Goal: Information Seeking & Learning: Check status

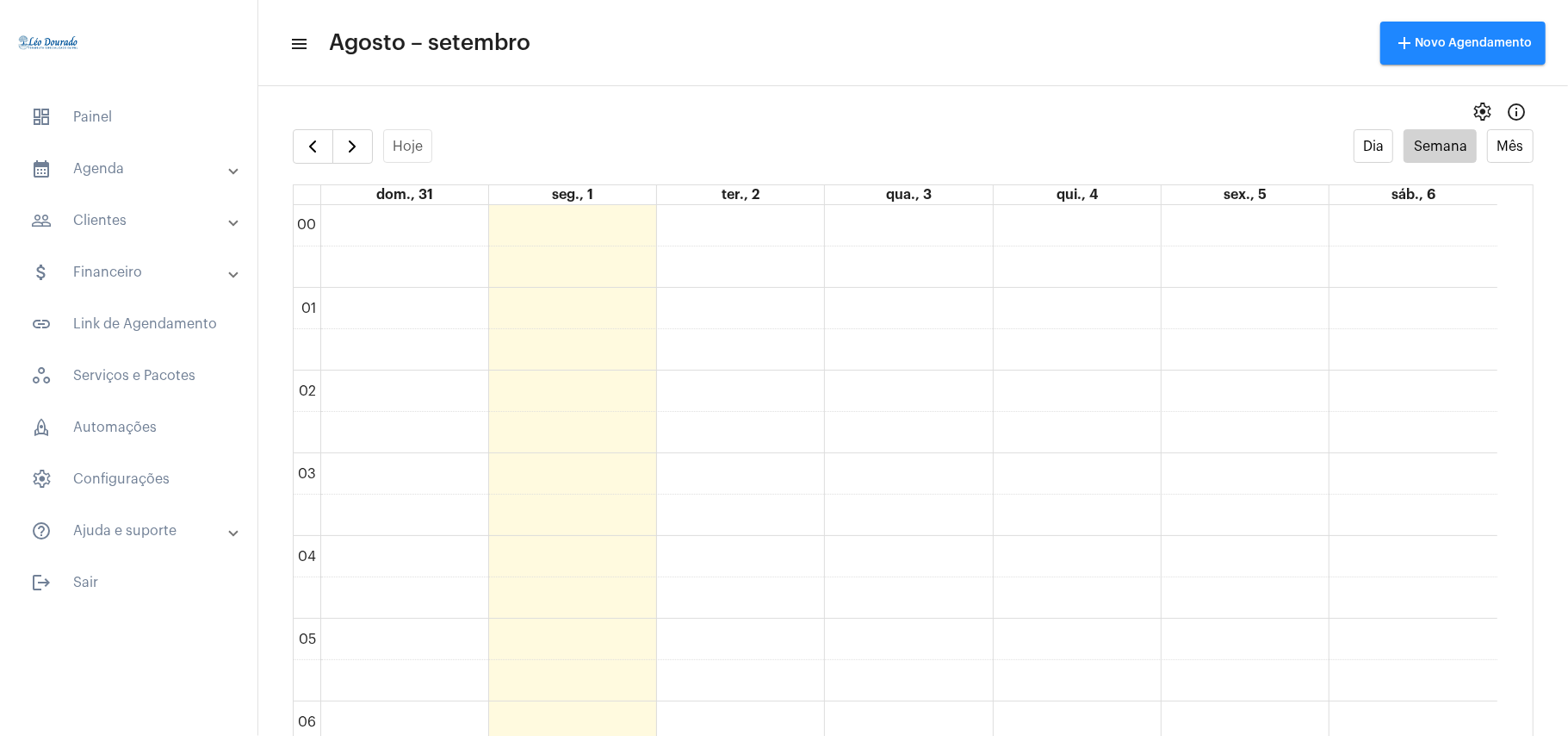
scroll to position [498, 0]
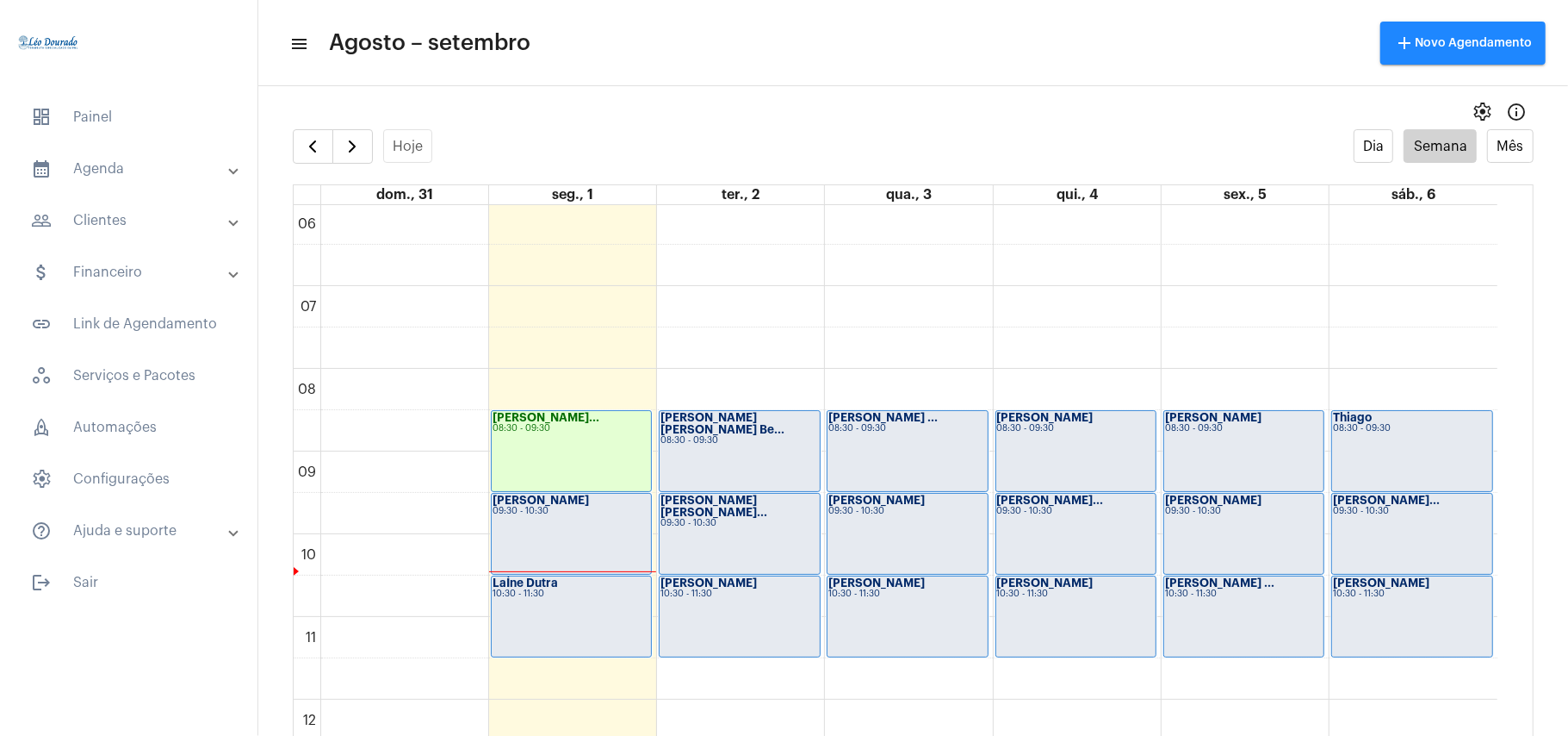
click at [548, 536] on div "[PERSON_NAME] 09:30 - 10:30" at bounding box center [572, 533] width 160 height 80
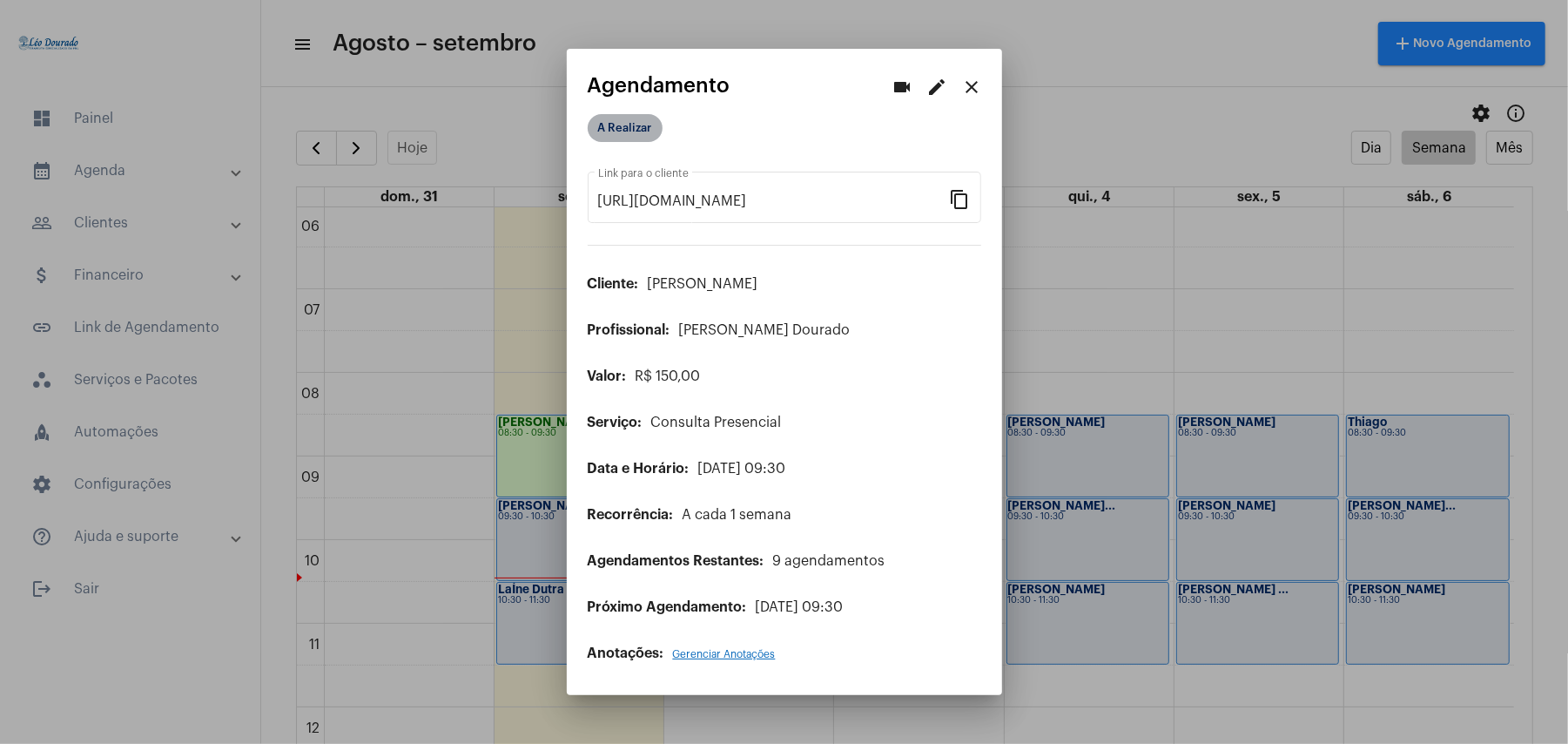
click at [637, 134] on mat-chip "A Realizar" at bounding box center [625, 128] width 74 height 27
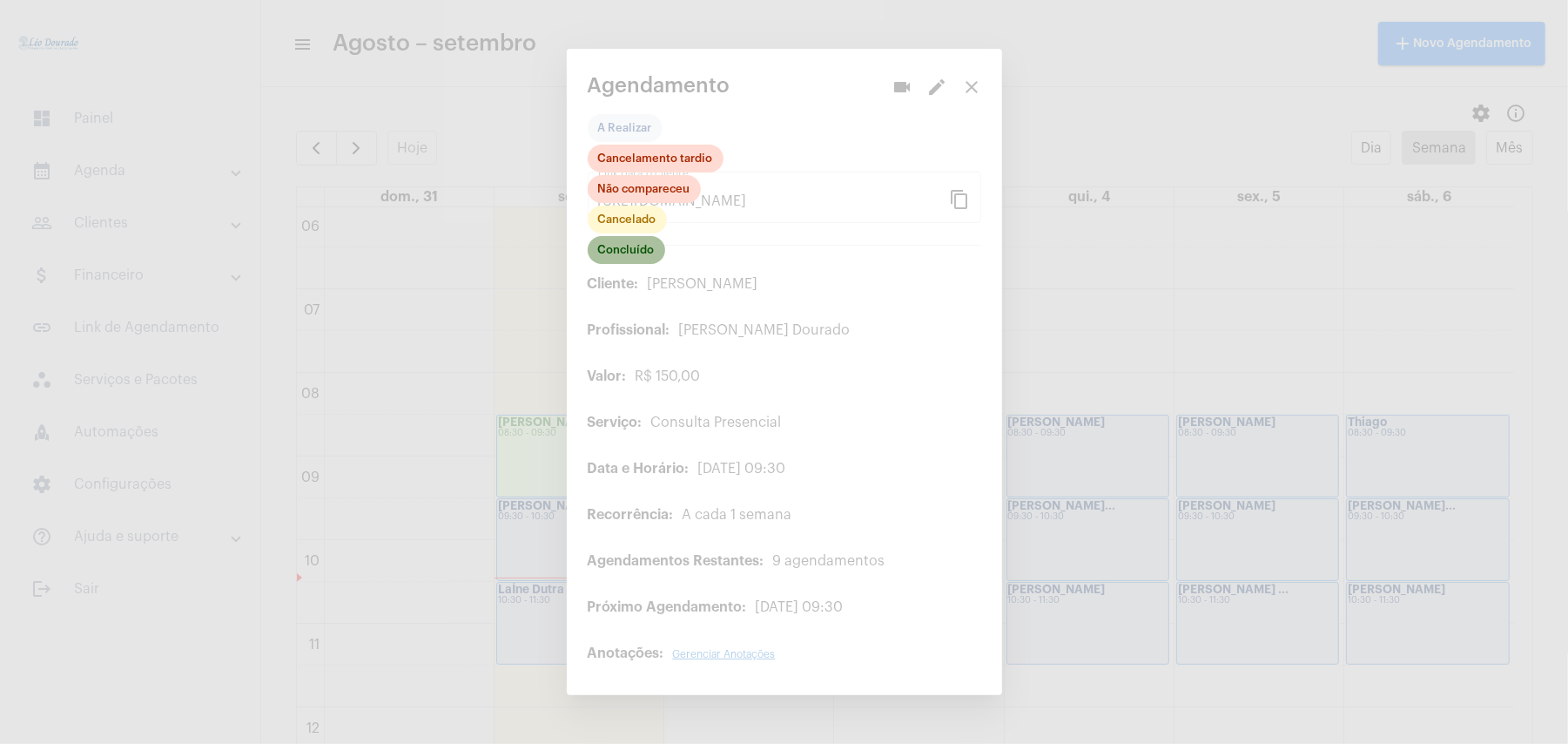
click at [639, 248] on mat-chip "Concluído" at bounding box center [626, 249] width 77 height 27
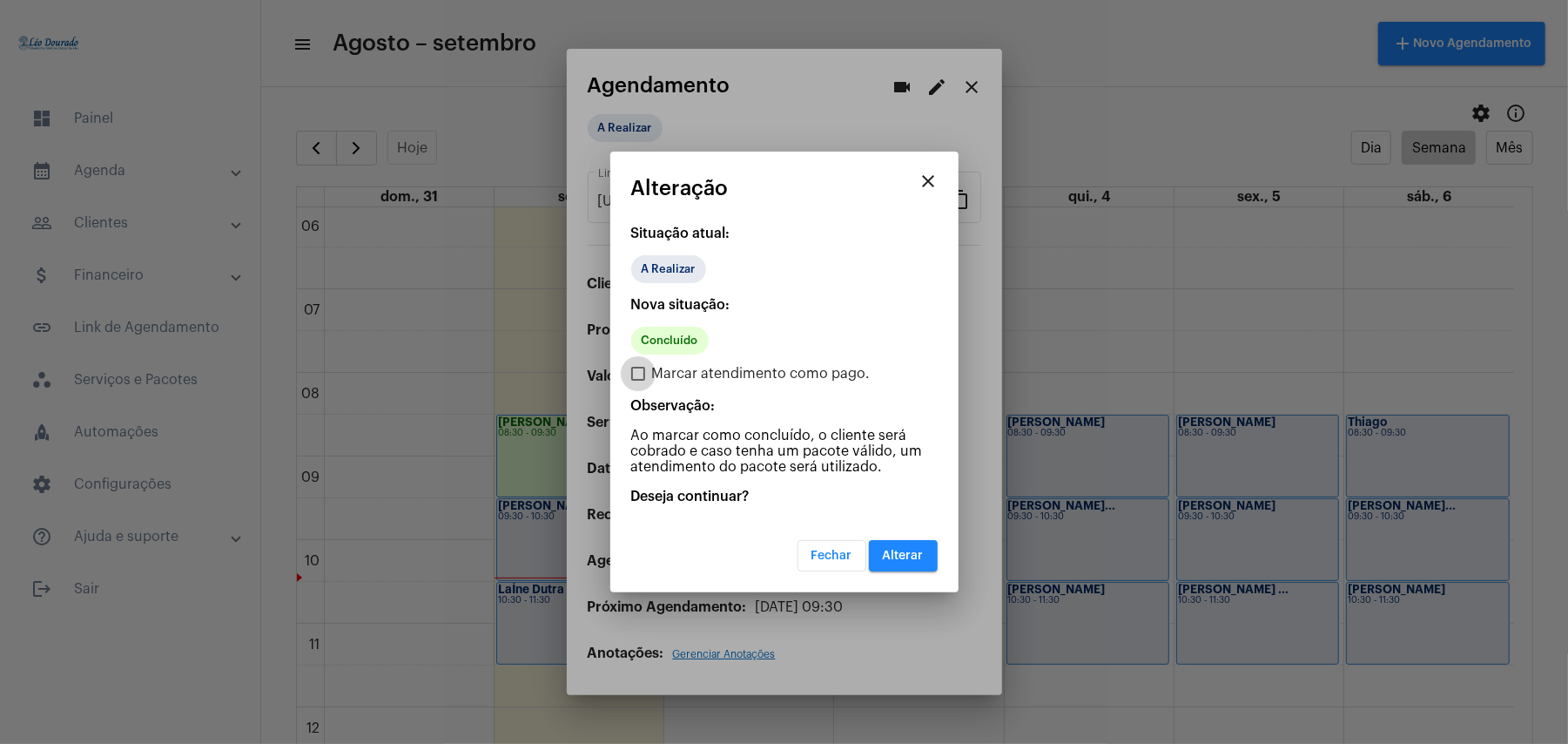
click at [667, 373] on span "Marcar atendimento como pago." at bounding box center [761, 374] width 219 height 21
click at [638, 380] on input "Marcar atendimento como pago." at bounding box center [637, 380] width 1 height 1
checkbox input "true"
click at [907, 556] on span "Alterar" at bounding box center [903, 556] width 41 height 12
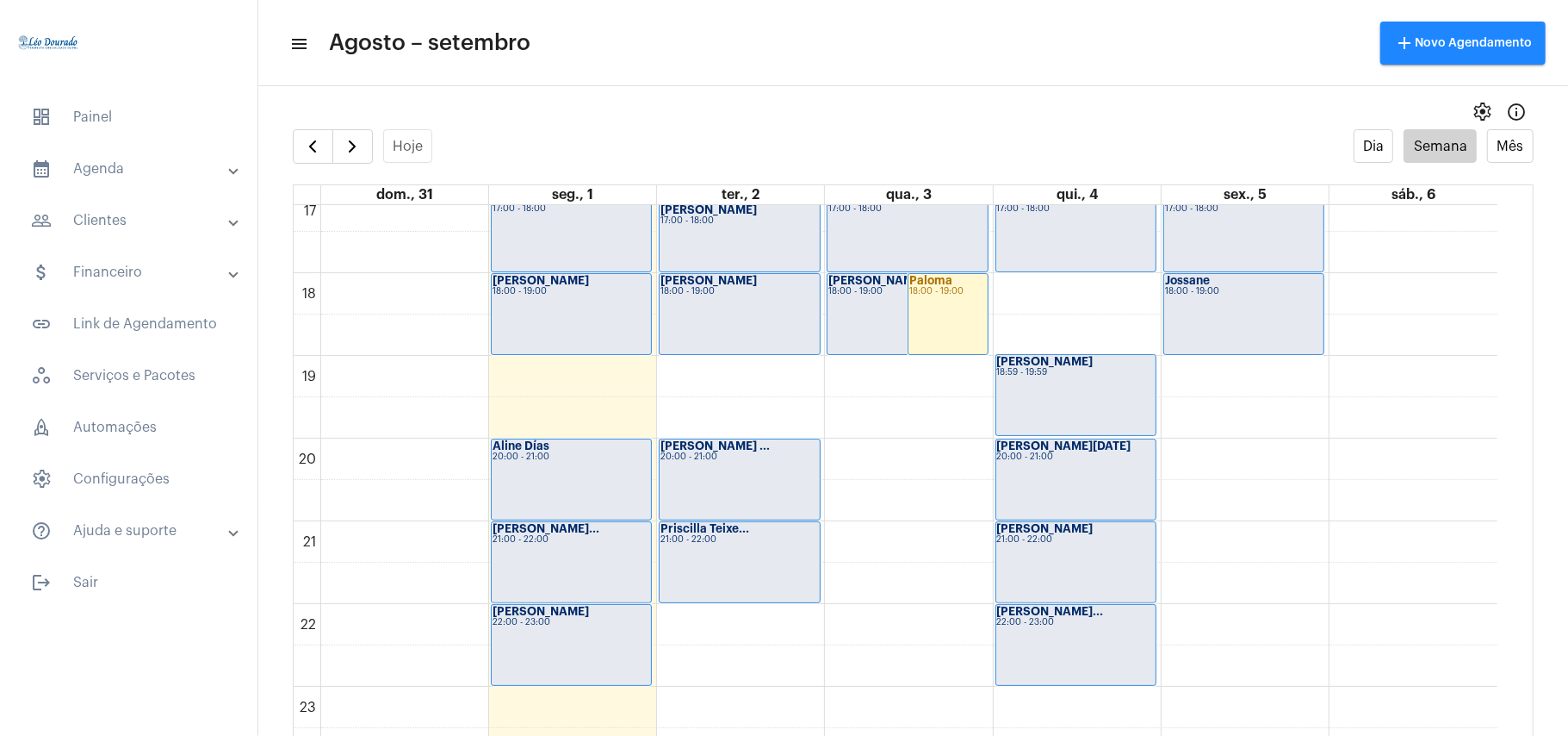
scroll to position [34, 0]
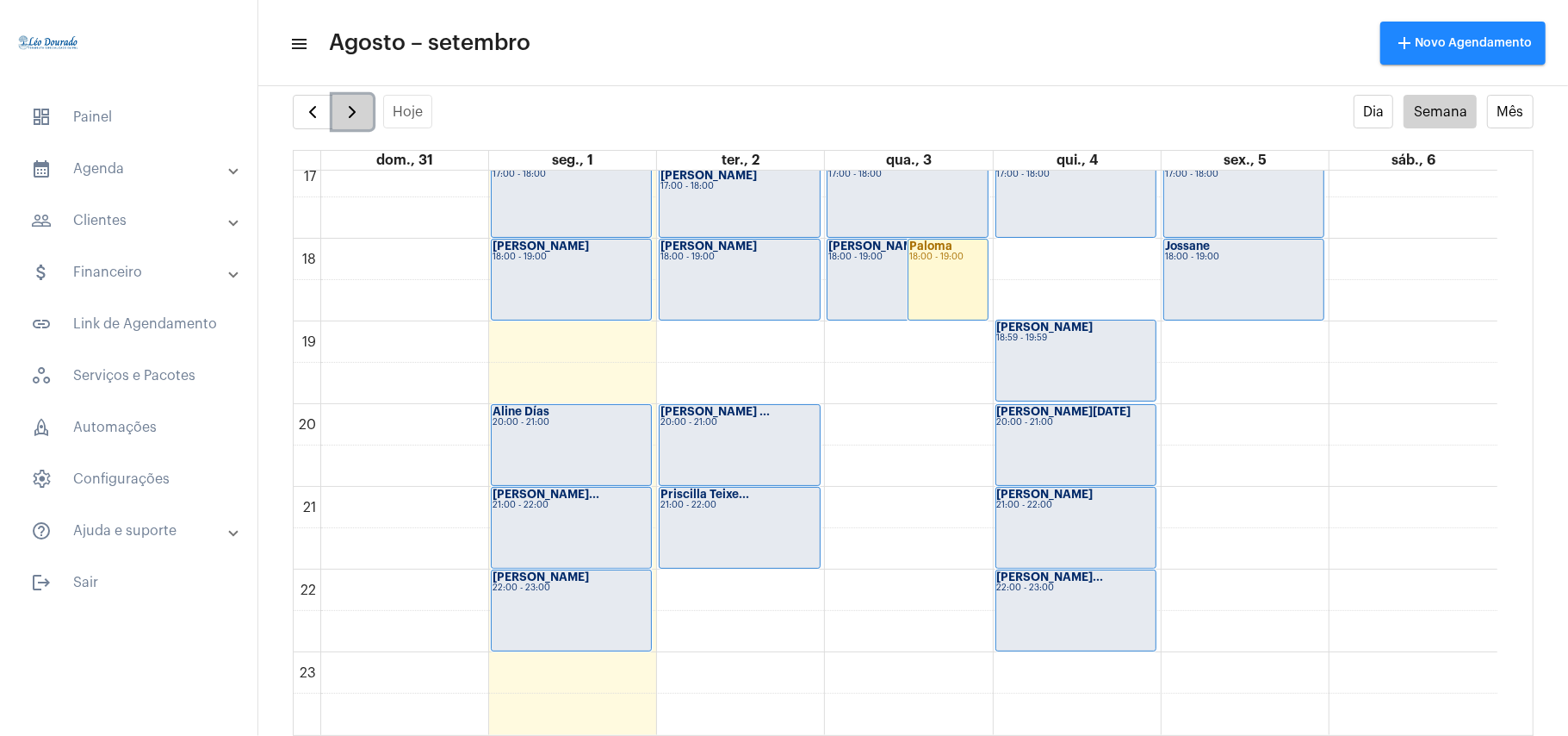
click at [353, 111] on span "button" at bounding box center [353, 112] width 21 height 21
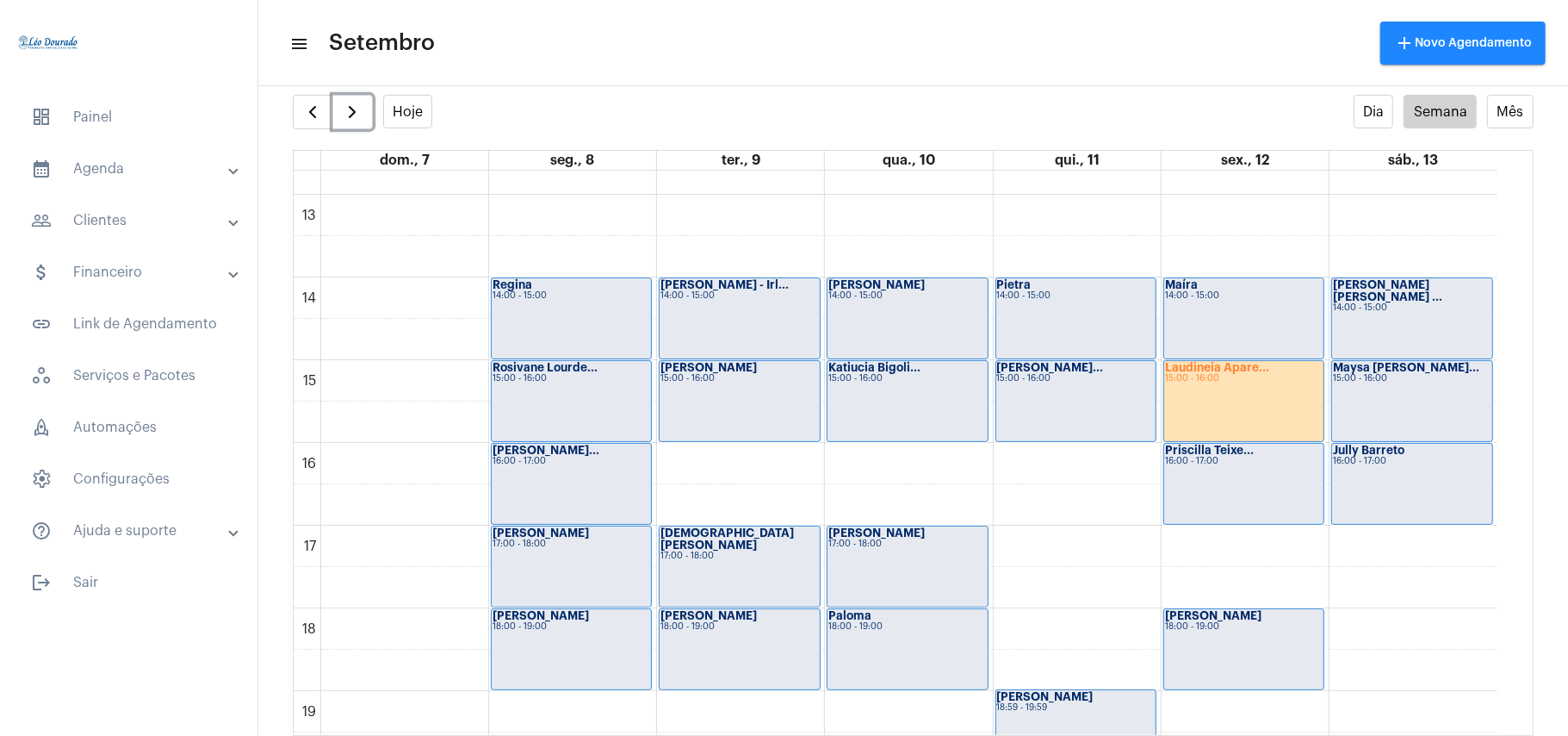
scroll to position [961, 0]
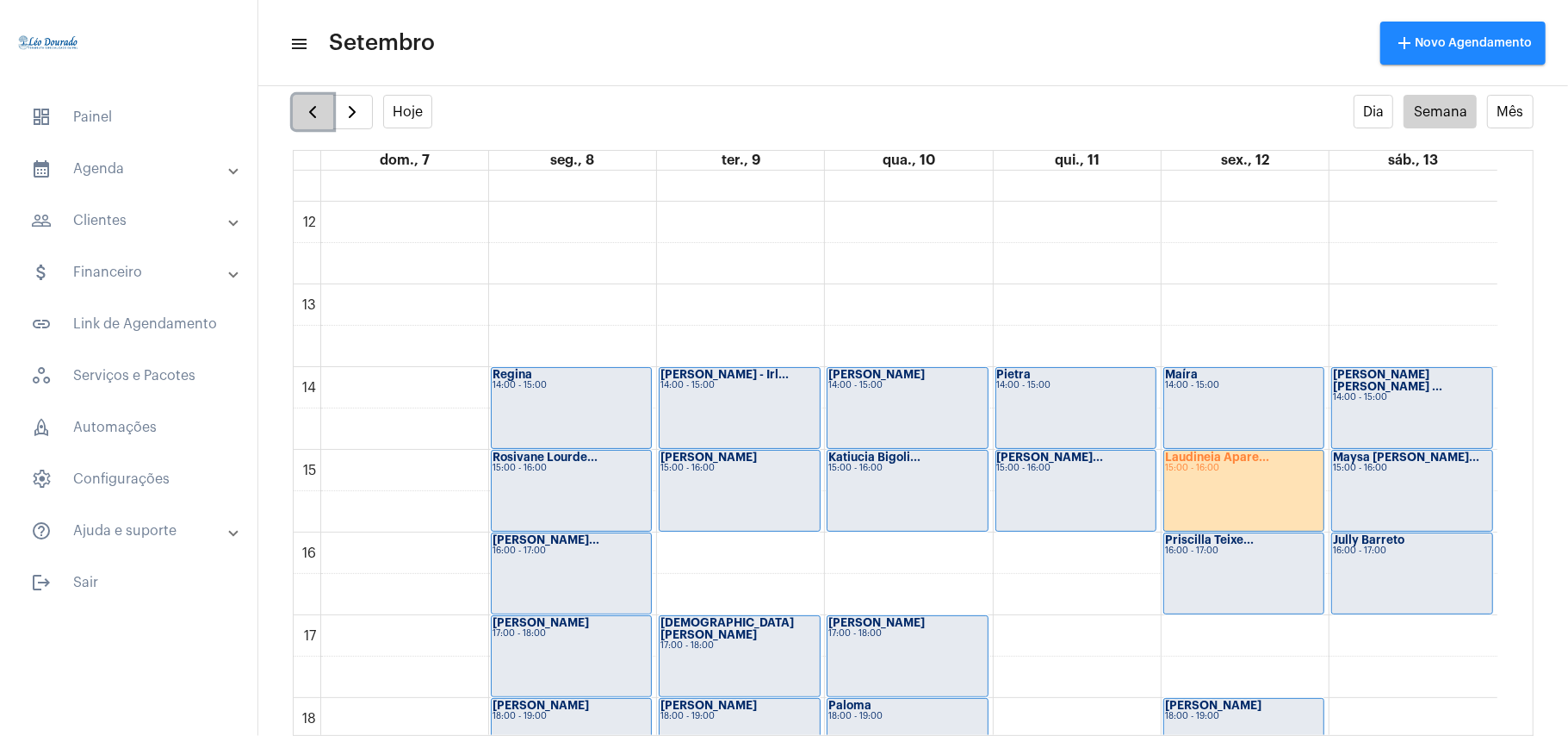
click at [308, 104] on span "button" at bounding box center [313, 112] width 21 height 21
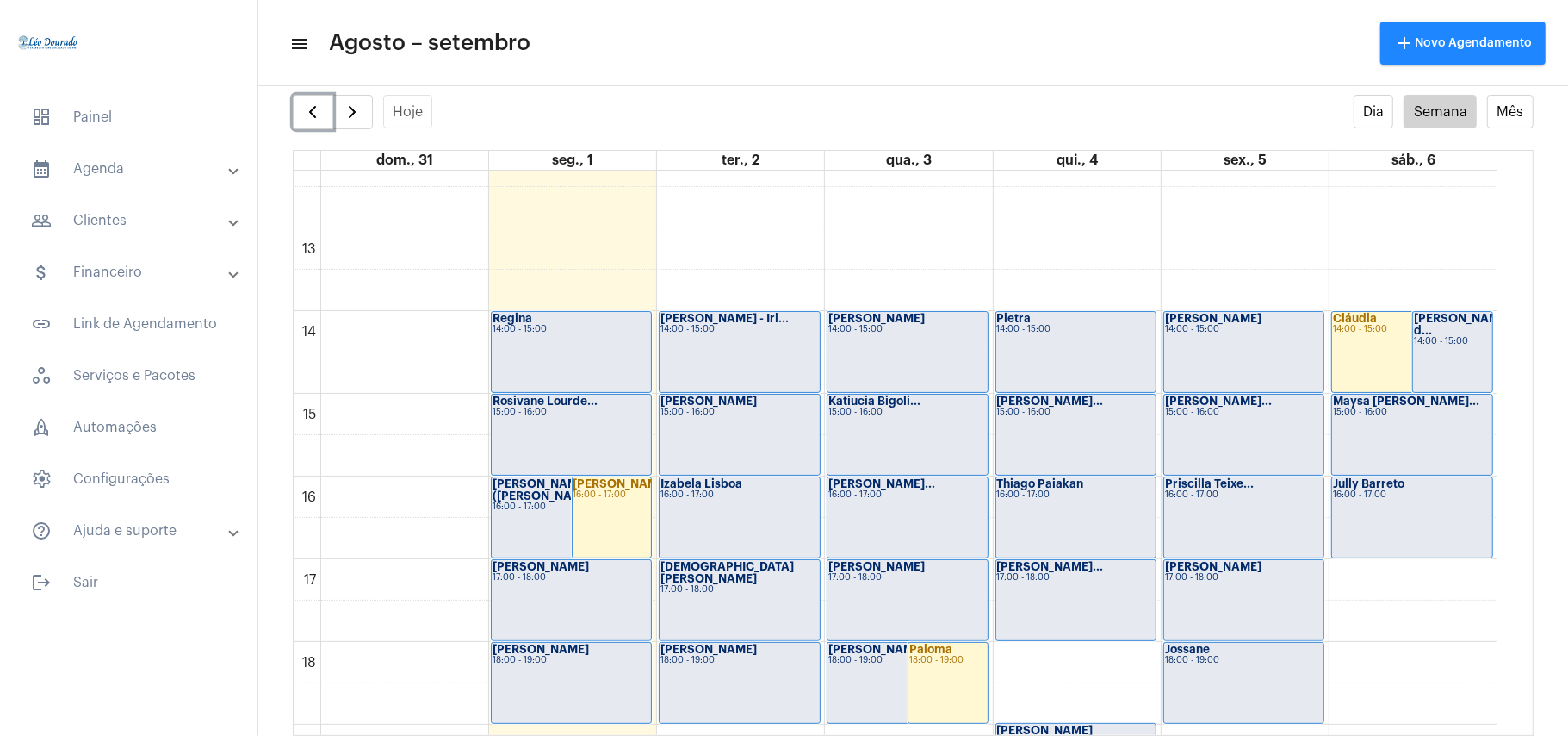
scroll to position [1073, 0]
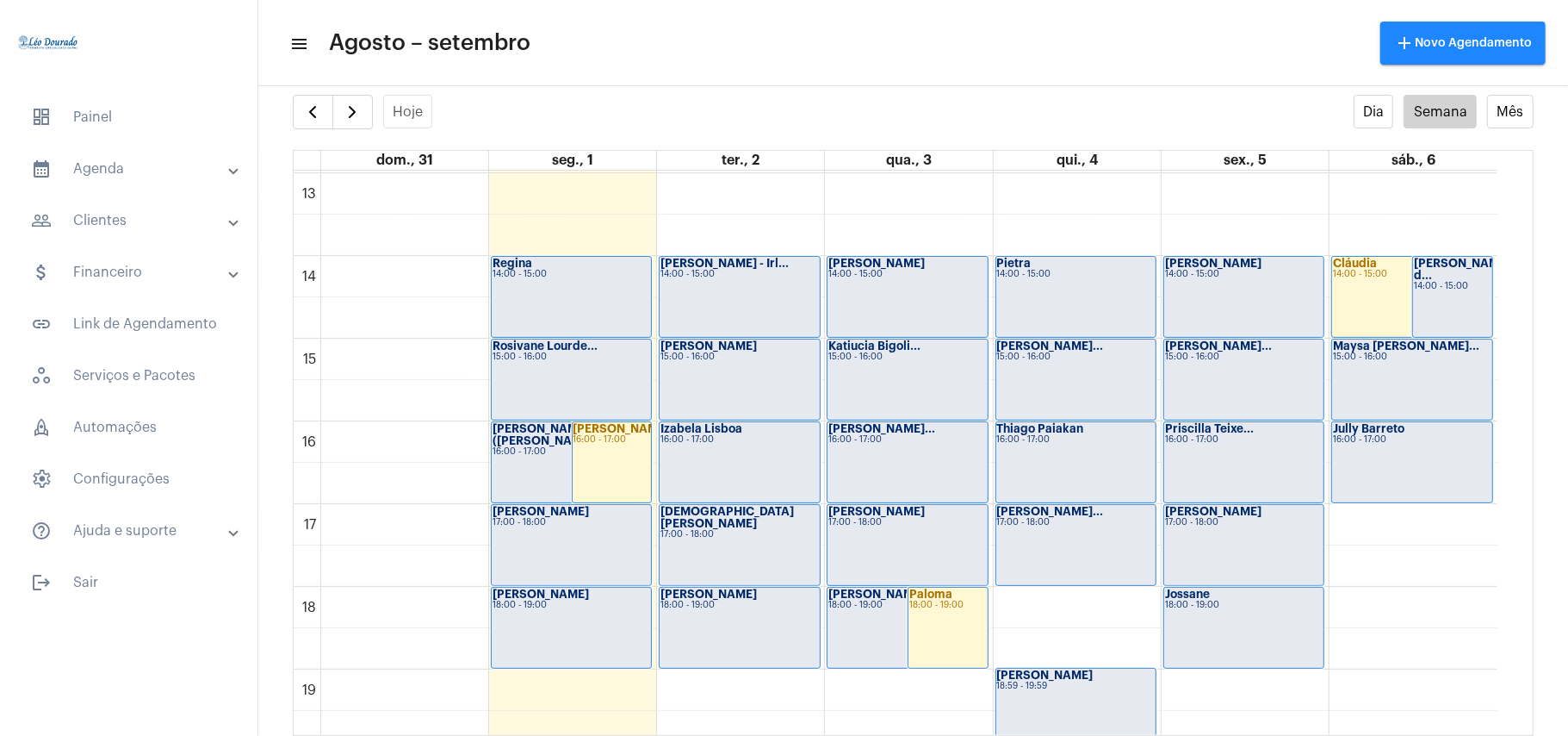
click at [102, 229] on mat-panel-title "people_outline Clientes" at bounding box center [130, 221] width 199 height 21
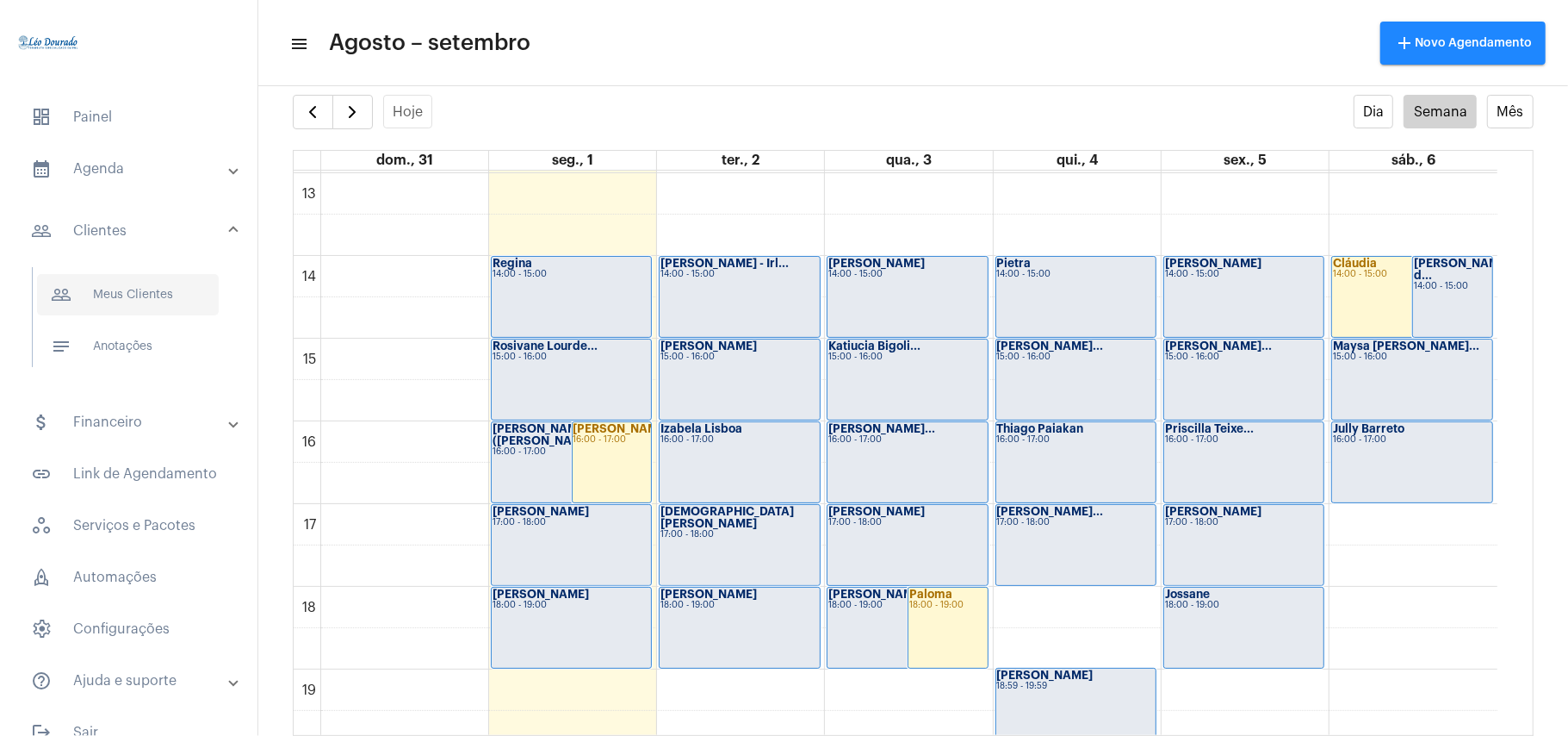
click at [112, 276] on span "people_outline Meus Clientes" at bounding box center [127, 294] width 182 height 41
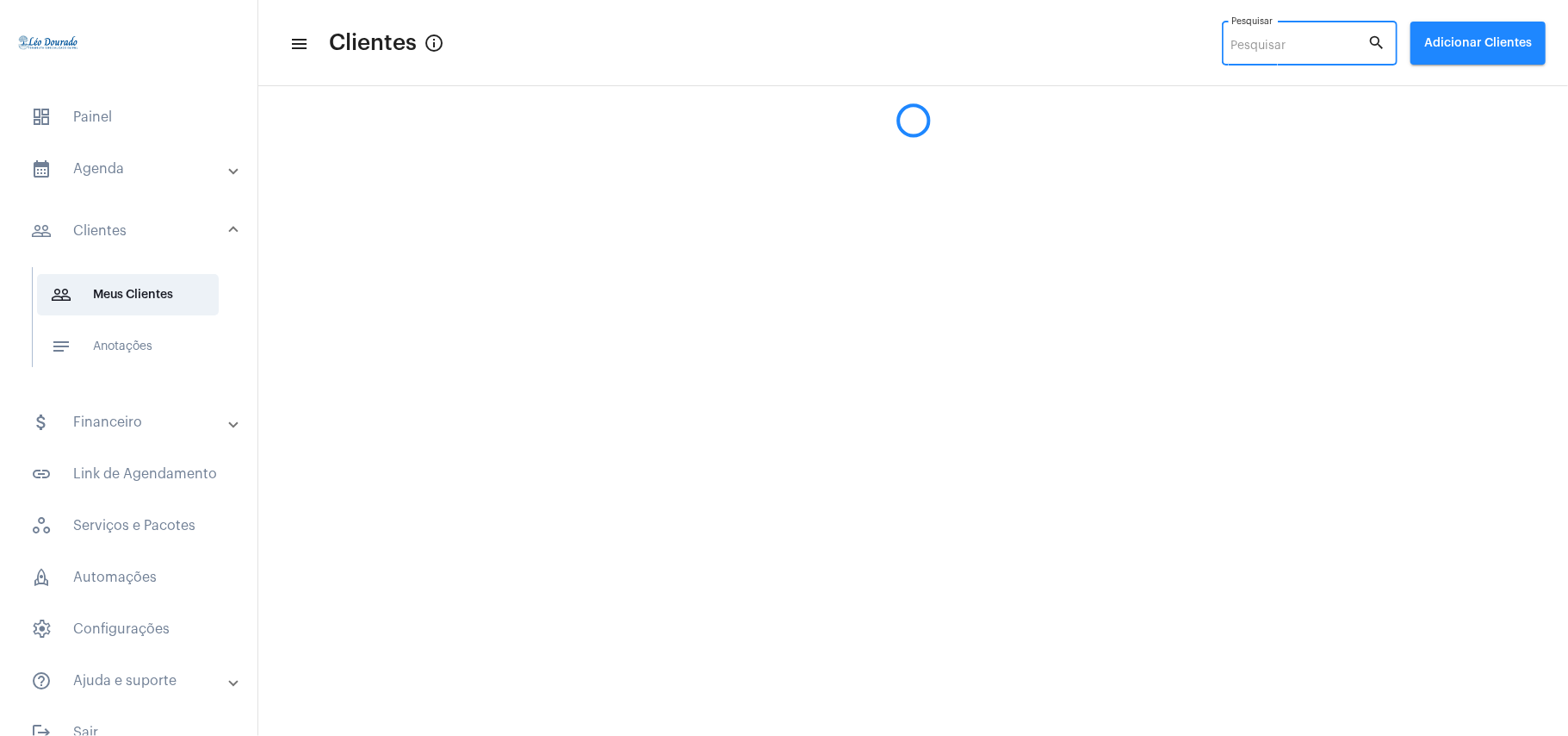
click at [1249, 39] on input "Pesquisar" at bounding box center [1300, 46] width 137 height 14
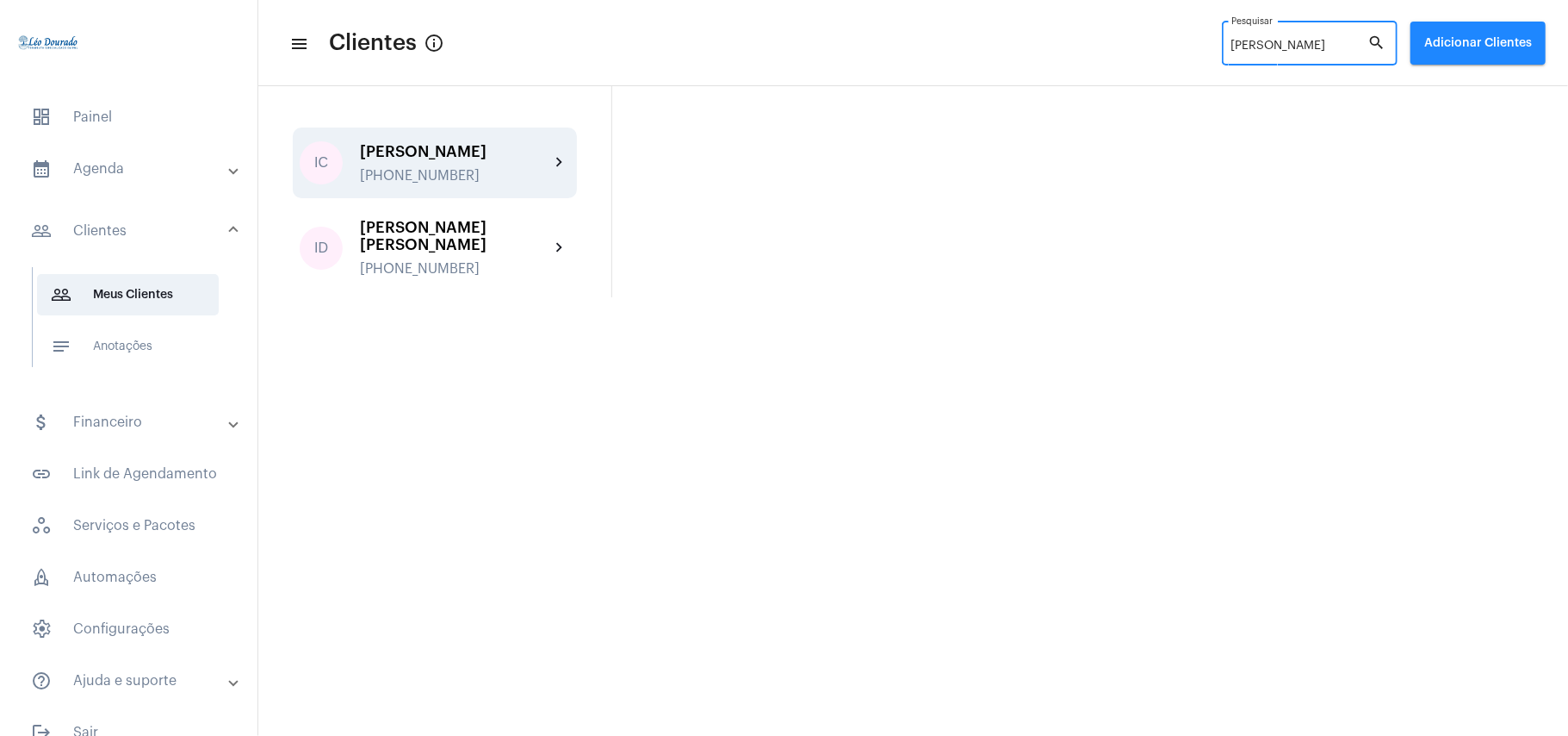
type input "[PERSON_NAME]"
click at [459, 153] on div "[PERSON_NAME]" at bounding box center [455, 152] width 189 height 18
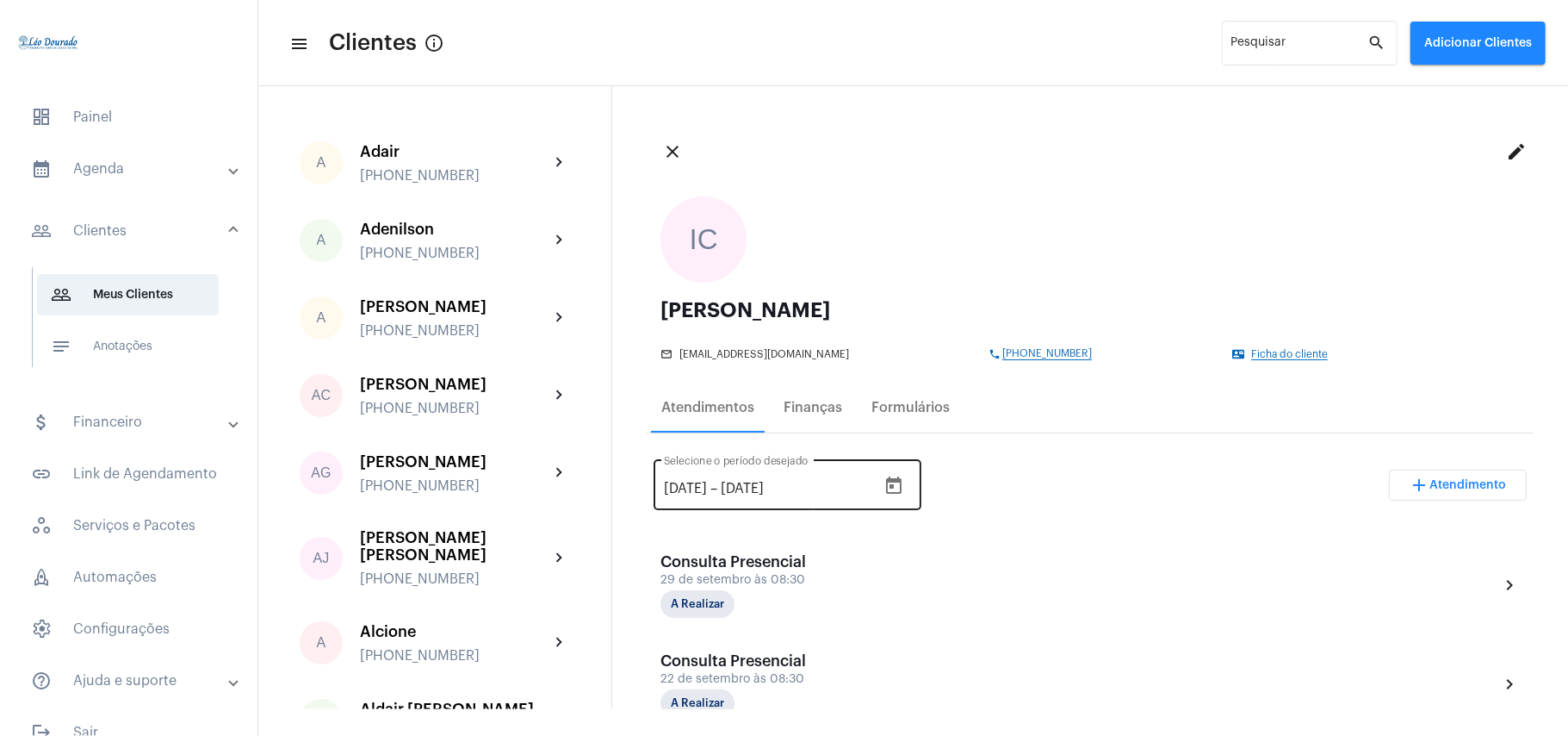
click at [902, 488] on icon "Open calendar" at bounding box center [894, 485] width 16 height 18
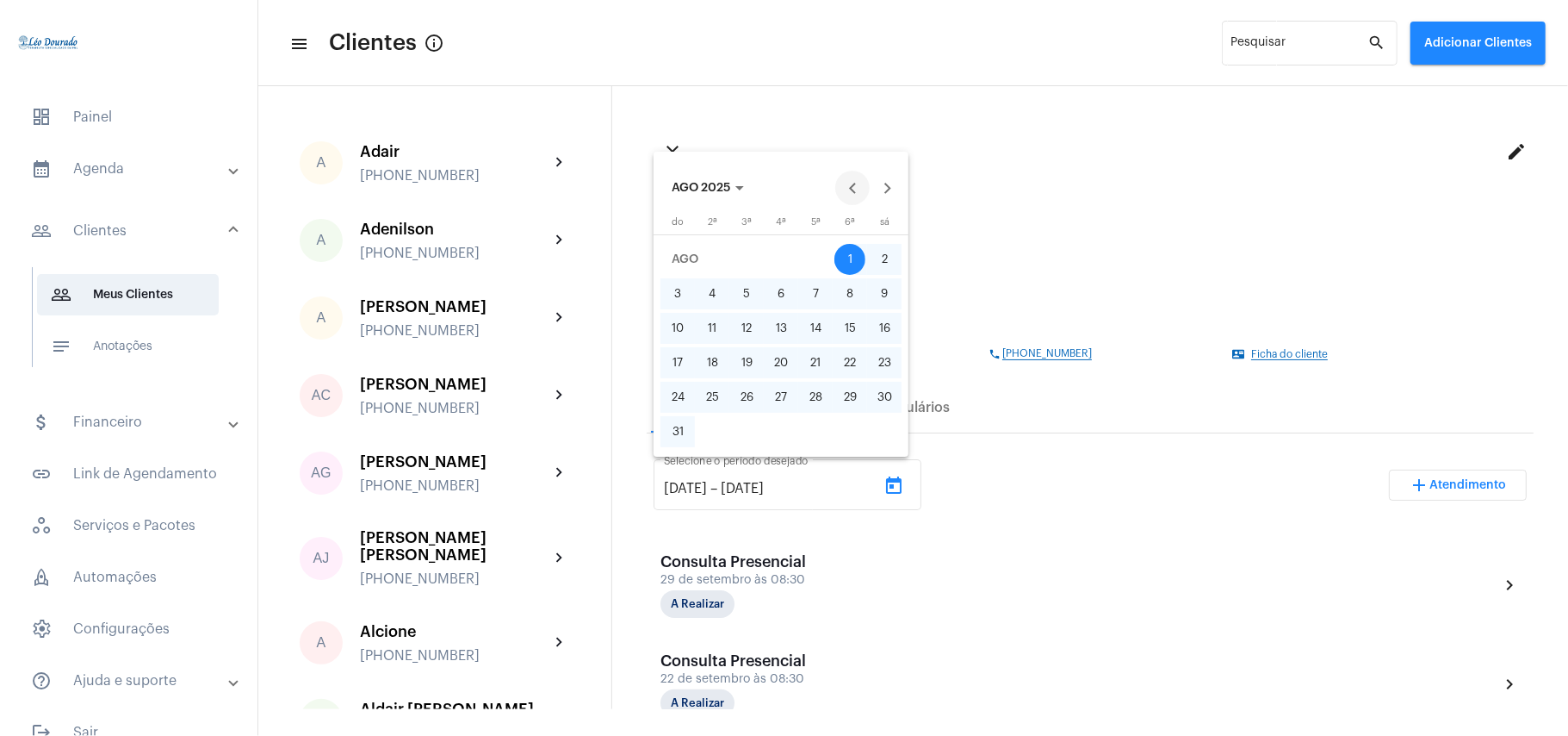
click at [849, 188] on button "Previous month" at bounding box center [852, 187] width 34 height 34
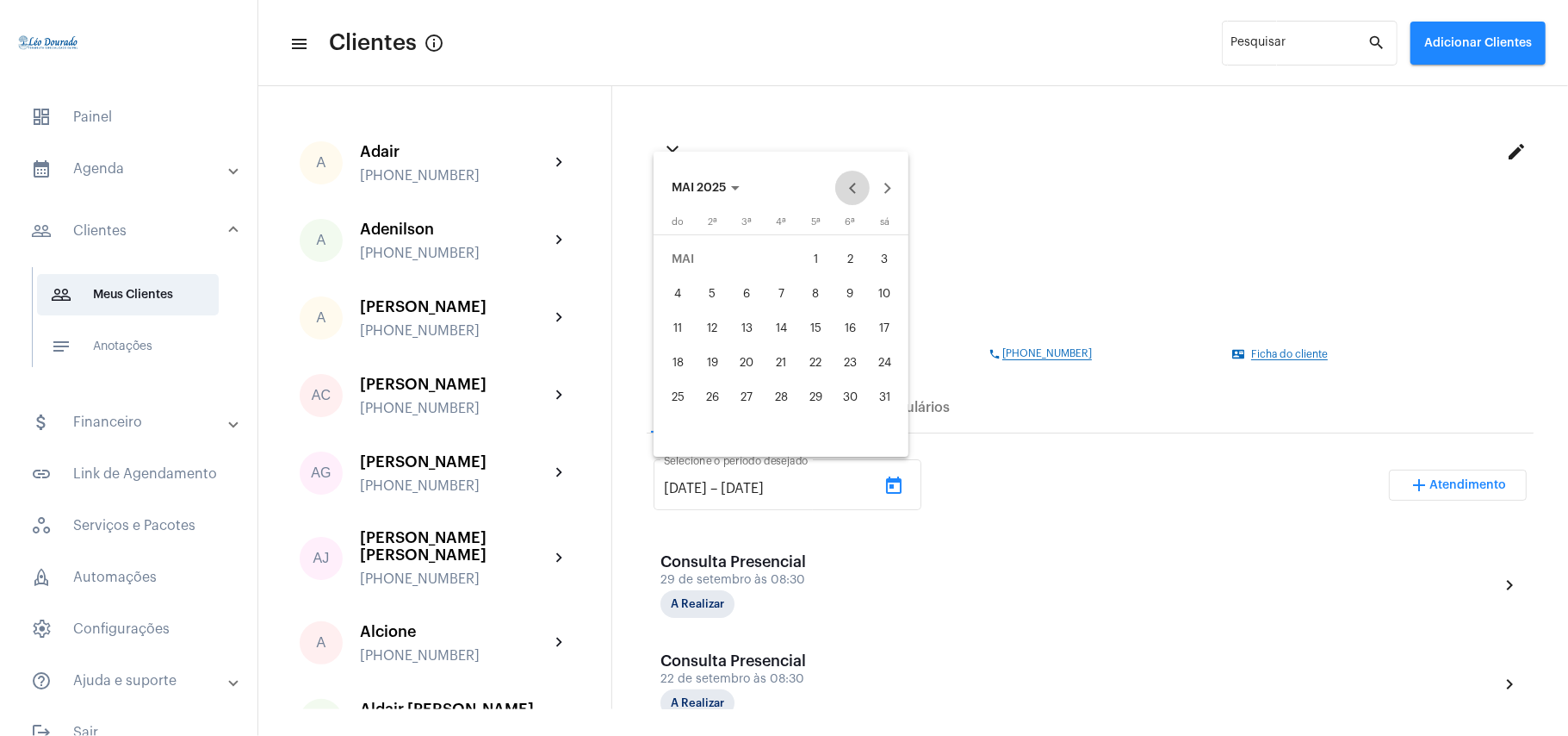
click at [849, 188] on button "Previous month" at bounding box center [852, 187] width 34 height 34
click at [877, 259] on div "1" at bounding box center [884, 259] width 31 height 31
type input "[DATE]"
click at [893, 182] on button "Next month" at bounding box center [887, 187] width 34 height 34
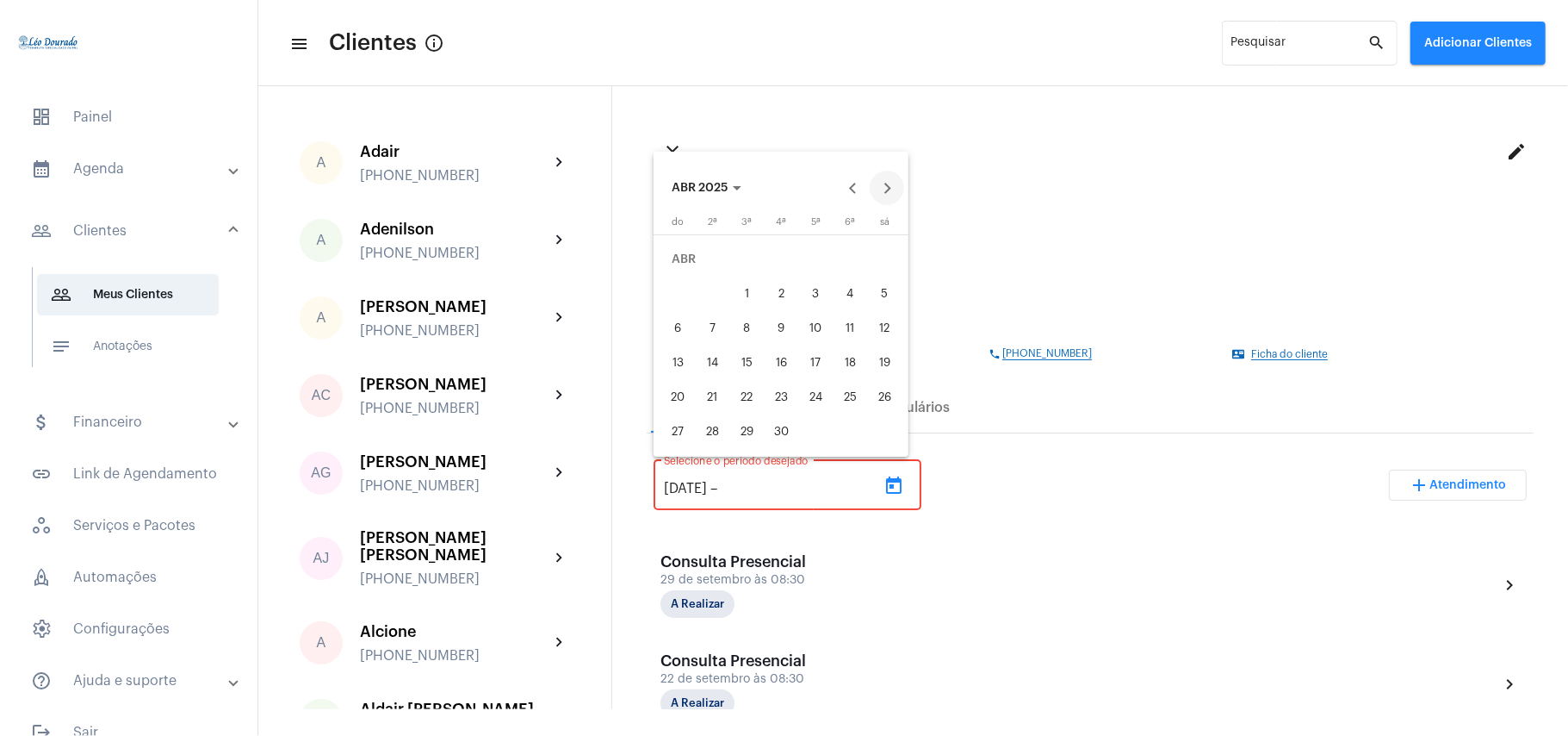
click at [893, 182] on button "Next month" at bounding box center [887, 187] width 34 height 34
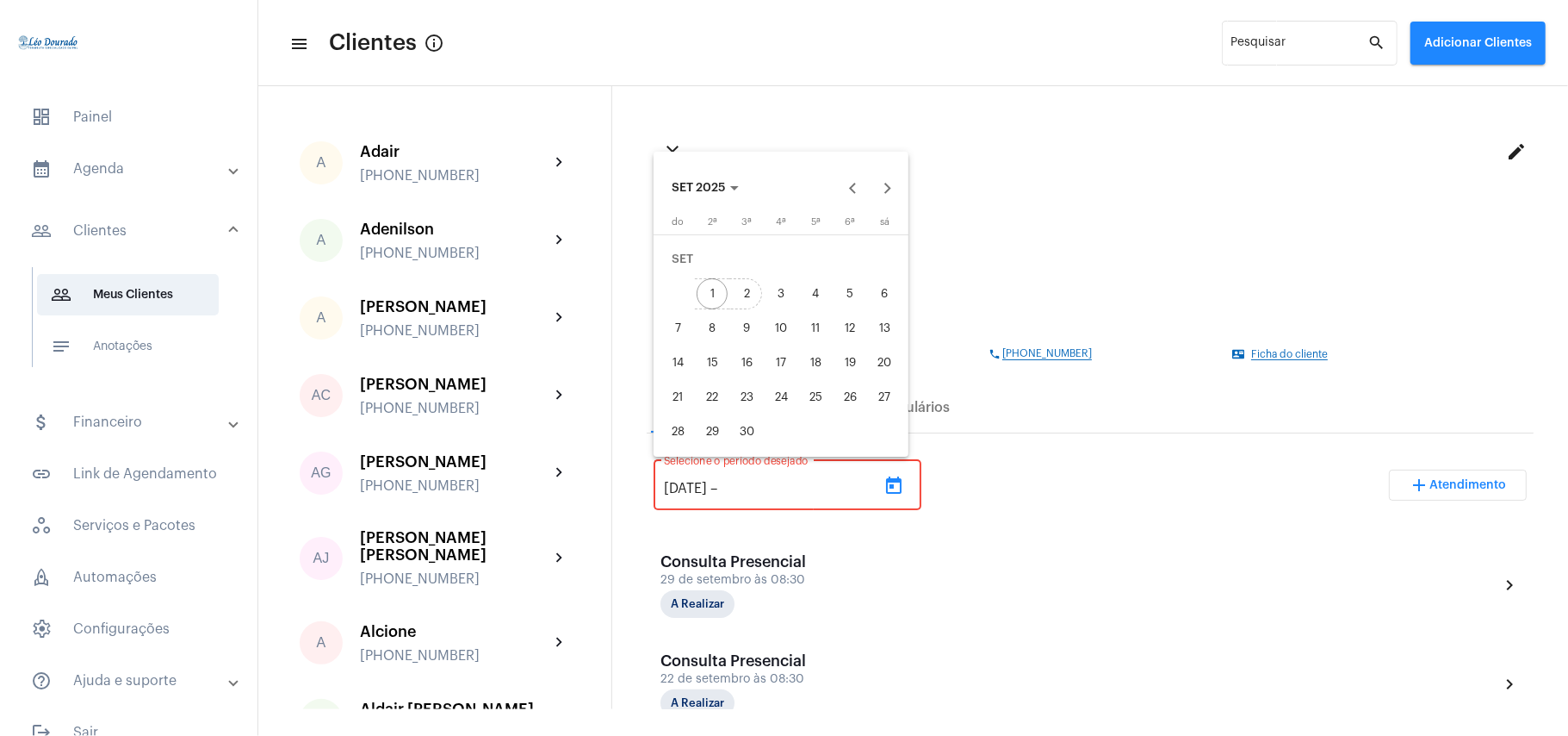
click at [742, 300] on div "2" at bounding box center [746, 293] width 31 height 31
type input "[DATE]"
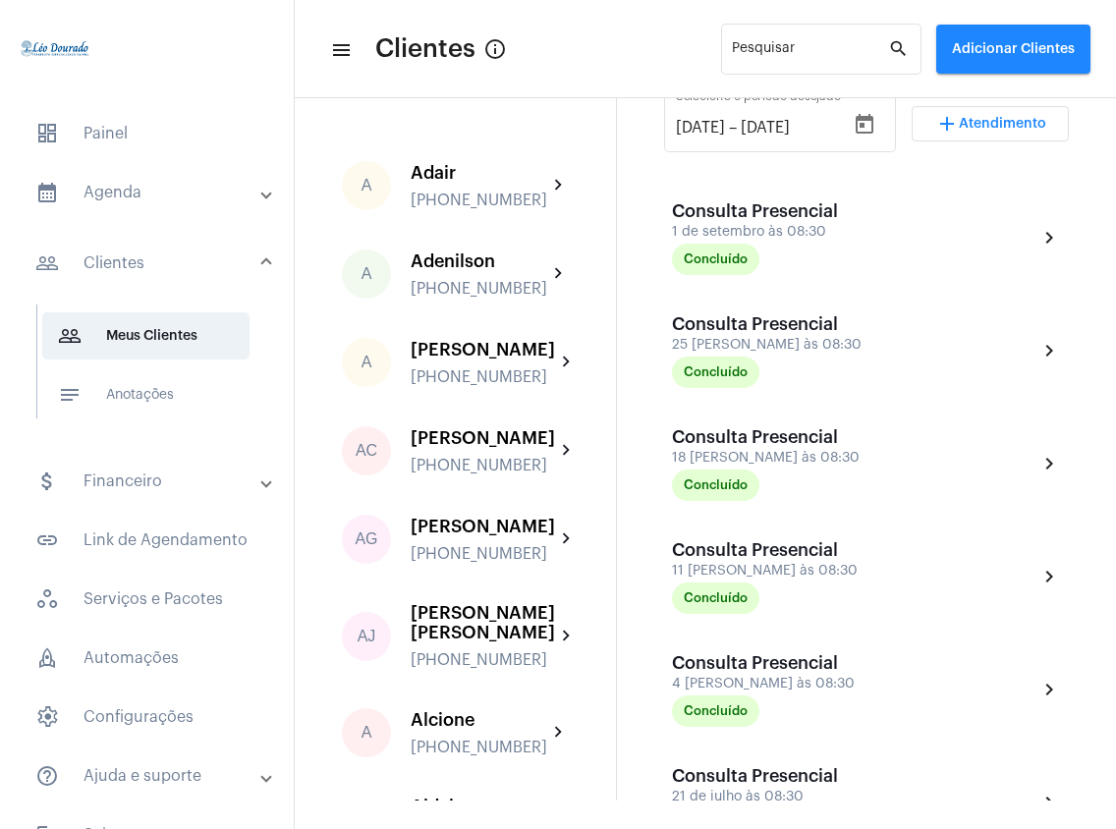
scroll to position [523, 0]
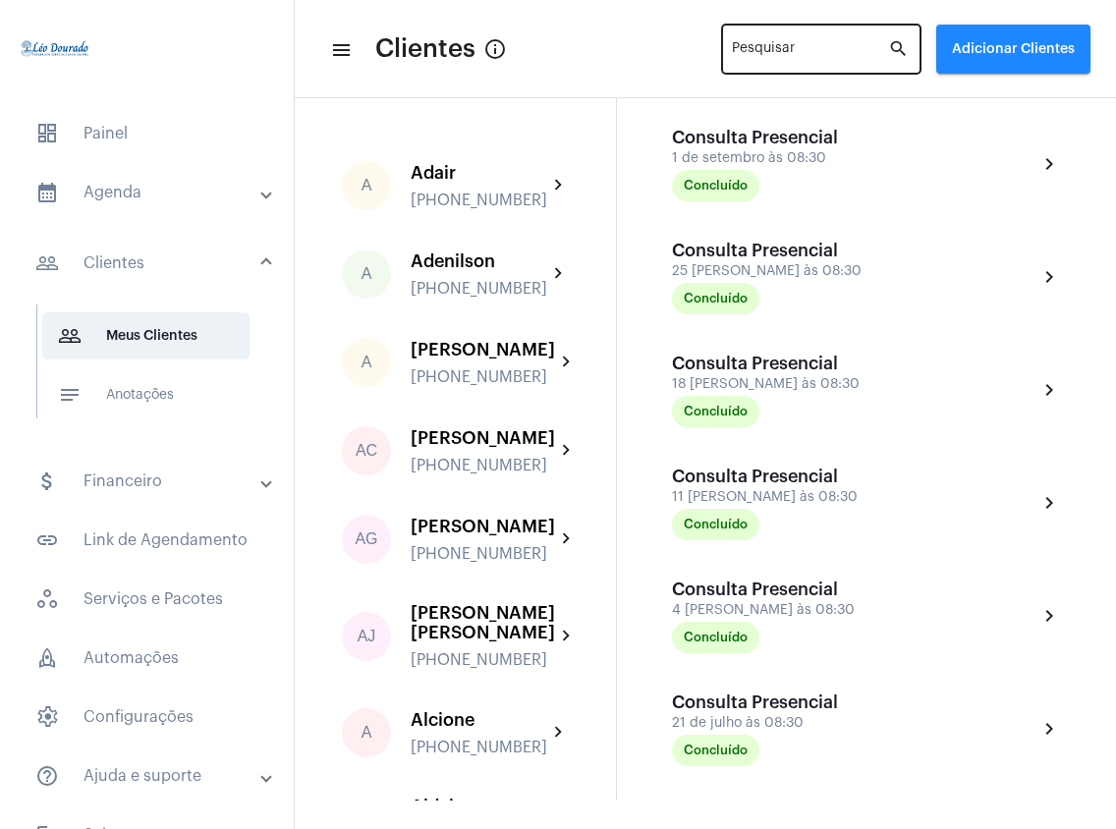
click at [803, 55] on input "Pesquisar" at bounding box center [810, 53] width 156 height 16
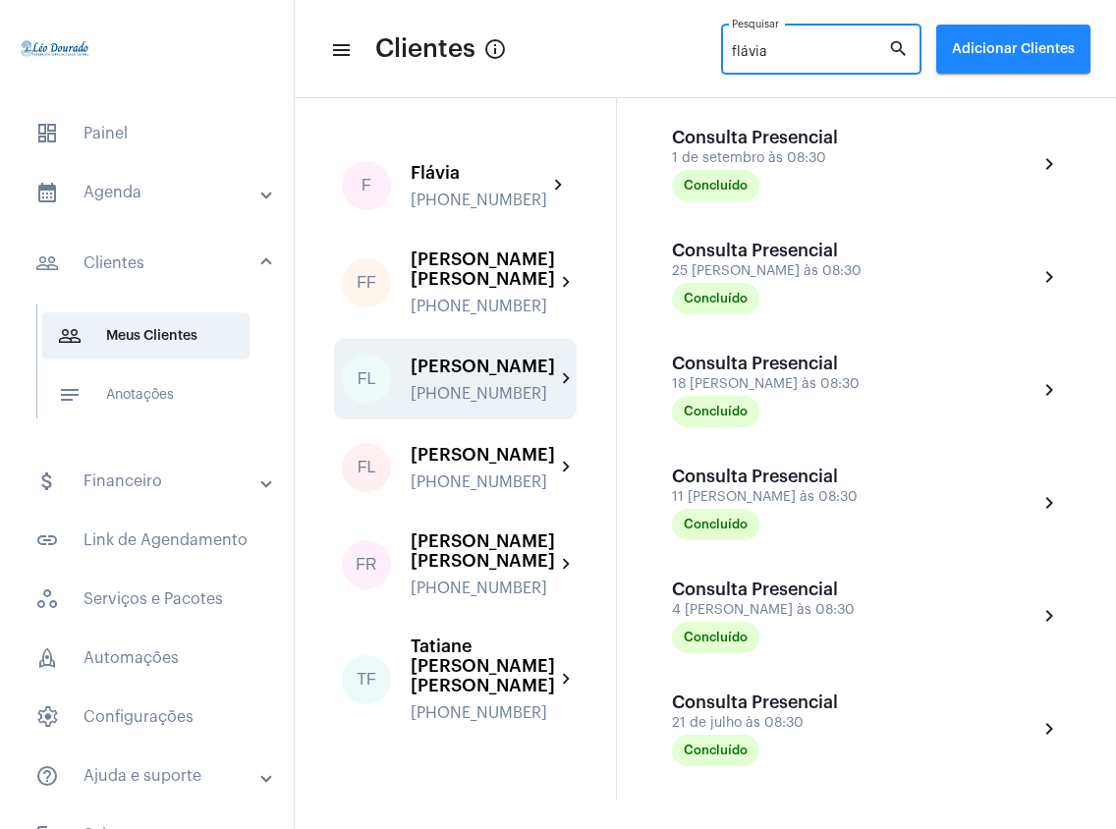
type input "flávia"
click at [520, 391] on div "[PHONE_NUMBER]" at bounding box center [483, 394] width 144 height 18
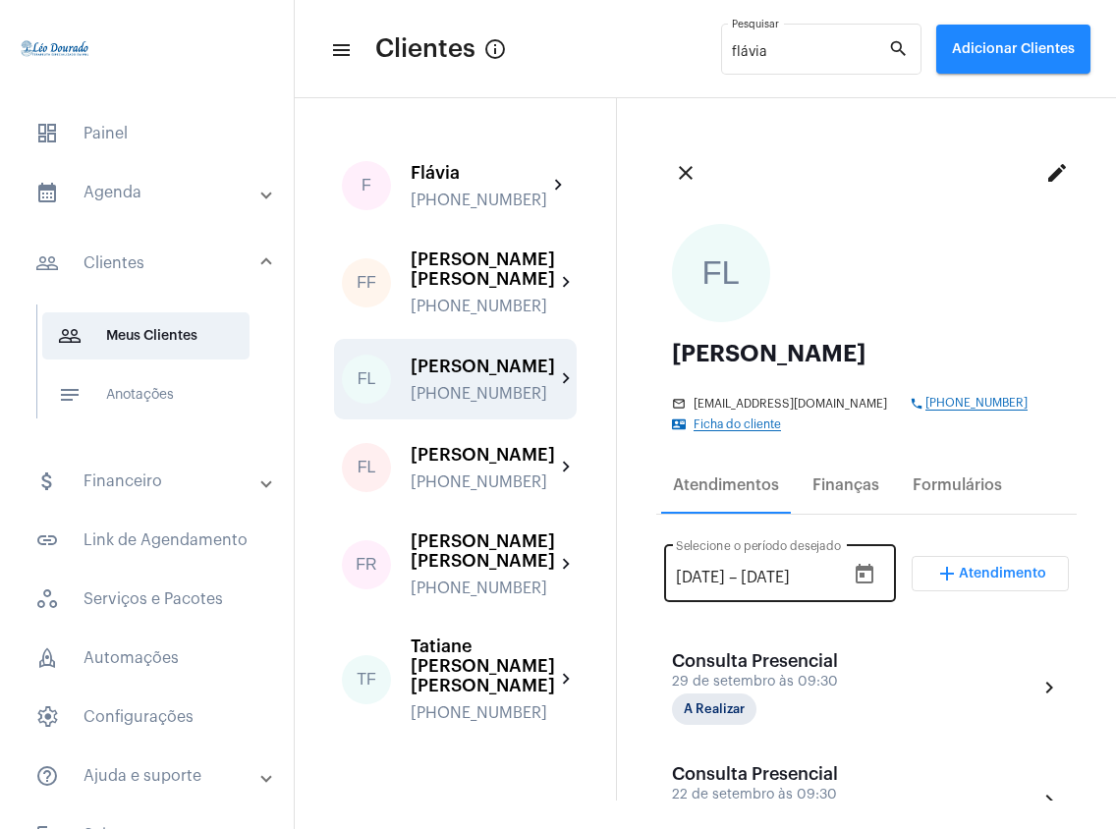
click at [855, 567] on icon "Open calendar" at bounding box center [864, 574] width 18 height 20
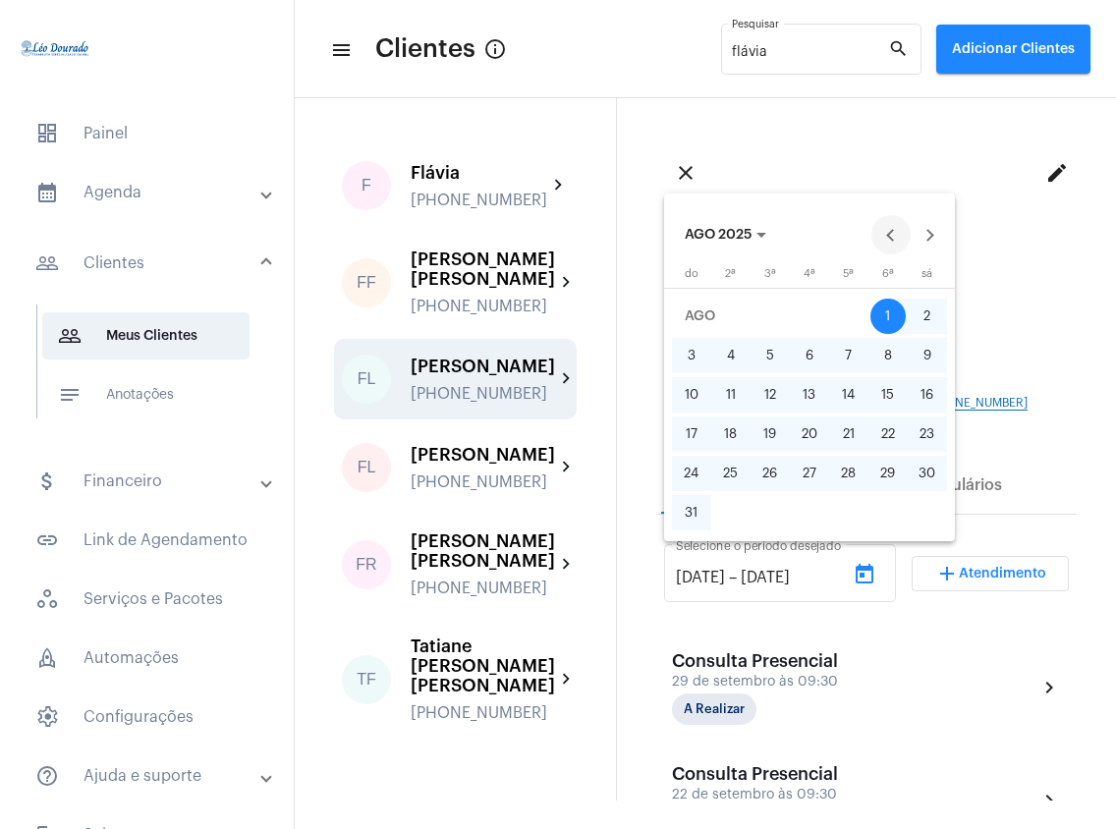
click at [893, 226] on button "Previous month" at bounding box center [890, 234] width 39 height 39
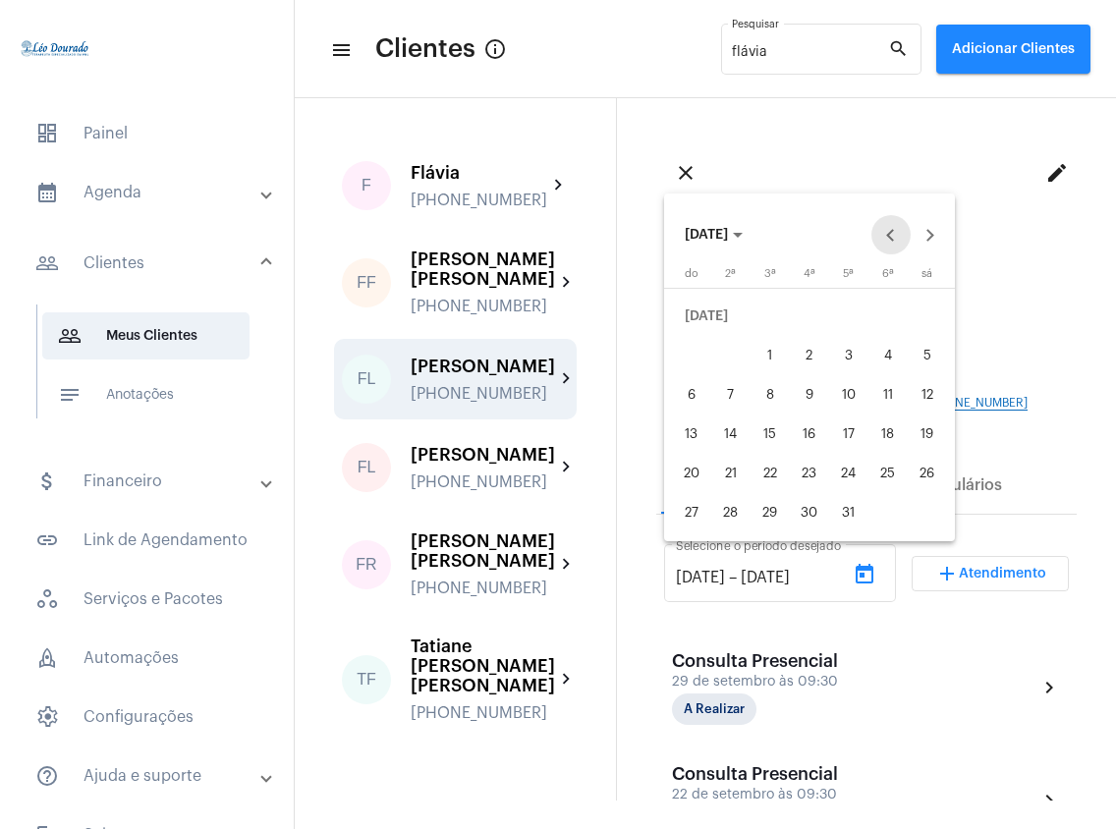
click at [893, 226] on button "Previous month" at bounding box center [890, 234] width 39 height 39
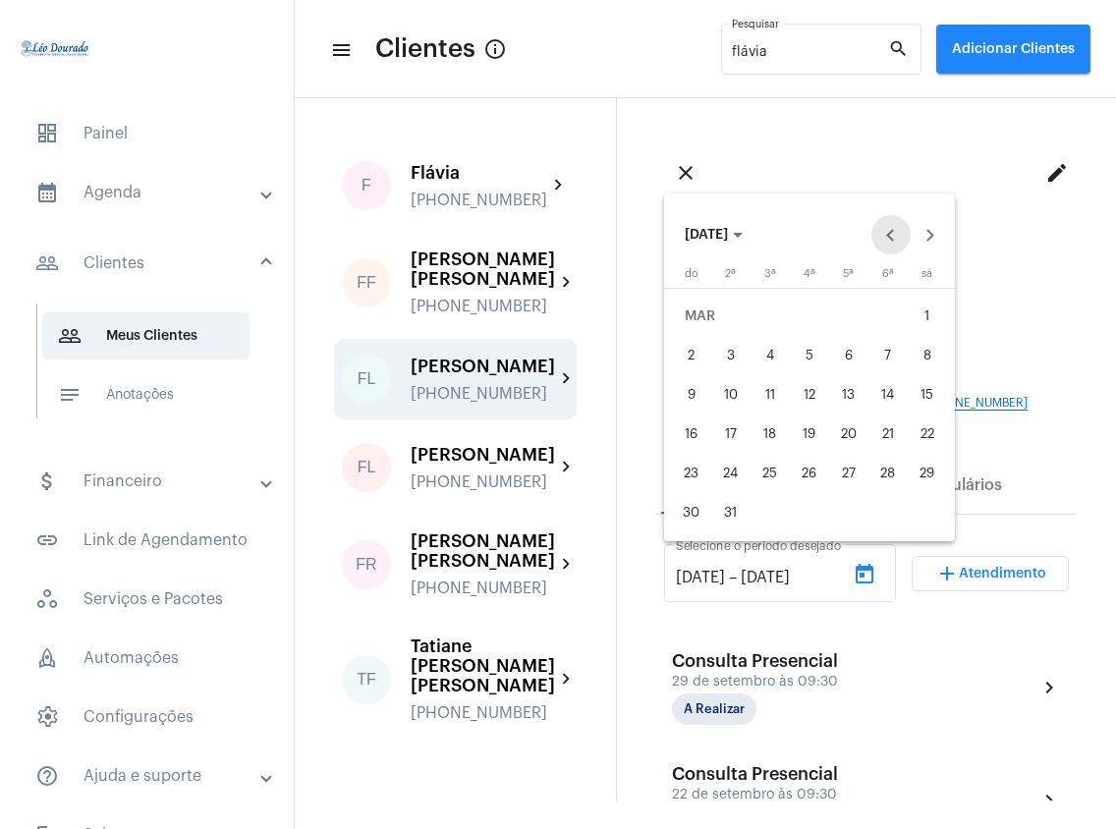
click at [893, 226] on button "Previous month" at bounding box center [890, 234] width 39 height 39
click at [928, 241] on button "Next month" at bounding box center [929, 234] width 39 height 39
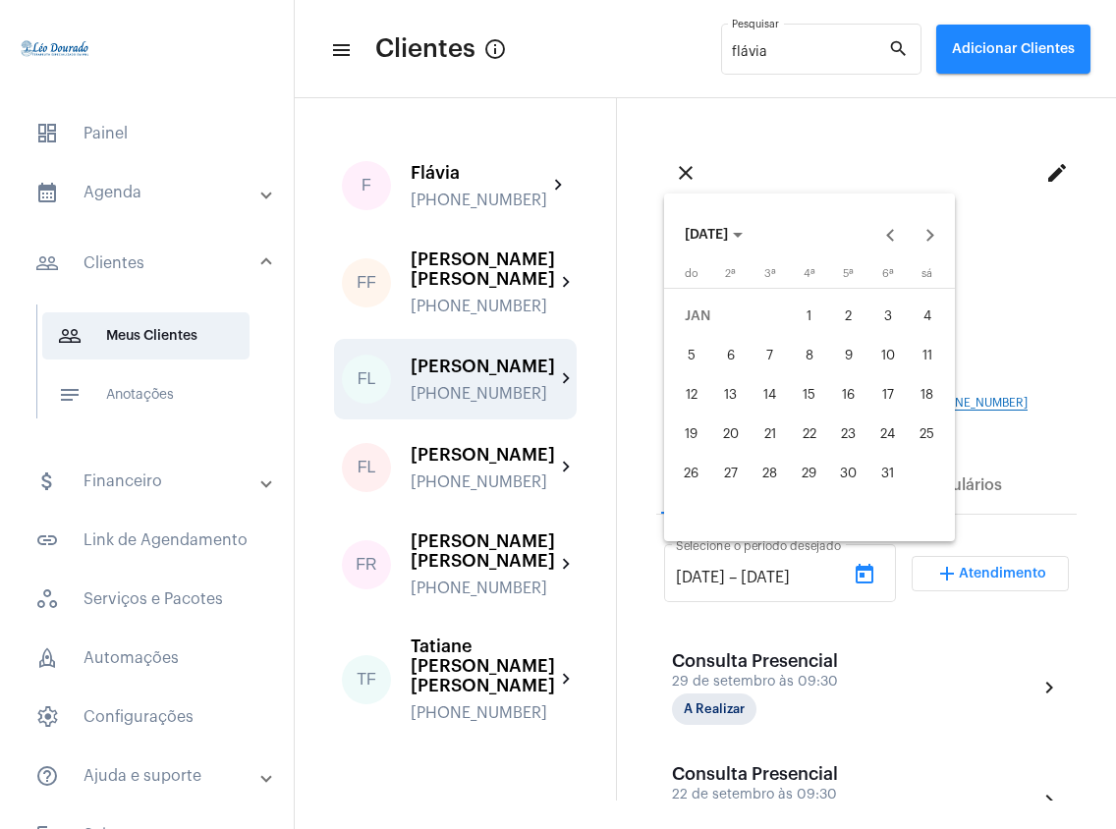
click at [802, 320] on div "1" at bounding box center [809, 316] width 35 height 35
type input "[DATE]"
click at [937, 228] on button "Next month" at bounding box center [929, 234] width 39 height 39
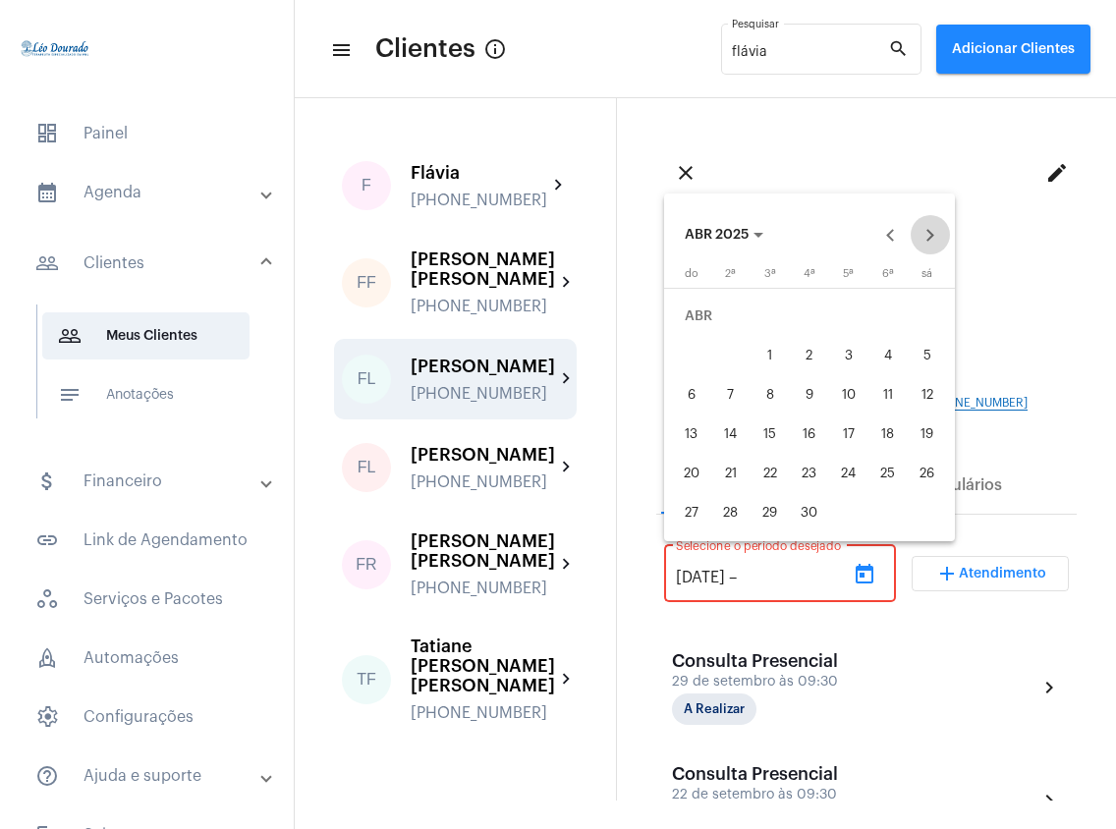
click at [937, 228] on button "Next month" at bounding box center [929, 234] width 39 height 39
click at [929, 240] on button "Next month" at bounding box center [929, 234] width 39 height 39
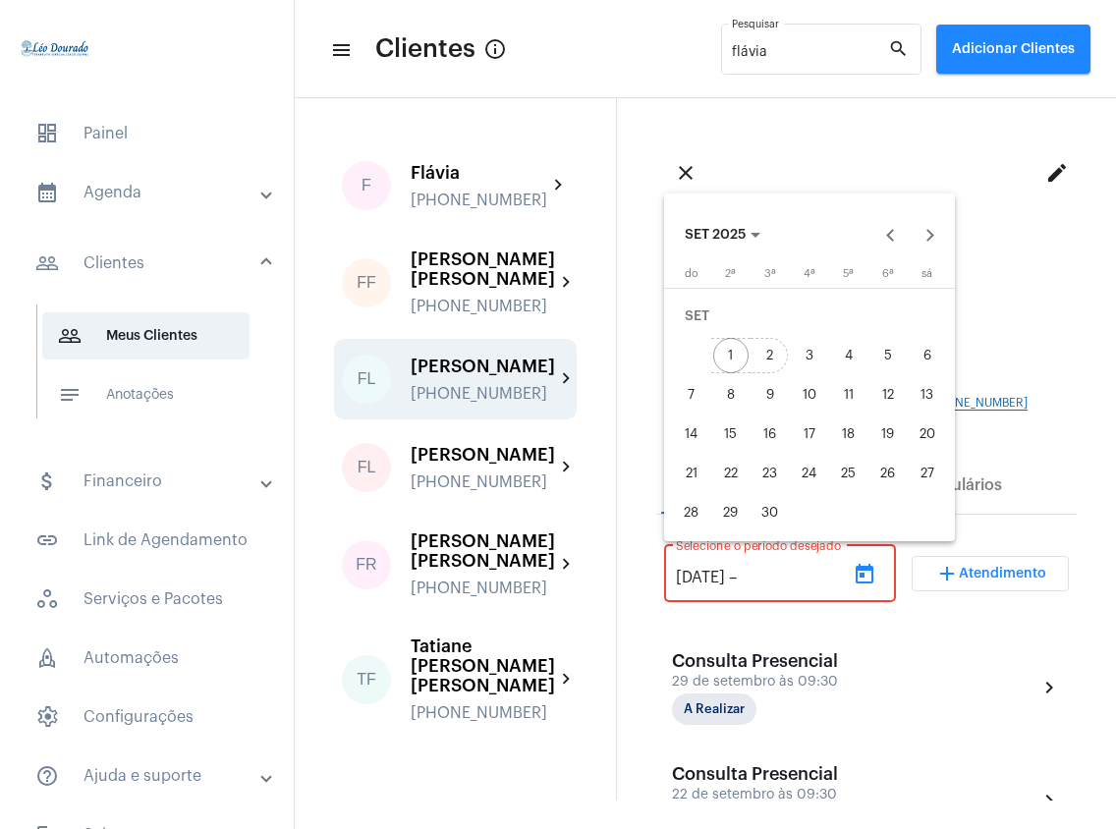
click at [763, 358] on div "2" at bounding box center [769, 355] width 35 height 35
type input "[DATE]"
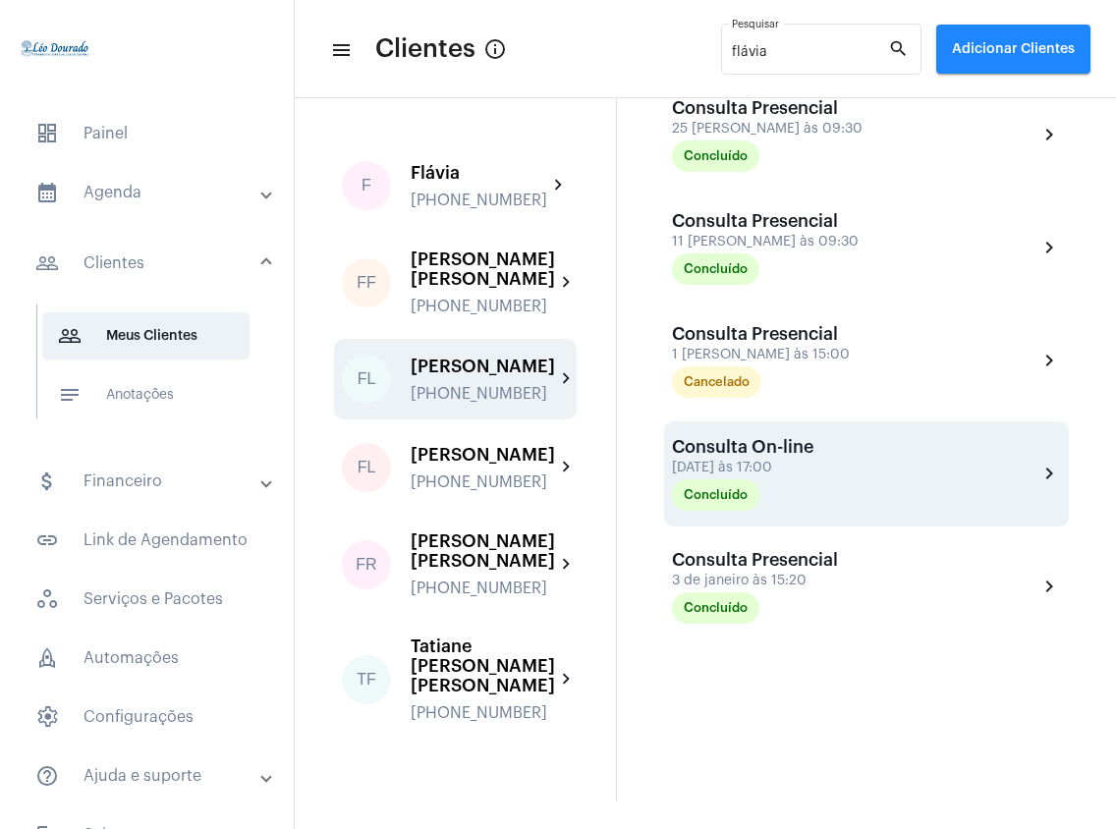
scroll to position [535, 0]
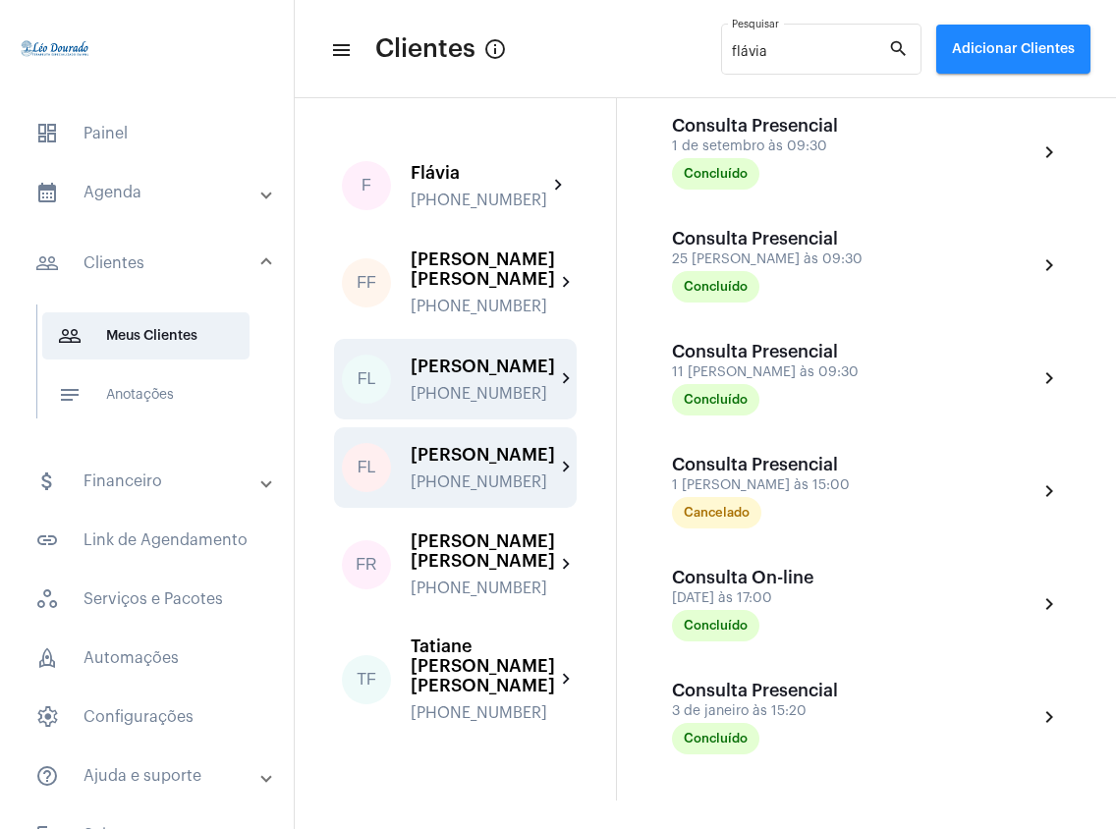
click at [500, 461] on div "[PERSON_NAME] [PHONE_NUMBER]" at bounding box center [483, 468] width 144 height 46
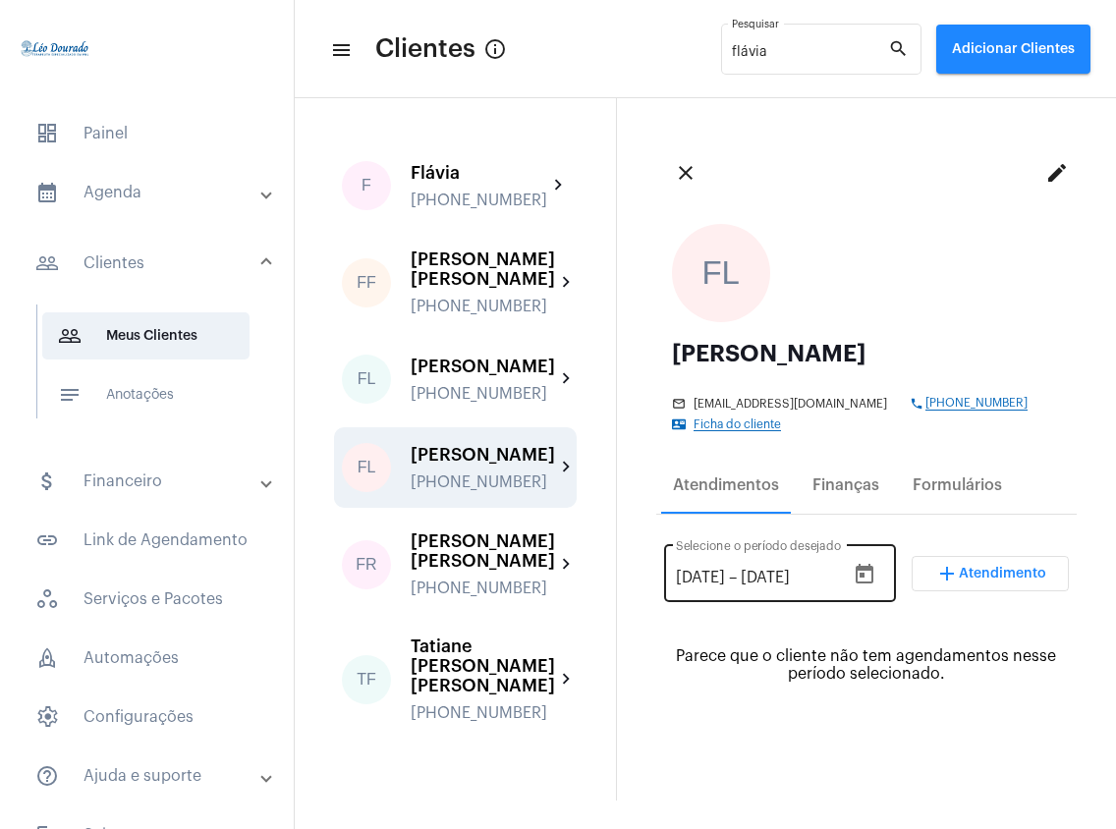
click at [856, 568] on button "Open calendar" at bounding box center [864, 574] width 39 height 39
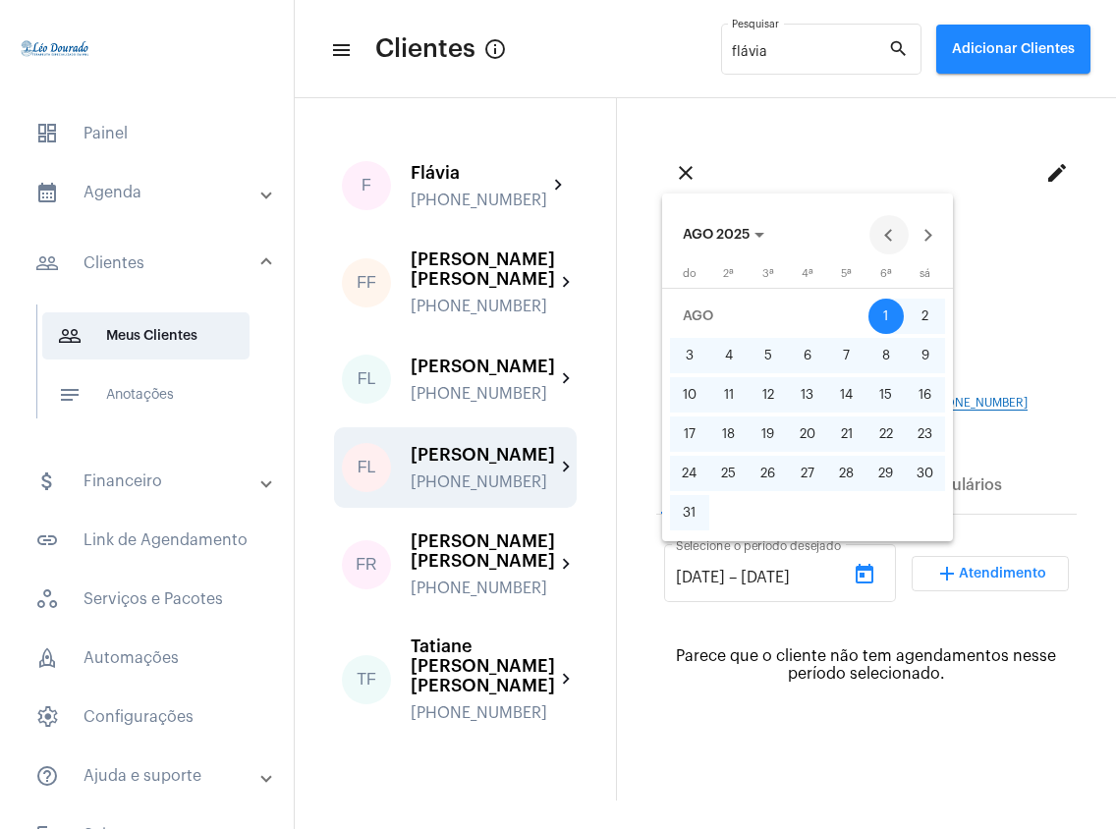
click at [890, 233] on button "Previous month" at bounding box center [888, 234] width 39 height 39
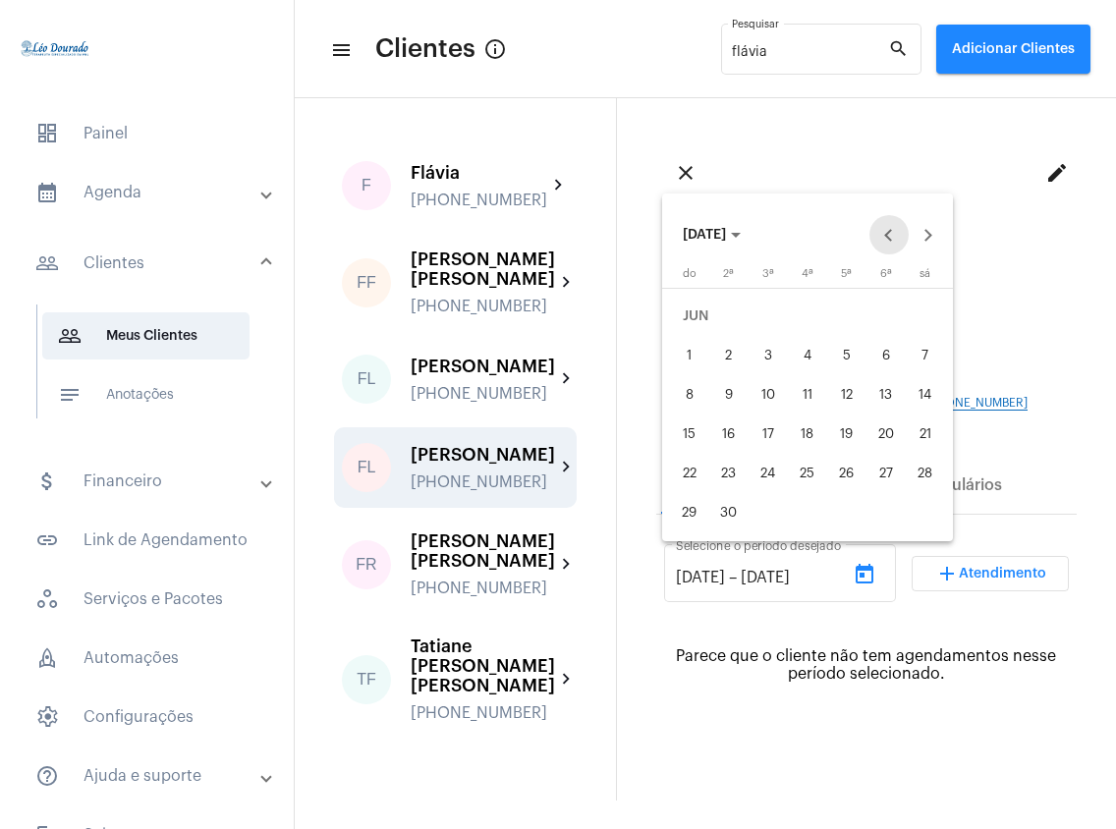
click at [890, 233] on button "Previous month" at bounding box center [888, 234] width 39 height 39
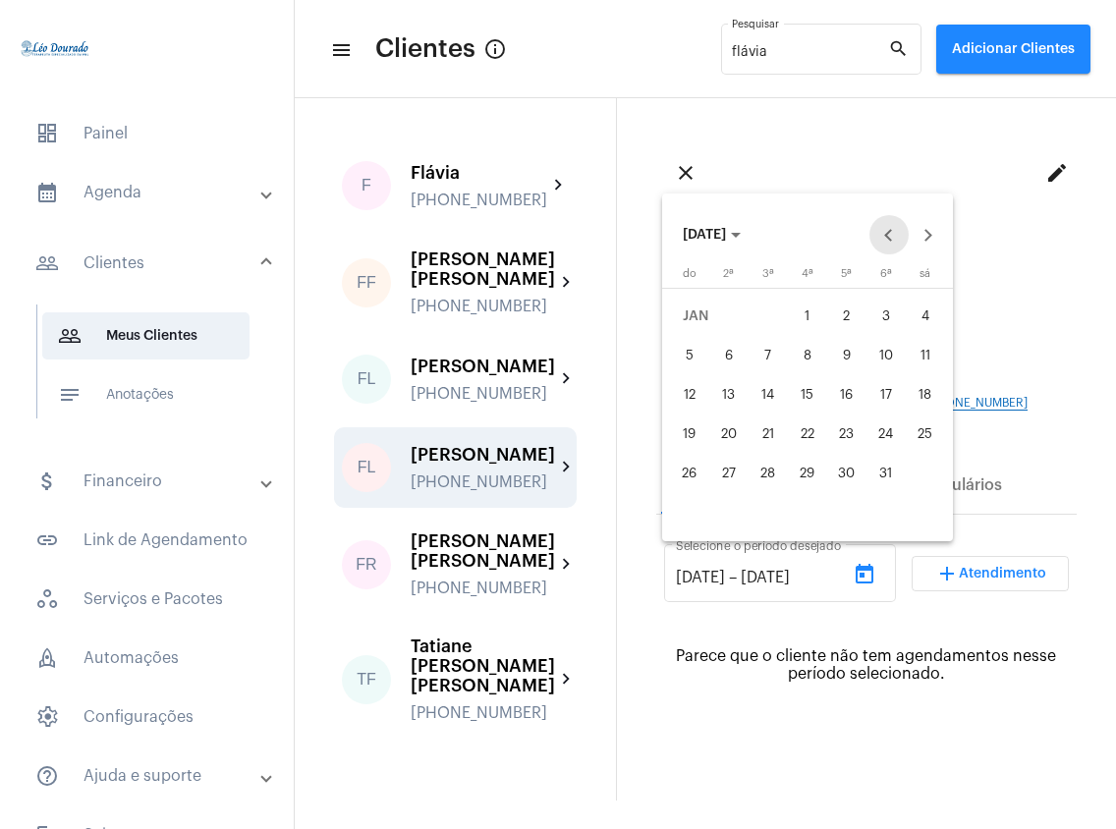
click at [890, 233] on button "Previous month" at bounding box center [888, 234] width 39 height 39
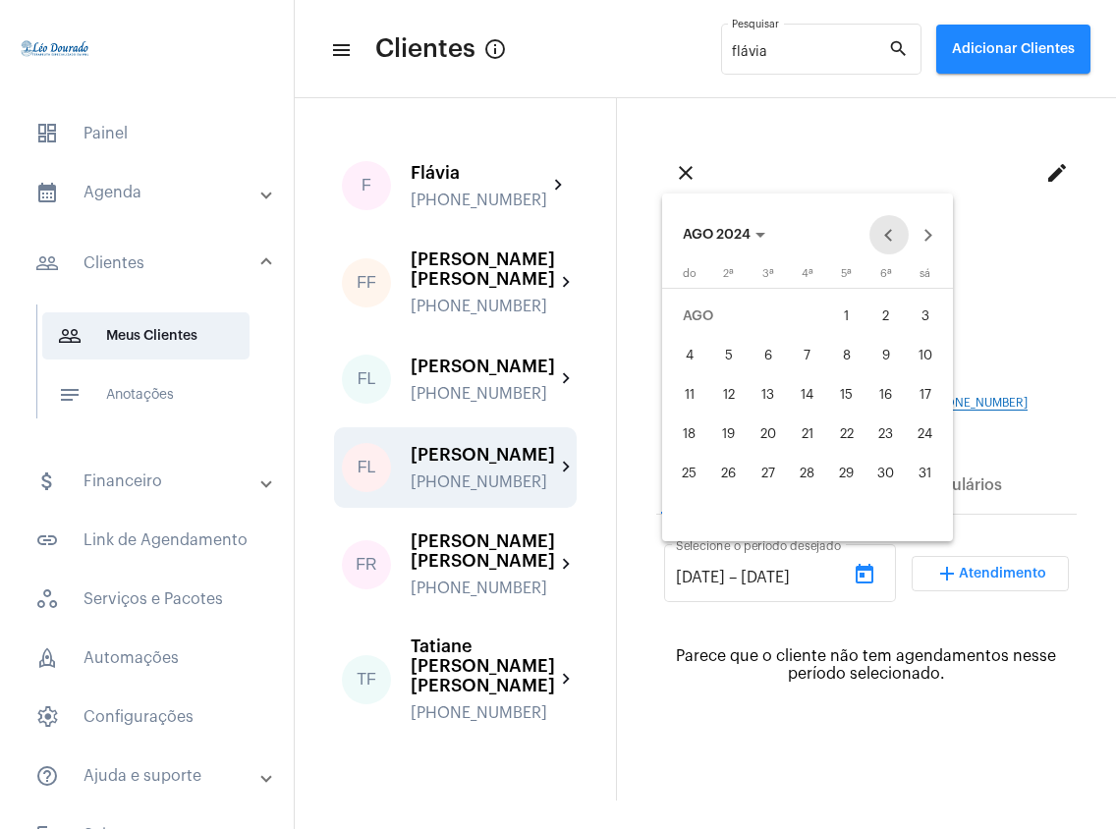
click at [890, 233] on button "Previous month" at bounding box center [888, 234] width 39 height 39
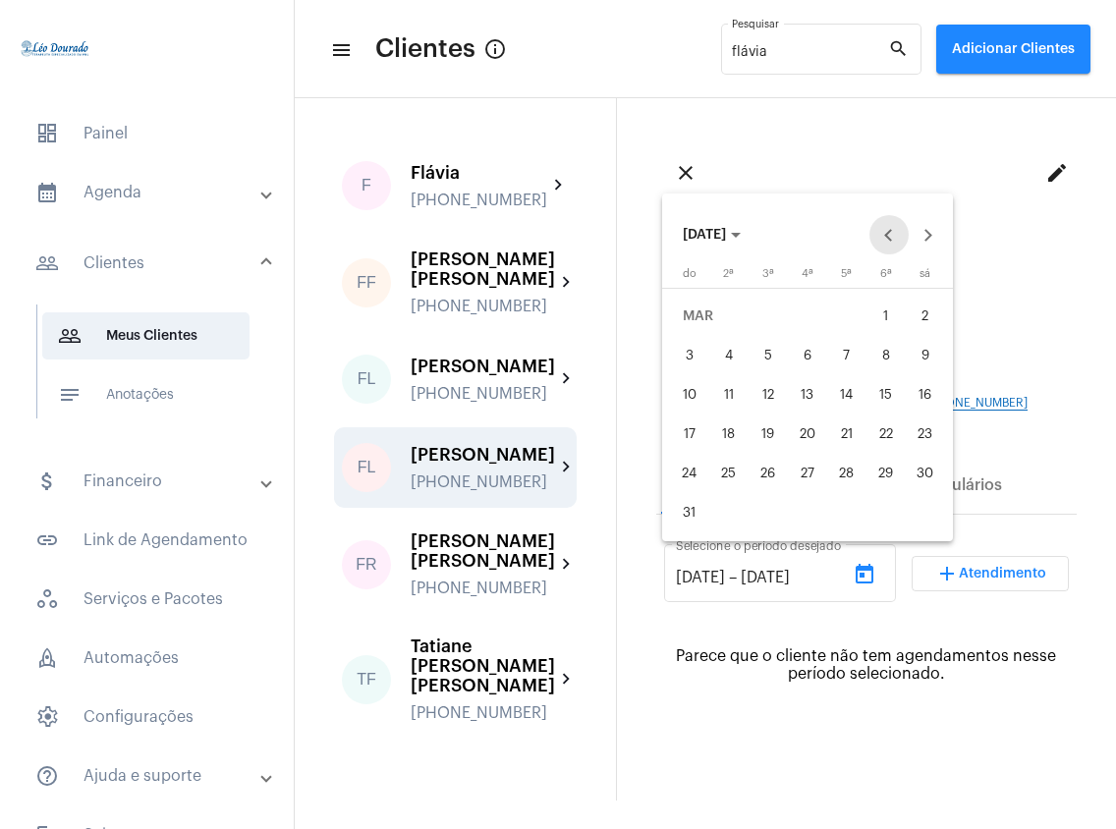
click at [890, 233] on button "Previous month" at bounding box center [888, 234] width 39 height 39
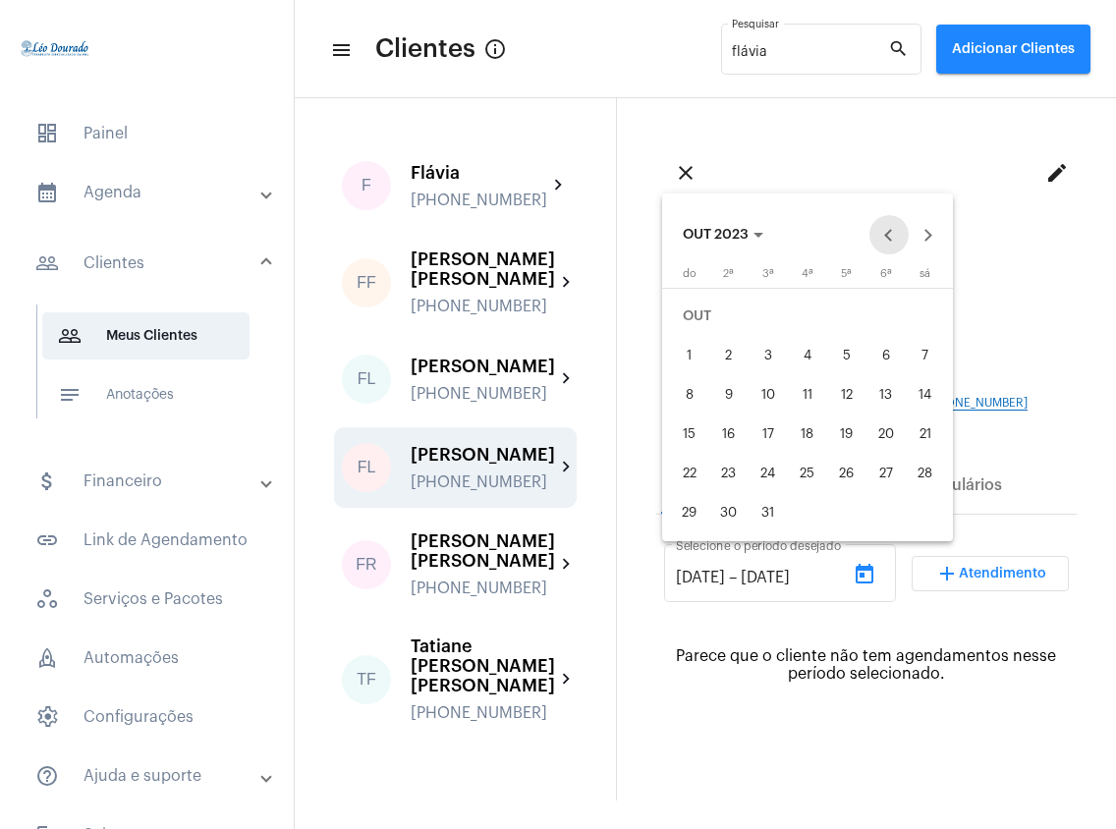
click at [890, 233] on button "Previous month" at bounding box center [888, 234] width 39 height 39
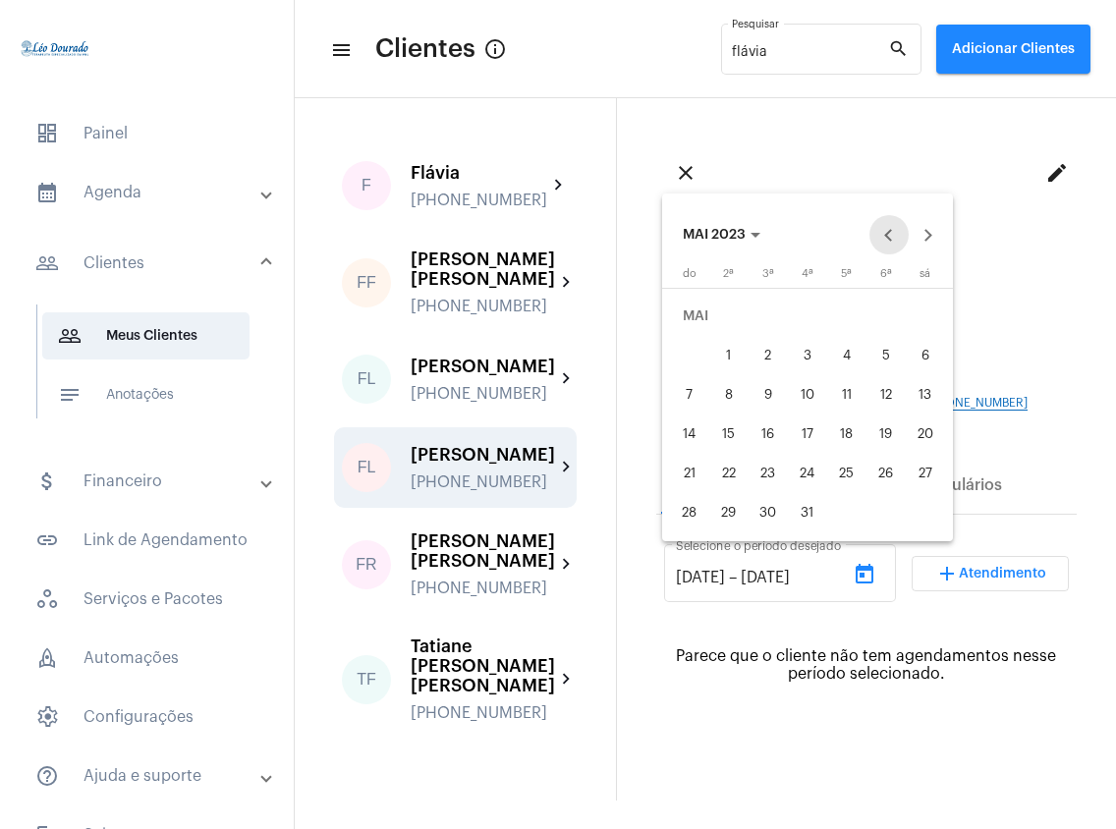
click at [890, 233] on button "Previous month" at bounding box center [888, 234] width 39 height 39
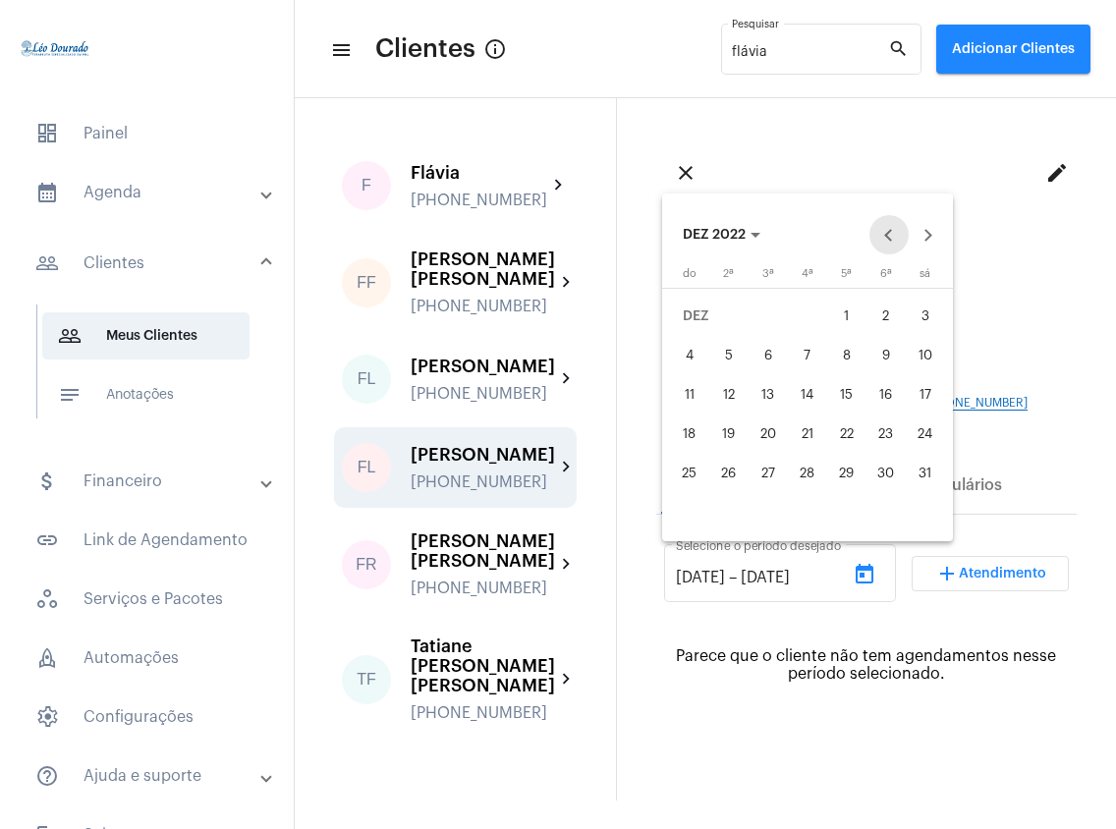
click at [890, 233] on button "Previous month" at bounding box center [888, 234] width 39 height 39
click at [933, 318] on div "1" at bounding box center [925, 316] width 35 height 35
type input "[DATE]"
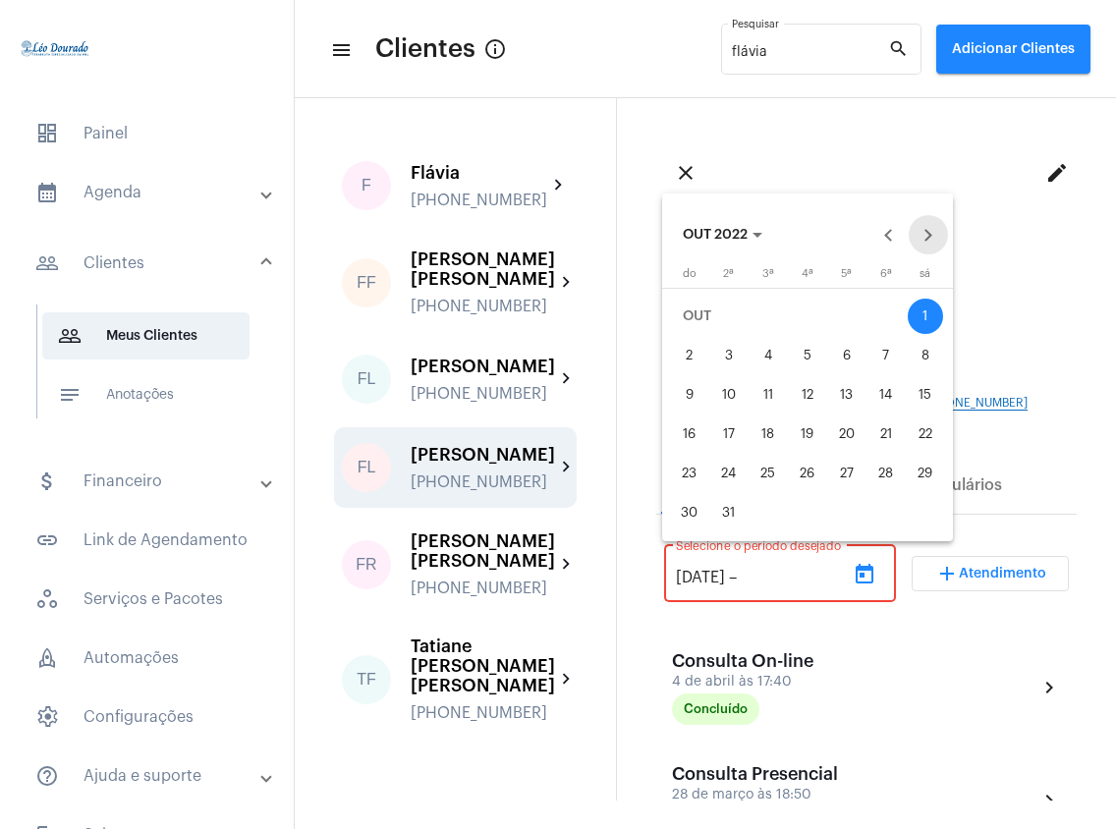
click at [928, 237] on button "Next month" at bounding box center [927, 234] width 39 height 39
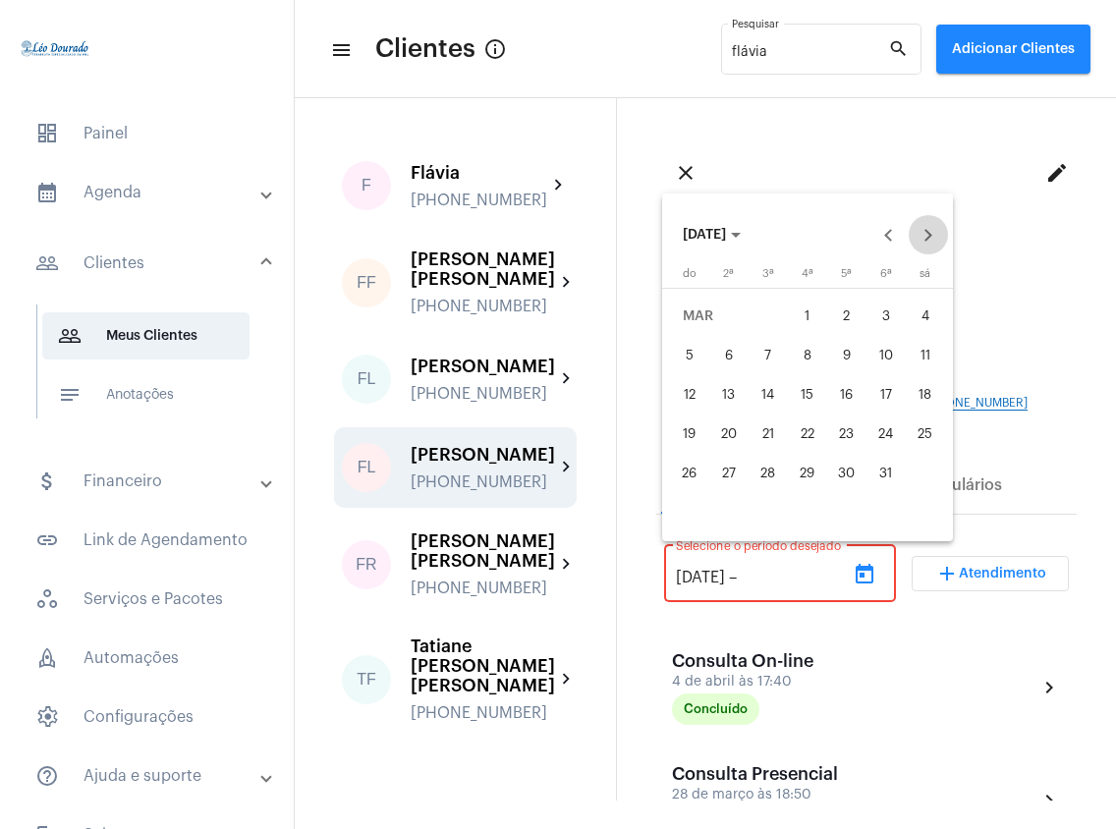
click at [928, 237] on button "Next month" at bounding box center [927, 234] width 39 height 39
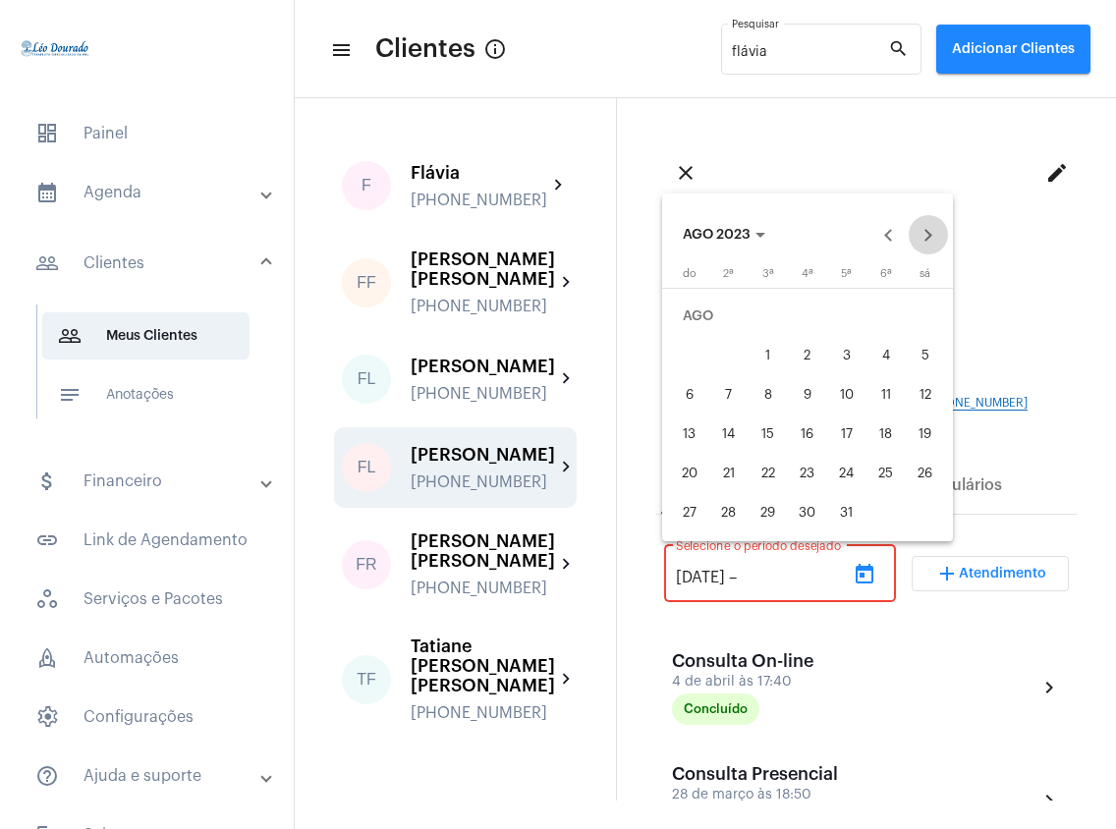
click at [928, 237] on button "Next month" at bounding box center [927, 234] width 39 height 39
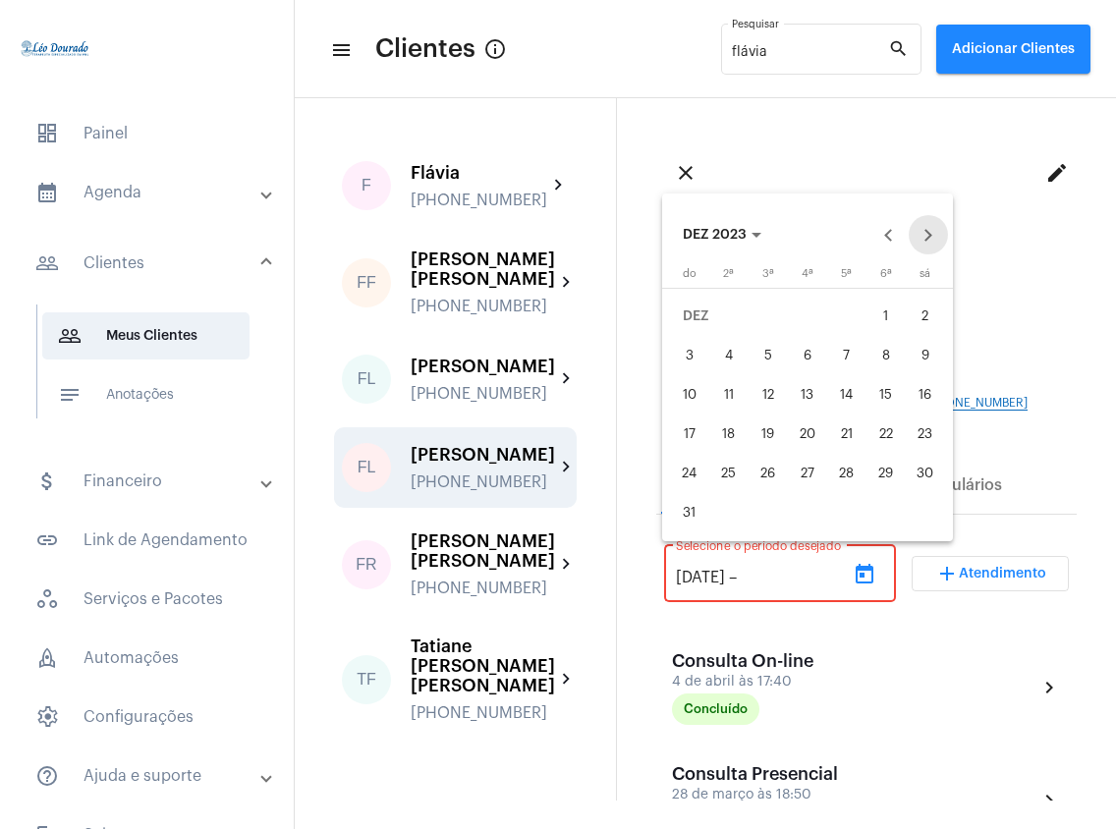
click at [928, 237] on button "Next month" at bounding box center [927, 234] width 39 height 39
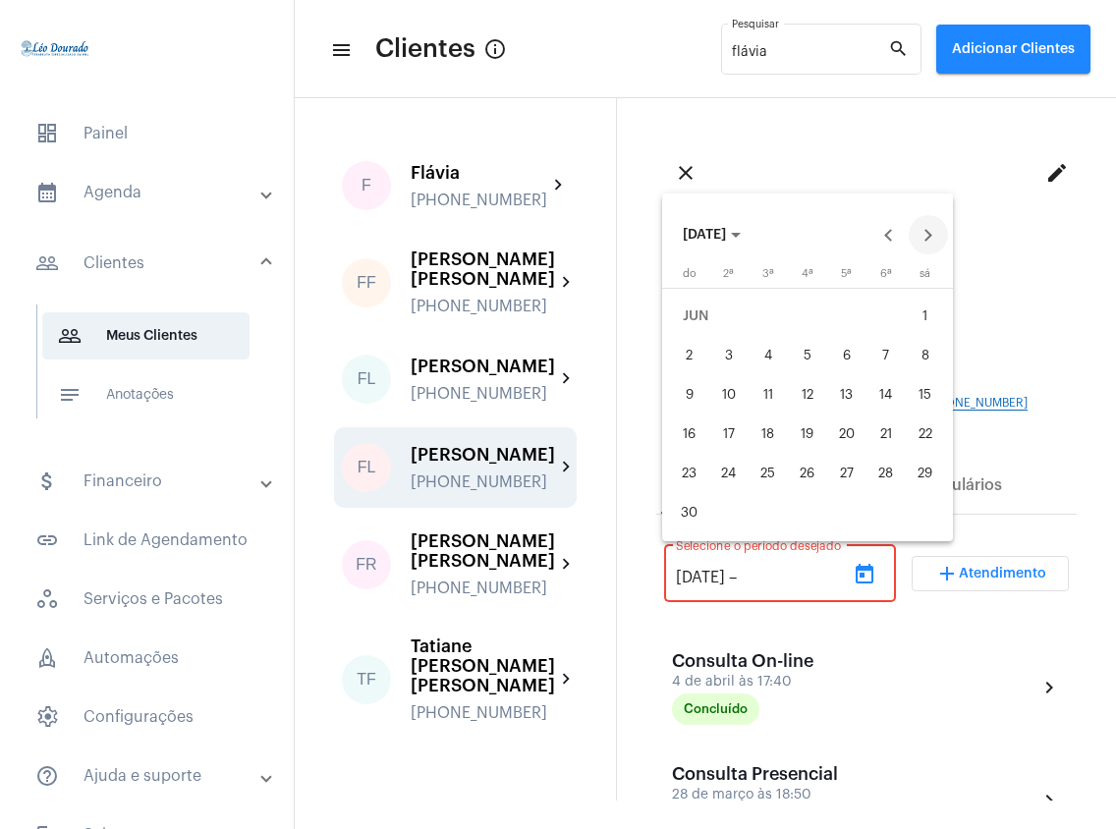
click at [928, 237] on button "Next month" at bounding box center [927, 234] width 39 height 39
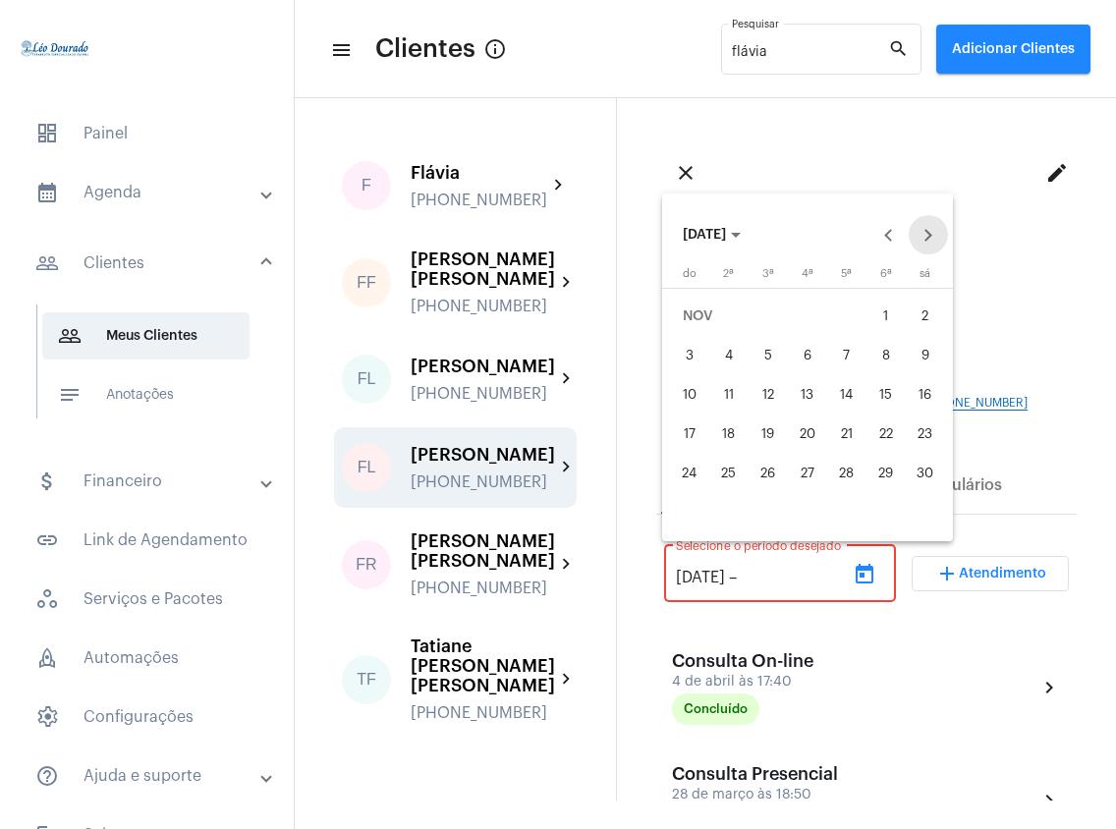
click at [928, 237] on button "Next month" at bounding box center [927, 234] width 39 height 39
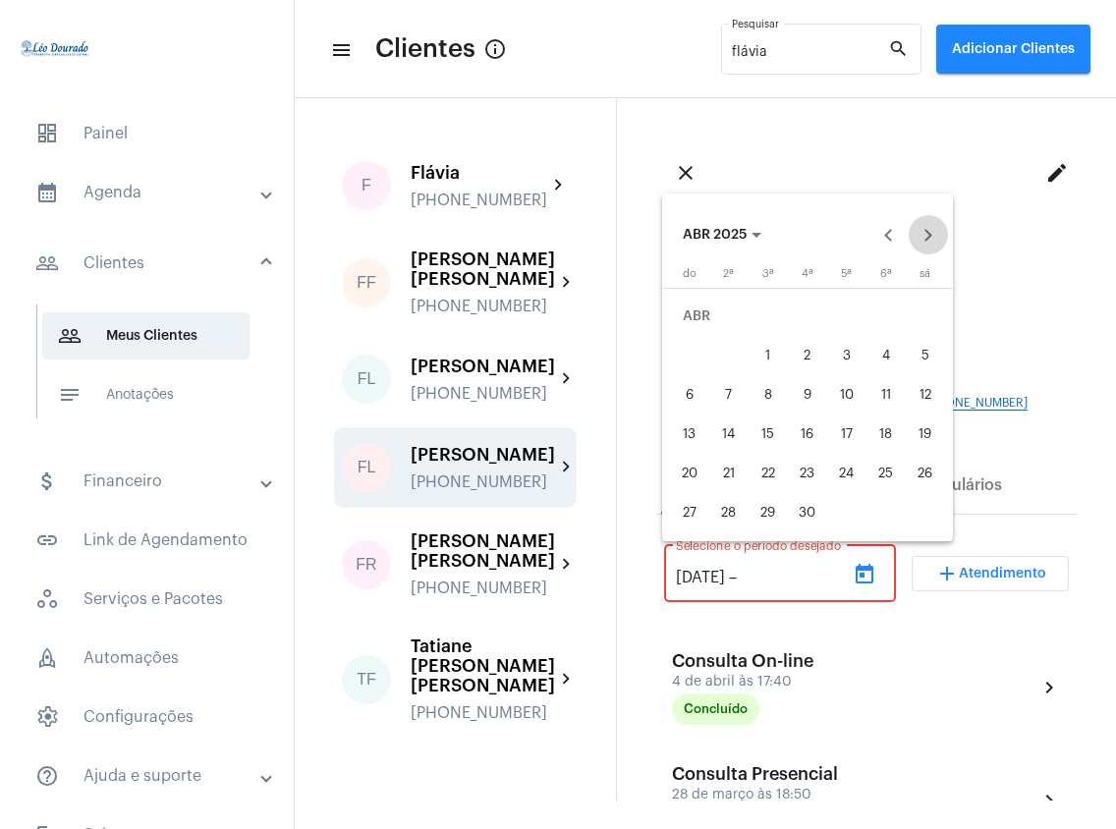
click at [928, 237] on button "Next month" at bounding box center [927, 234] width 39 height 39
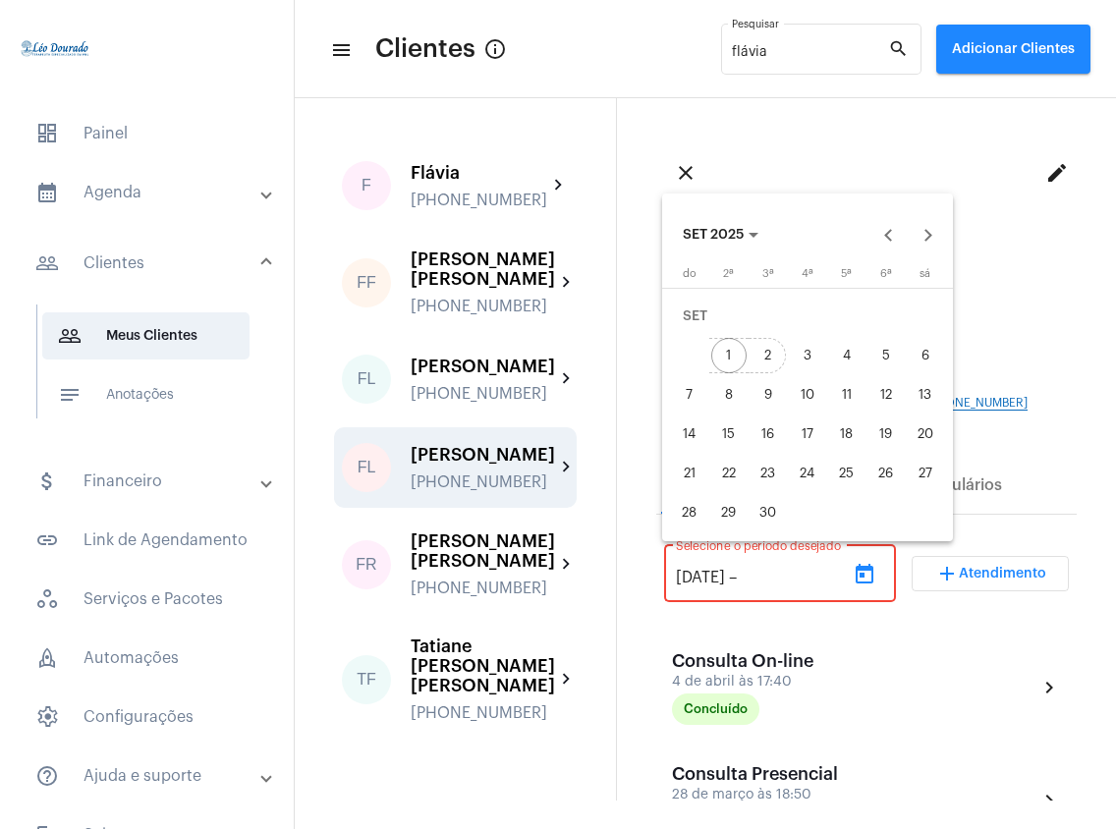
click at [780, 359] on div "2" at bounding box center [767, 355] width 35 height 35
type input "[DATE]"
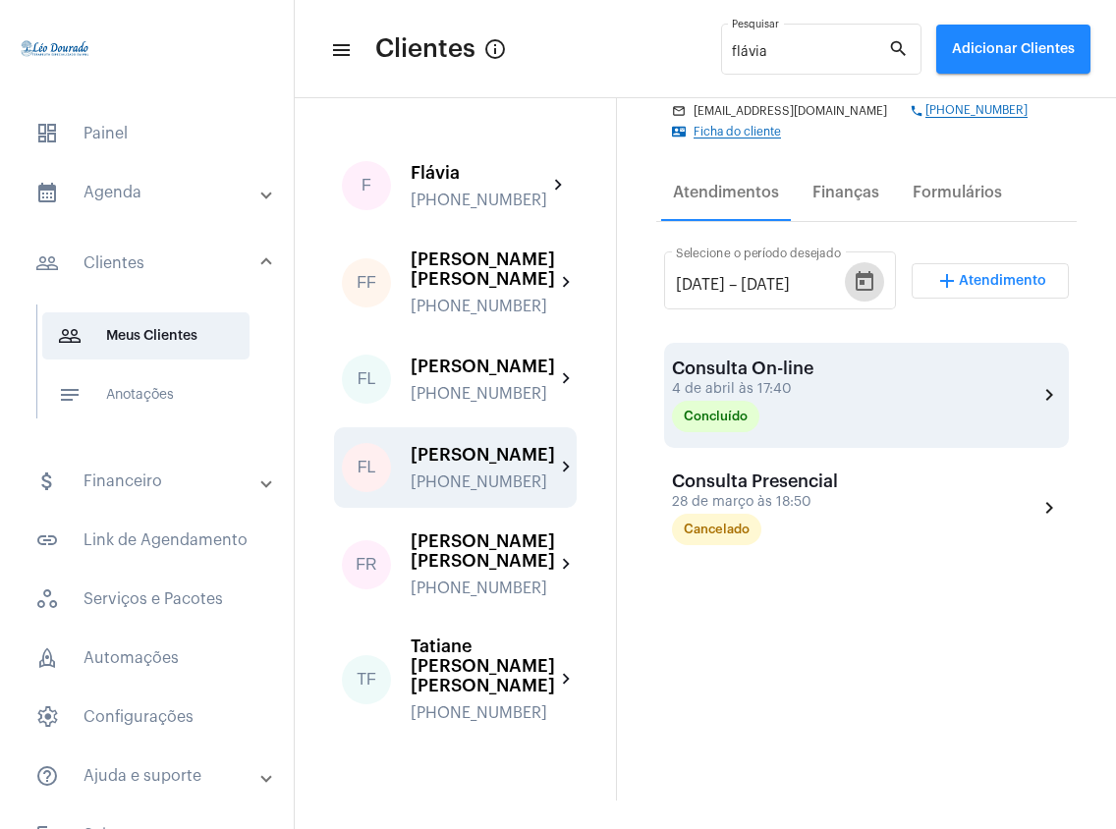
scroll to position [475, 0]
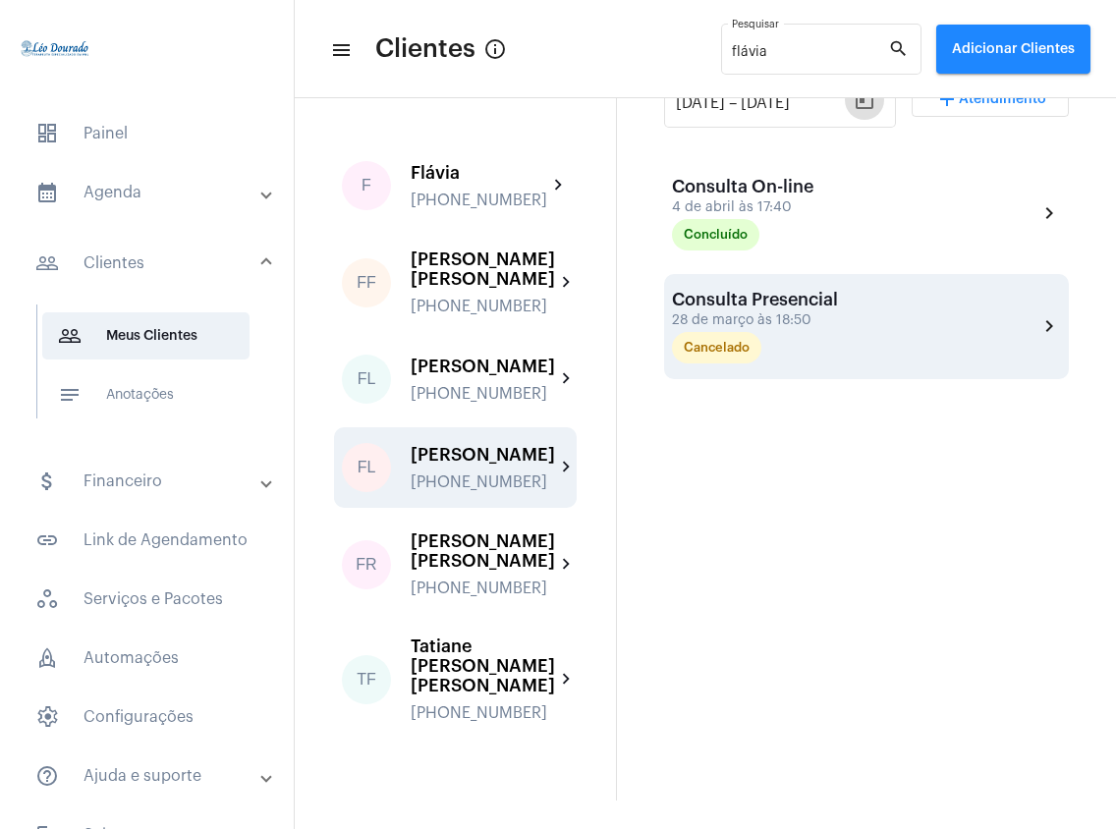
click at [756, 324] on div "28 de março às 18:50" at bounding box center [770, 320] width 196 height 15
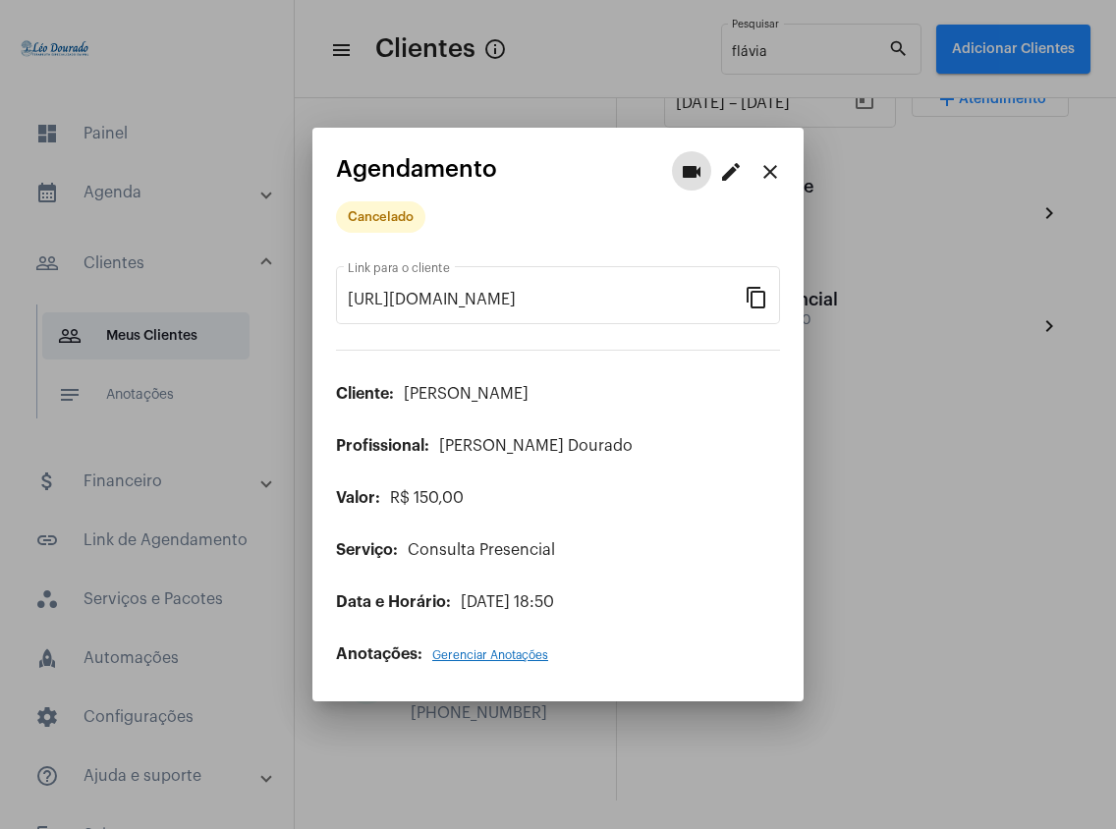
click at [776, 161] on mat-icon "close" at bounding box center [770, 172] width 24 height 24
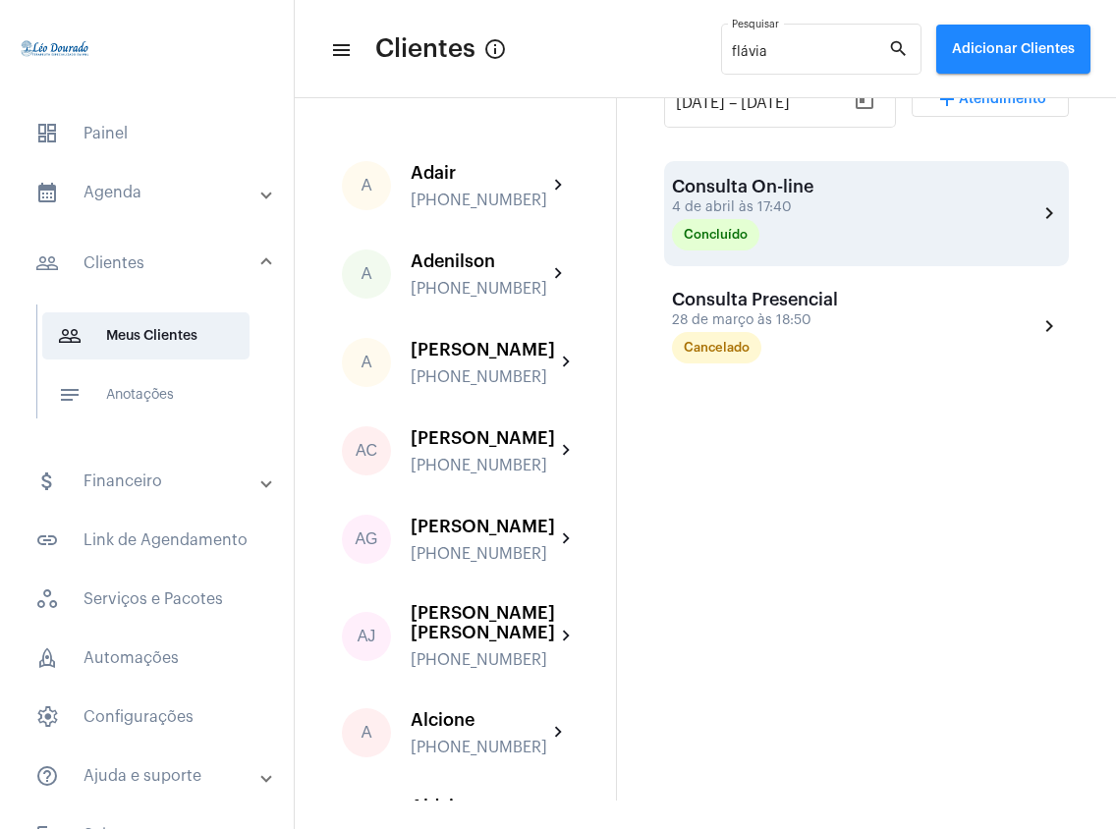
scroll to position [344, 0]
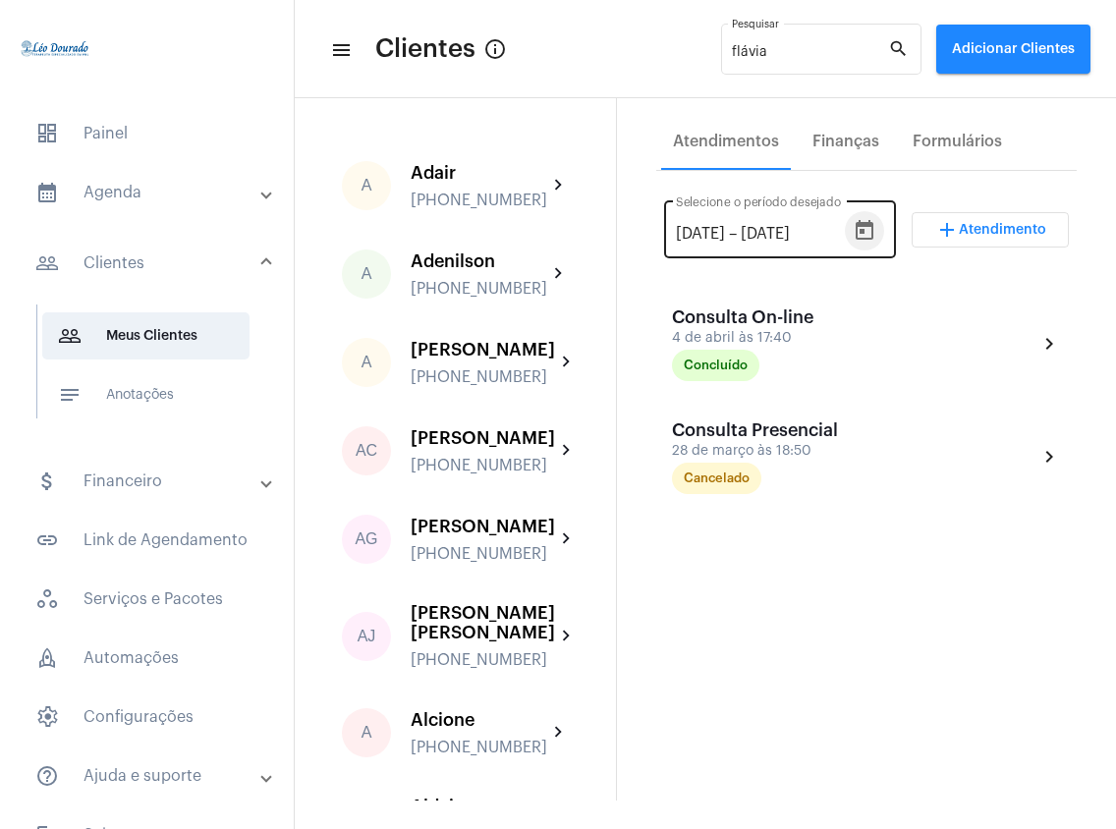
click at [855, 230] on icon "Open calendar" at bounding box center [864, 230] width 18 height 20
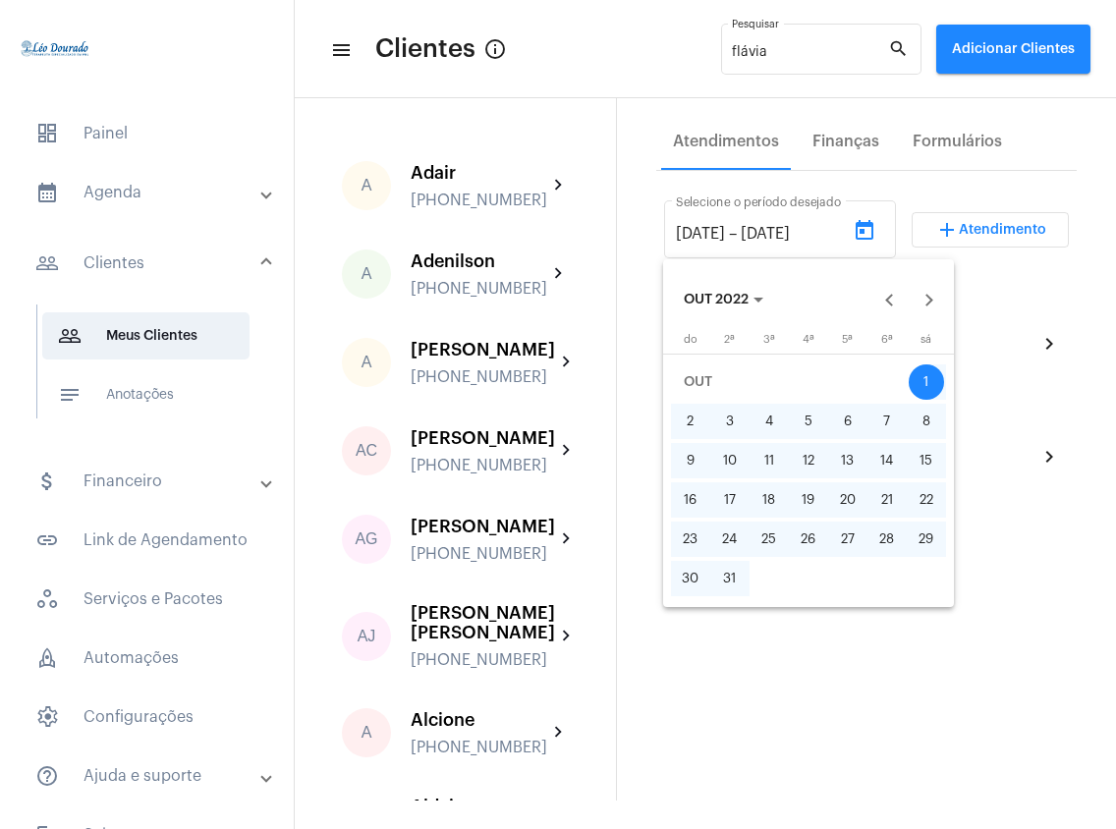
click at [685, 296] on span "OUT 2022" at bounding box center [716, 301] width 65 height 14
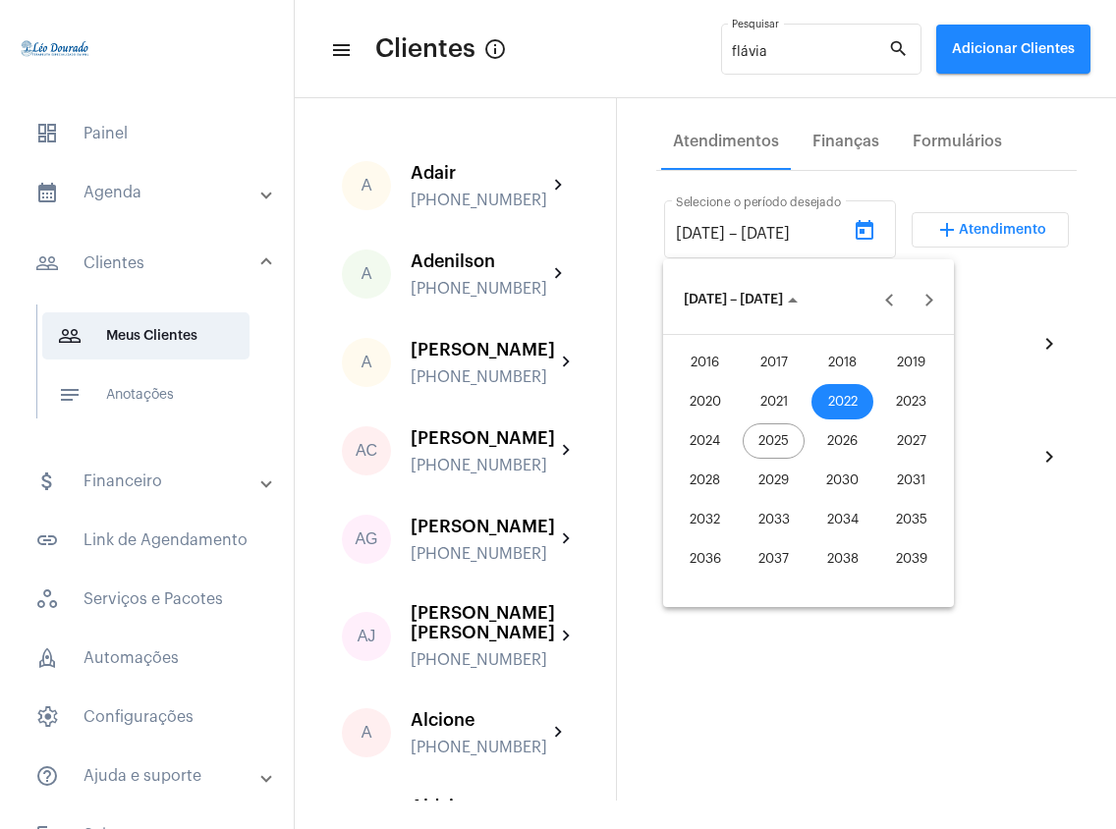
click at [696, 365] on div "2016" at bounding box center [705, 362] width 62 height 35
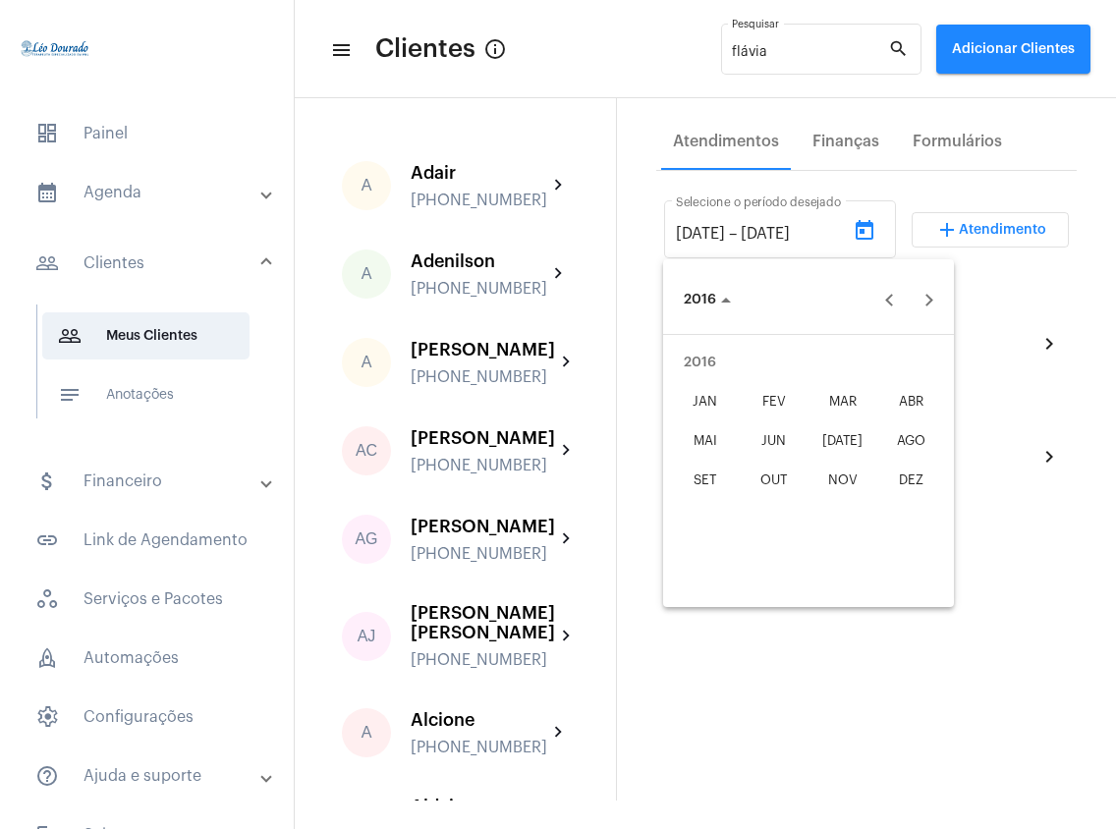
click at [711, 401] on div "JAN" at bounding box center [705, 401] width 62 height 35
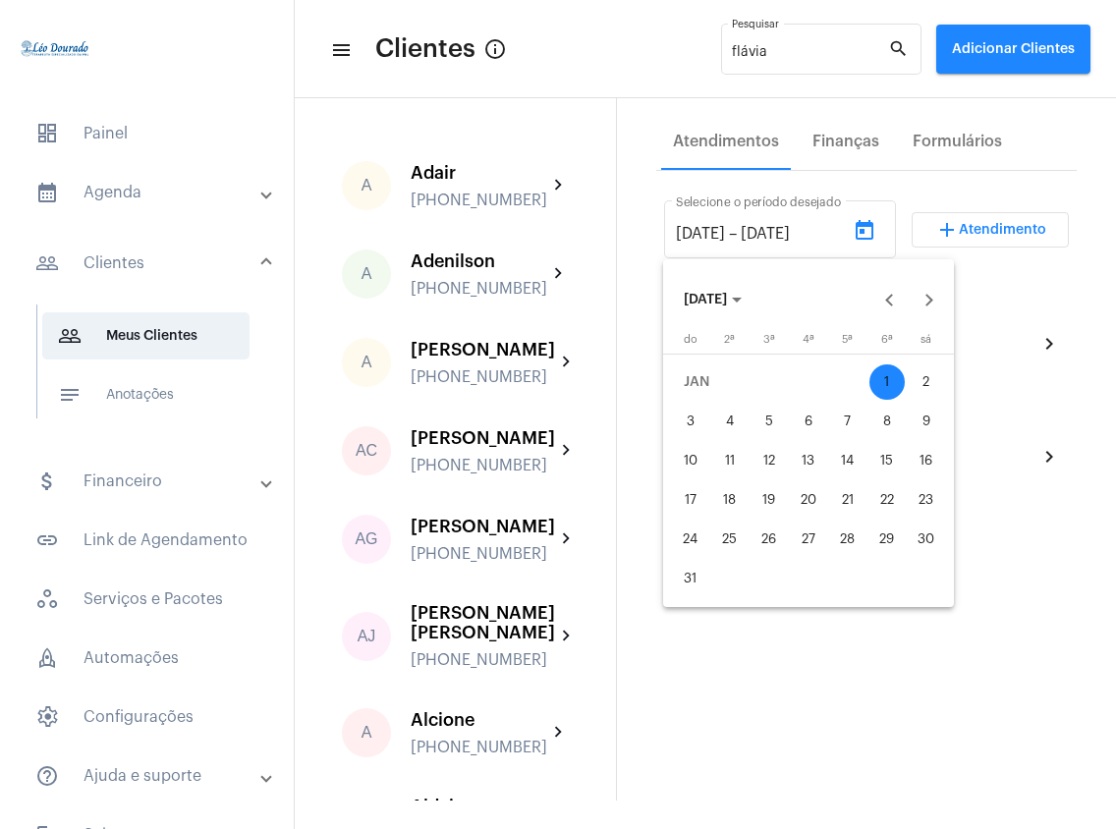
click at [888, 389] on div "1" at bounding box center [886, 381] width 35 height 35
type input "[DATE]"
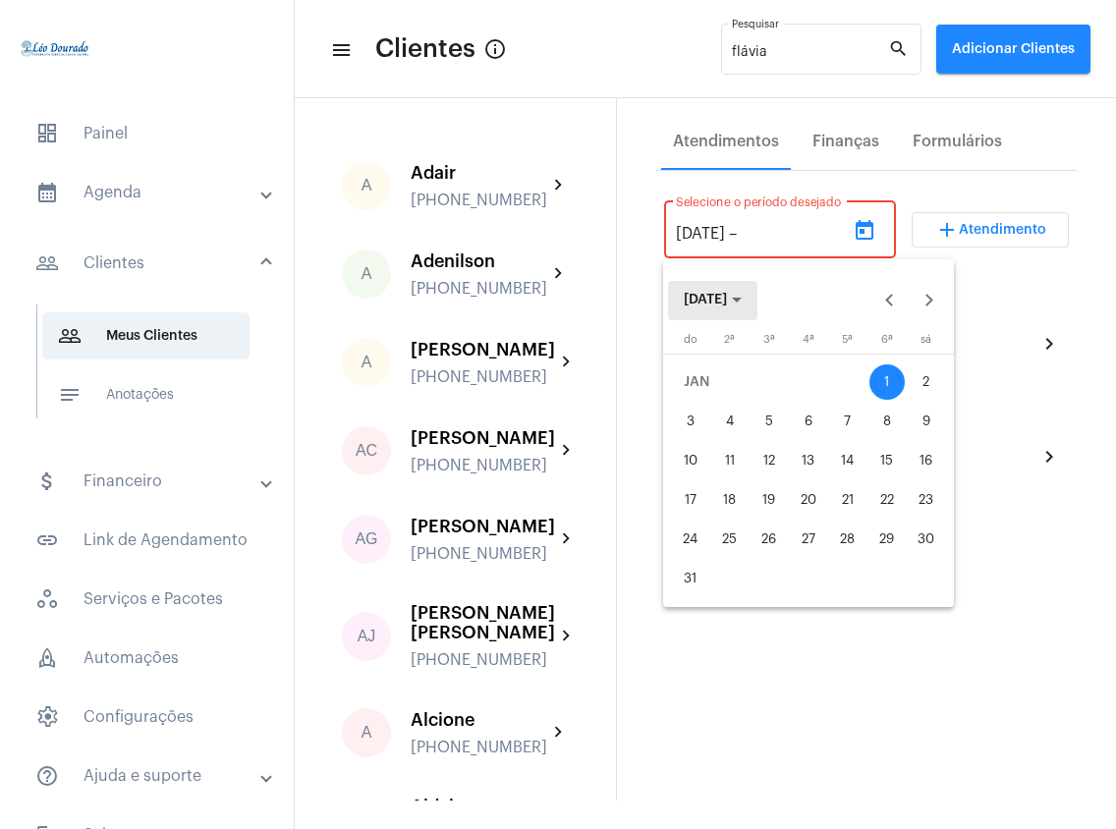
click at [757, 303] on button "[DATE]" at bounding box center [712, 300] width 89 height 39
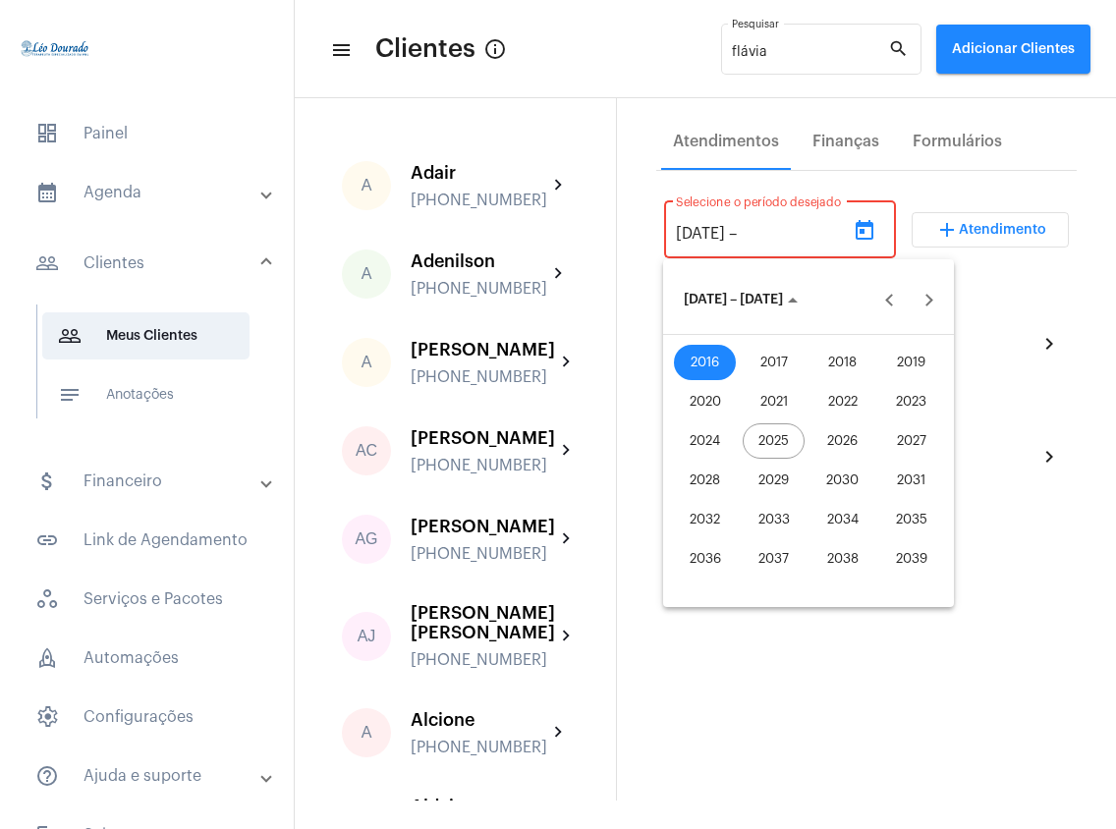
click at [783, 441] on div "2025" at bounding box center [774, 440] width 62 height 35
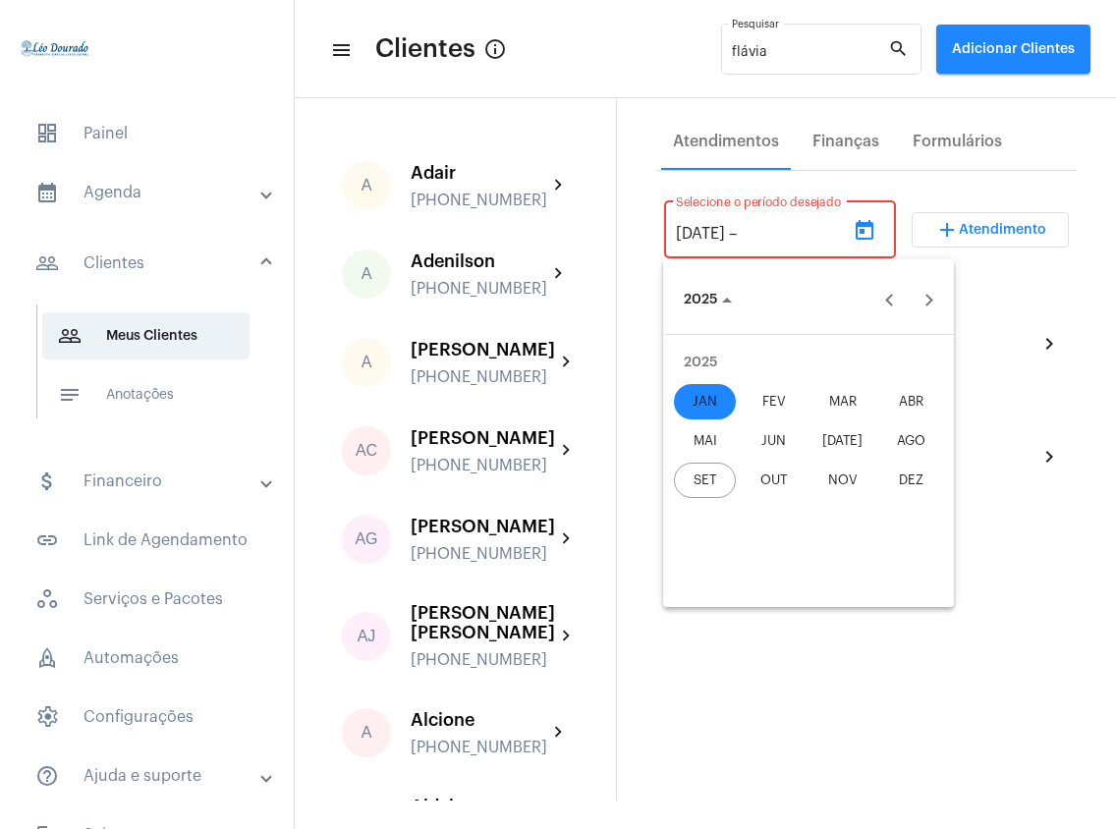
click at [717, 479] on div "SET" at bounding box center [705, 480] width 62 height 35
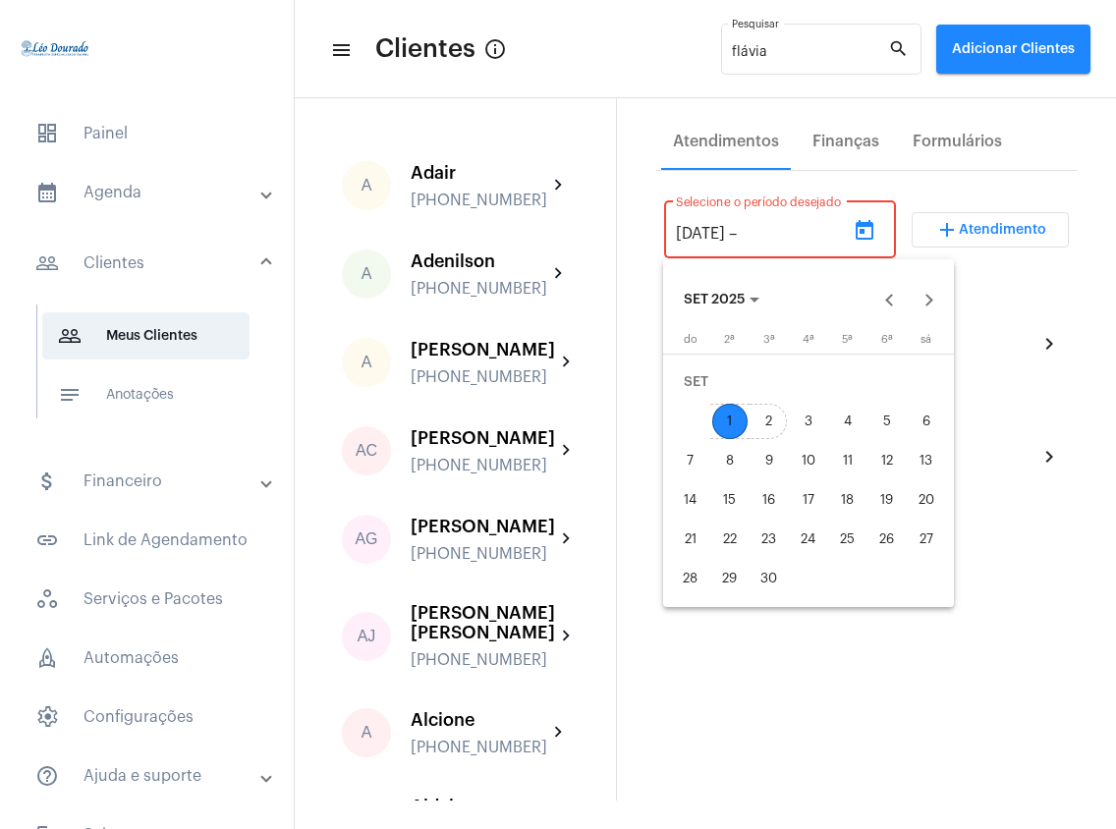
click at [768, 420] on div "2" at bounding box center [768, 421] width 35 height 35
type input "[DATE]"
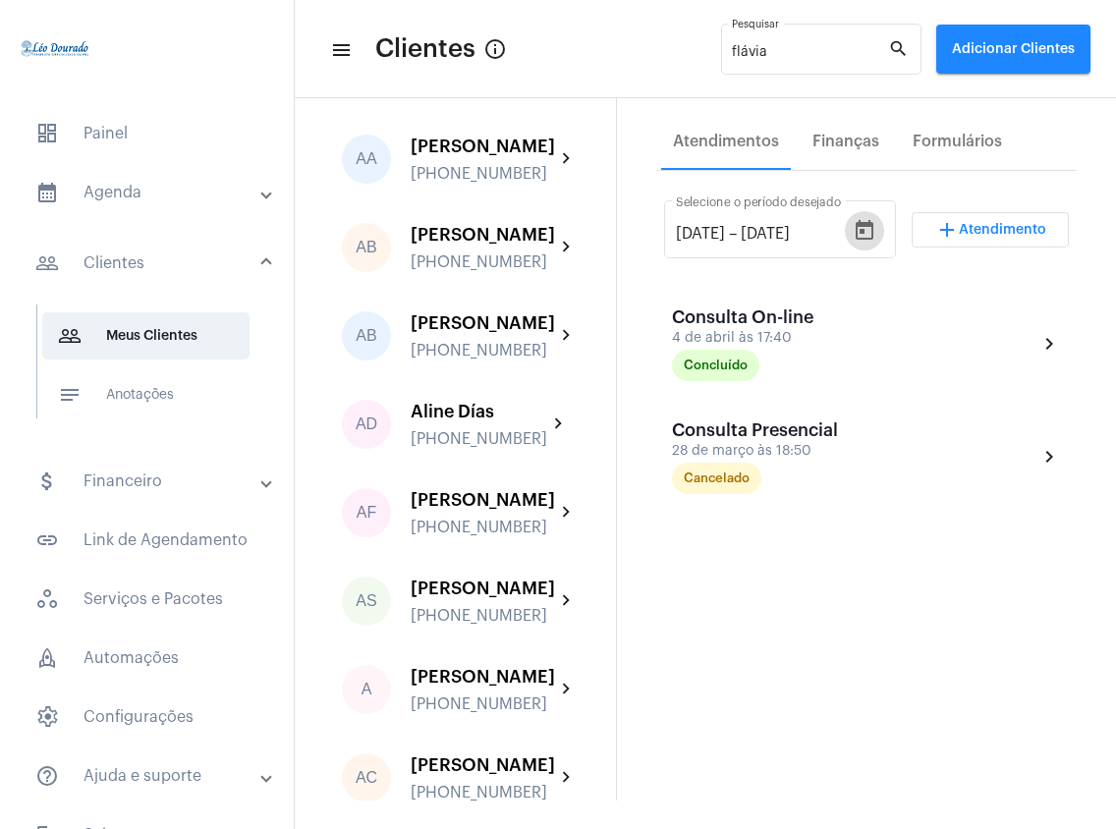
scroll to position [1571, 0]
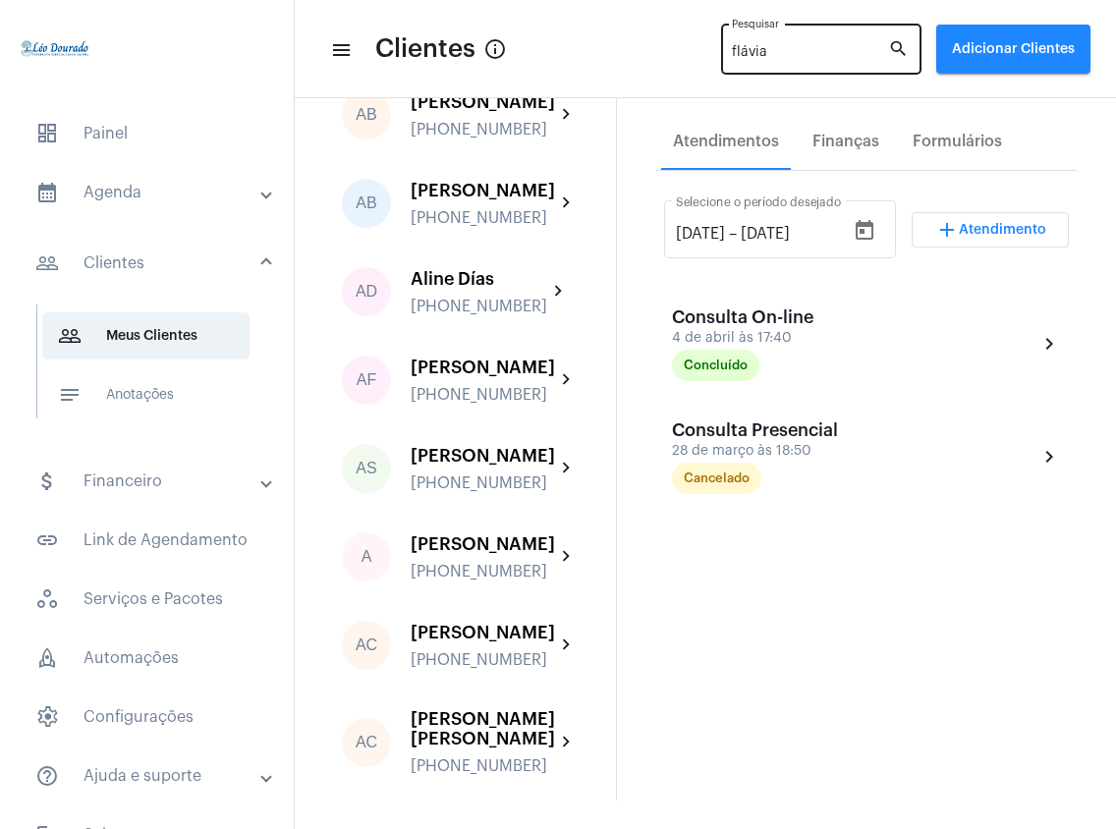
click at [813, 57] on input "flávia" at bounding box center [810, 53] width 156 height 16
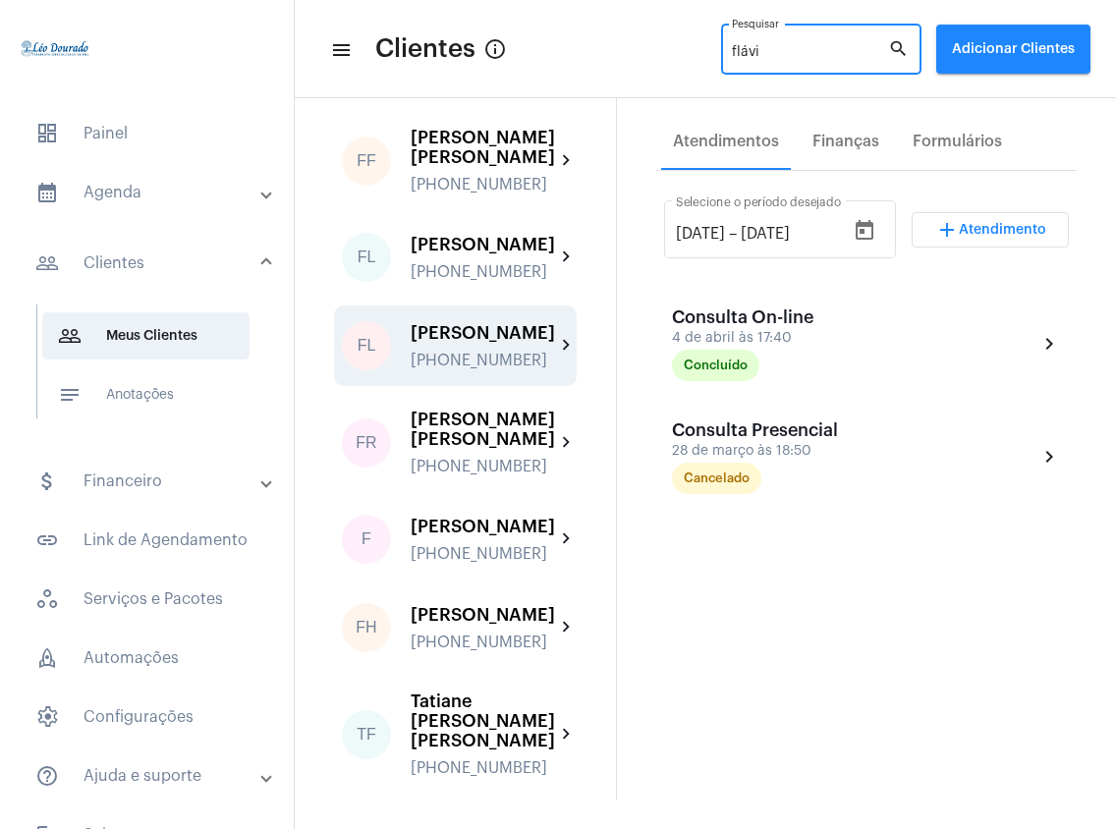
scroll to position [136, 0]
type input "flávia"
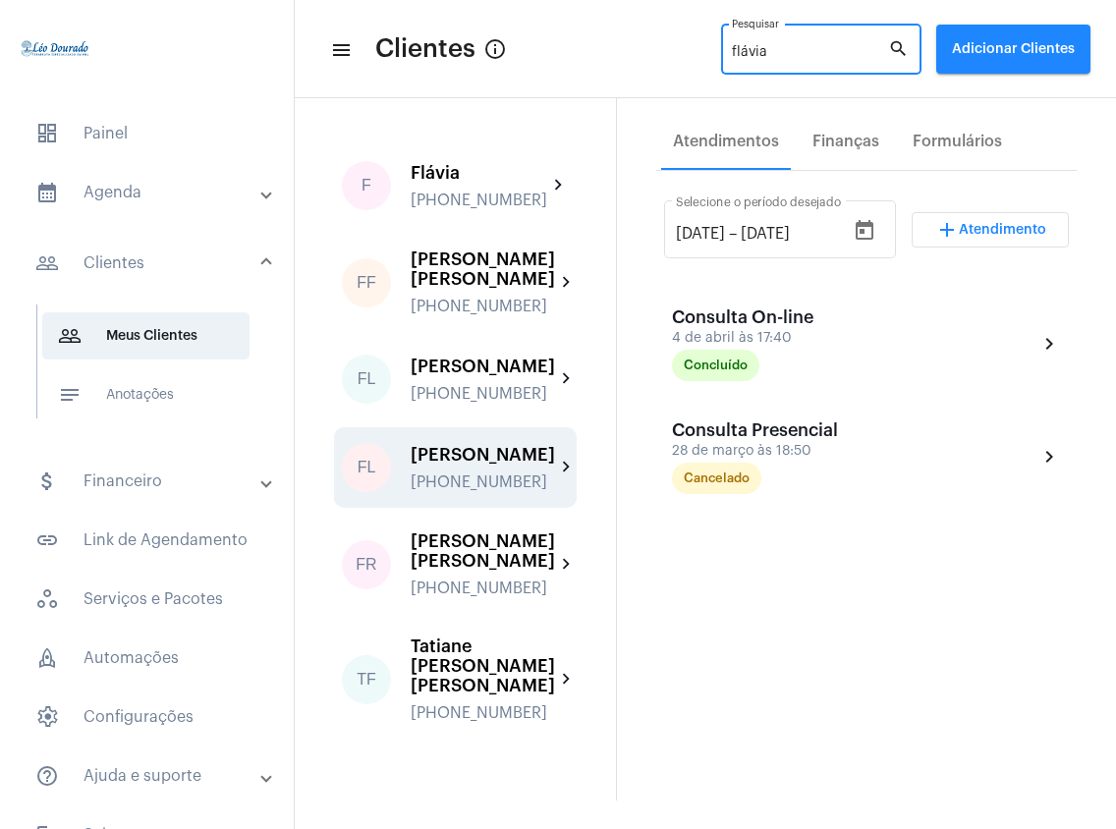
scroll to position [0, 0]
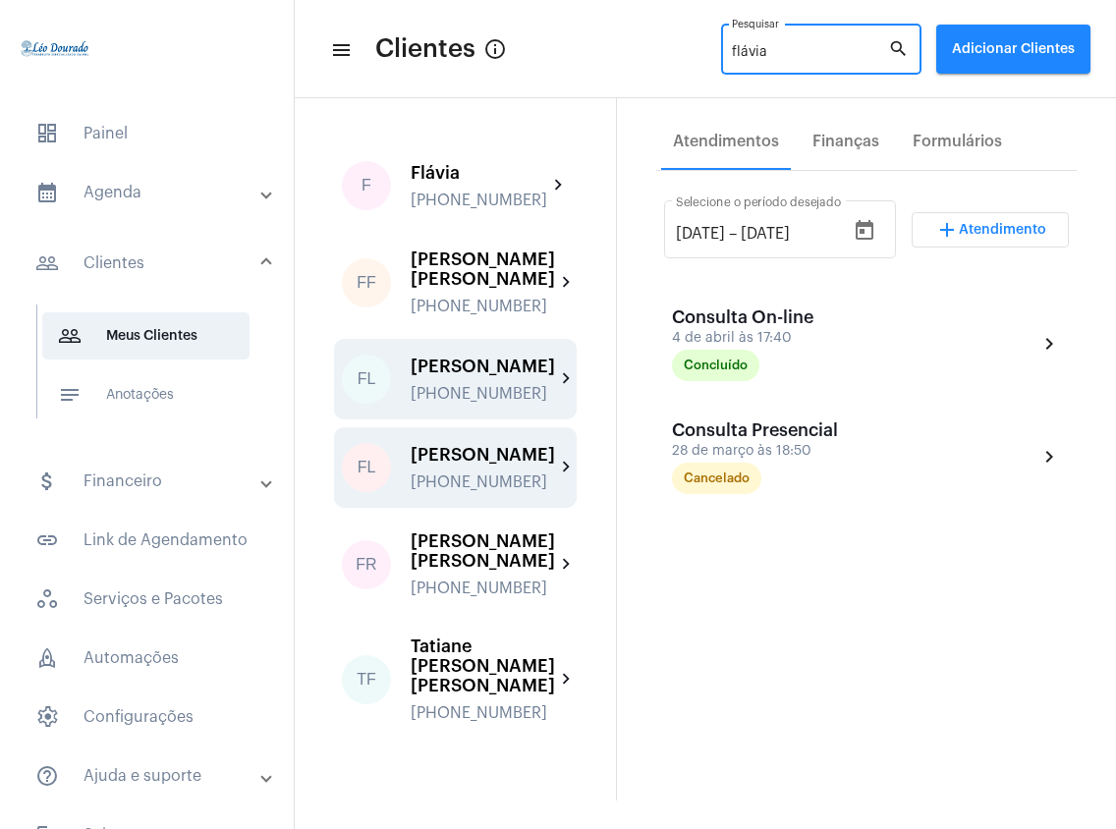
click at [526, 363] on div "[PERSON_NAME]" at bounding box center [483, 367] width 144 height 20
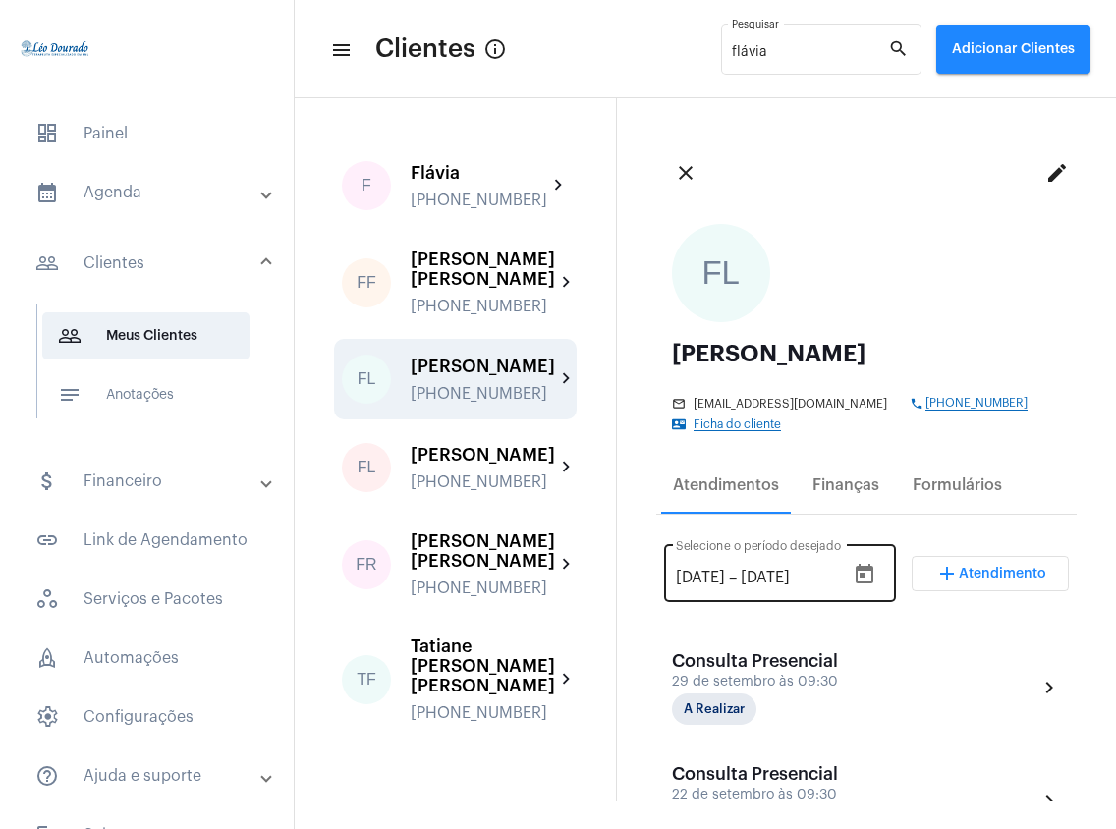
click at [855, 581] on icon "Open calendar" at bounding box center [864, 574] width 18 height 20
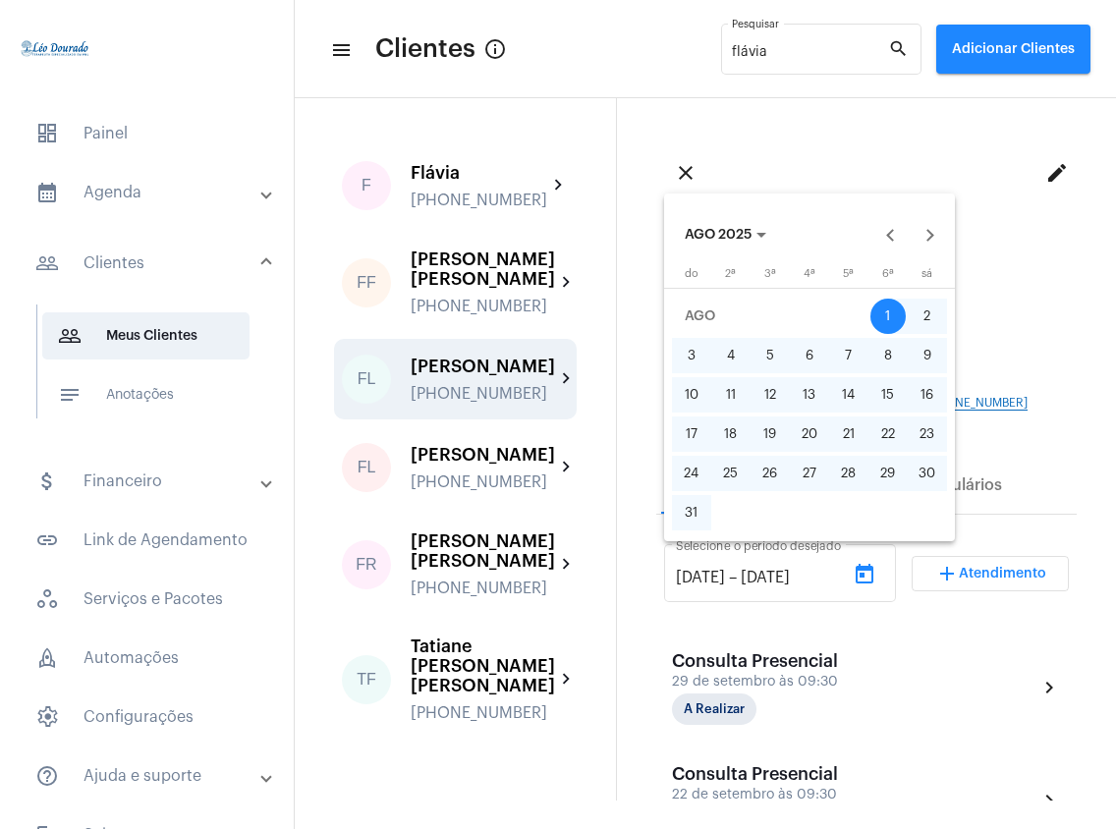
click at [763, 236] on polygon "Choose month and year" at bounding box center [761, 235] width 10 height 5
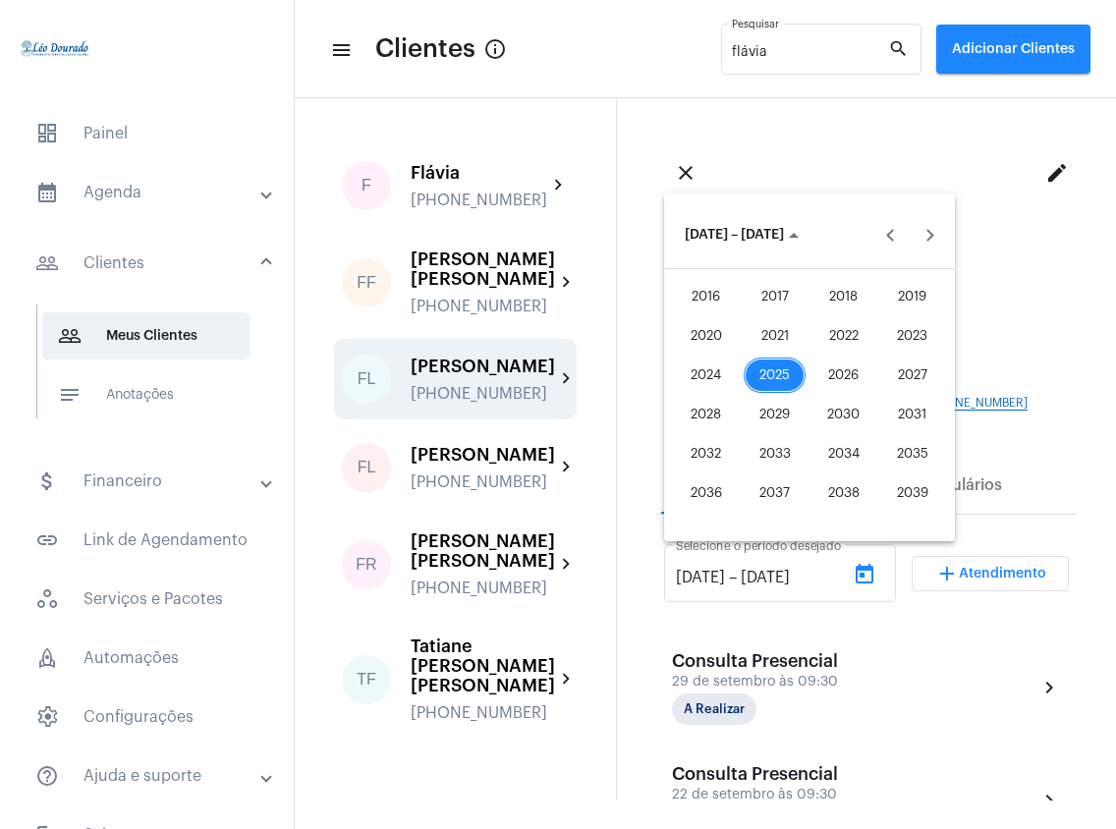
click at [724, 287] on div "2016" at bounding box center [706, 296] width 62 height 35
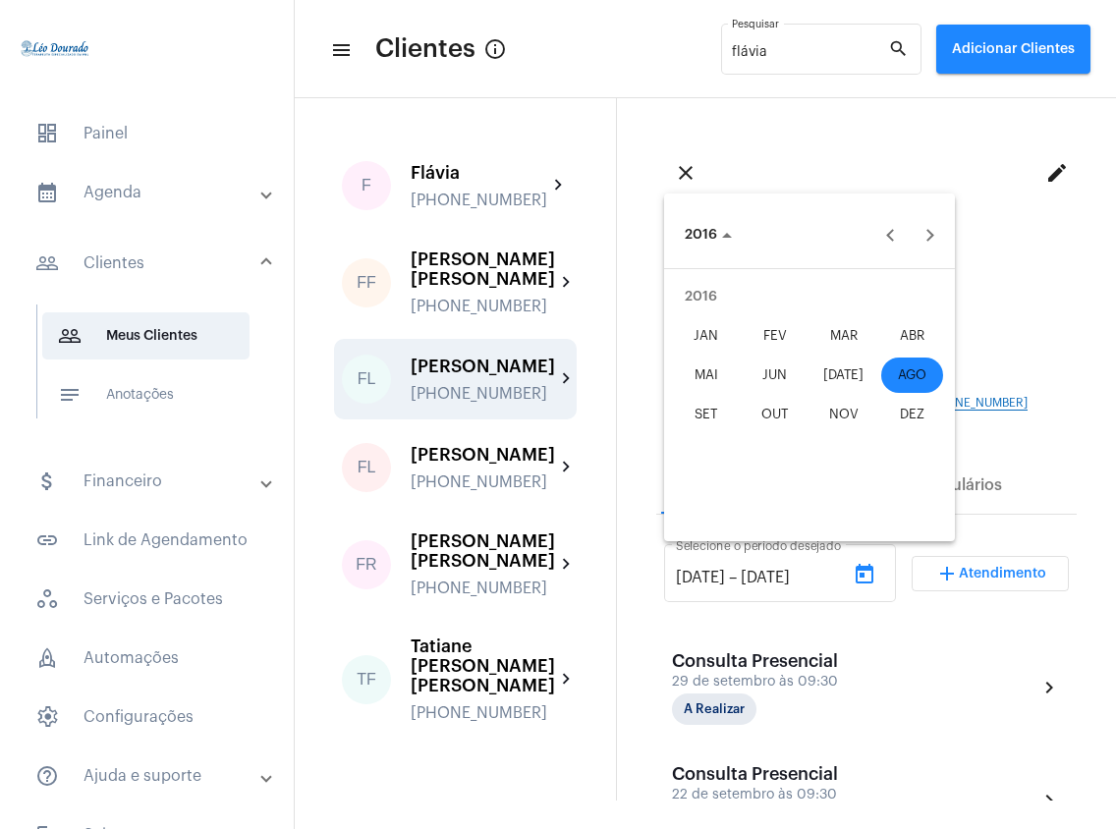
click at [688, 332] on div "JAN" at bounding box center [706, 335] width 62 height 35
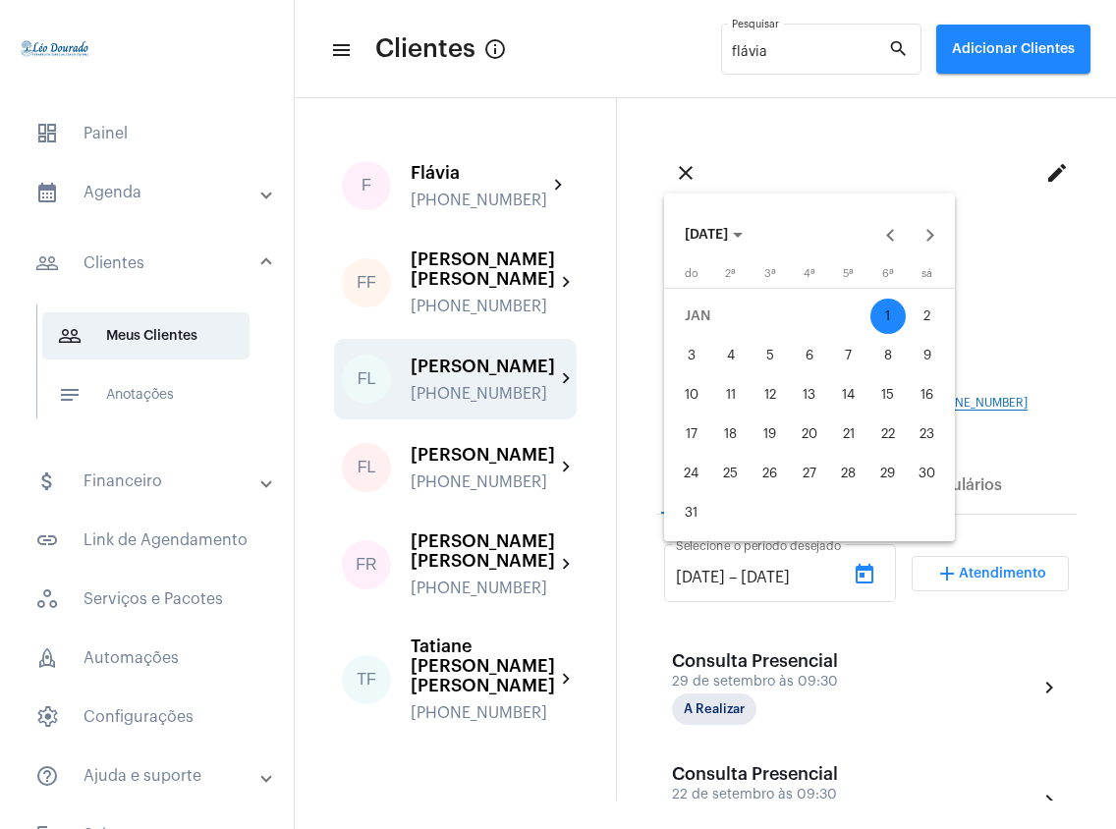
click at [885, 322] on div "1" at bounding box center [887, 316] width 35 height 35
type input "[DATE]"
click at [728, 229] on span "[DATE]" at bounding box center [706, 235] width 43 height 14
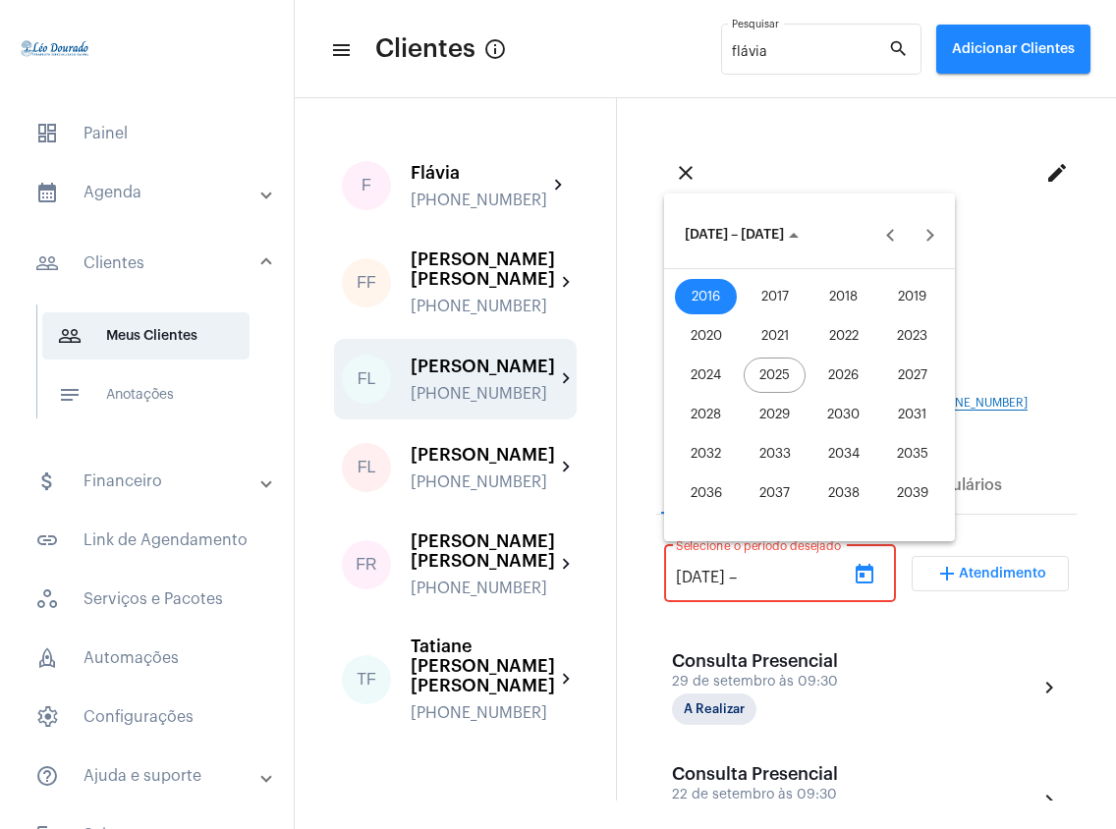
click at [787, 370] on div "2025" at bounding box center [774, 375] width 62 height 35
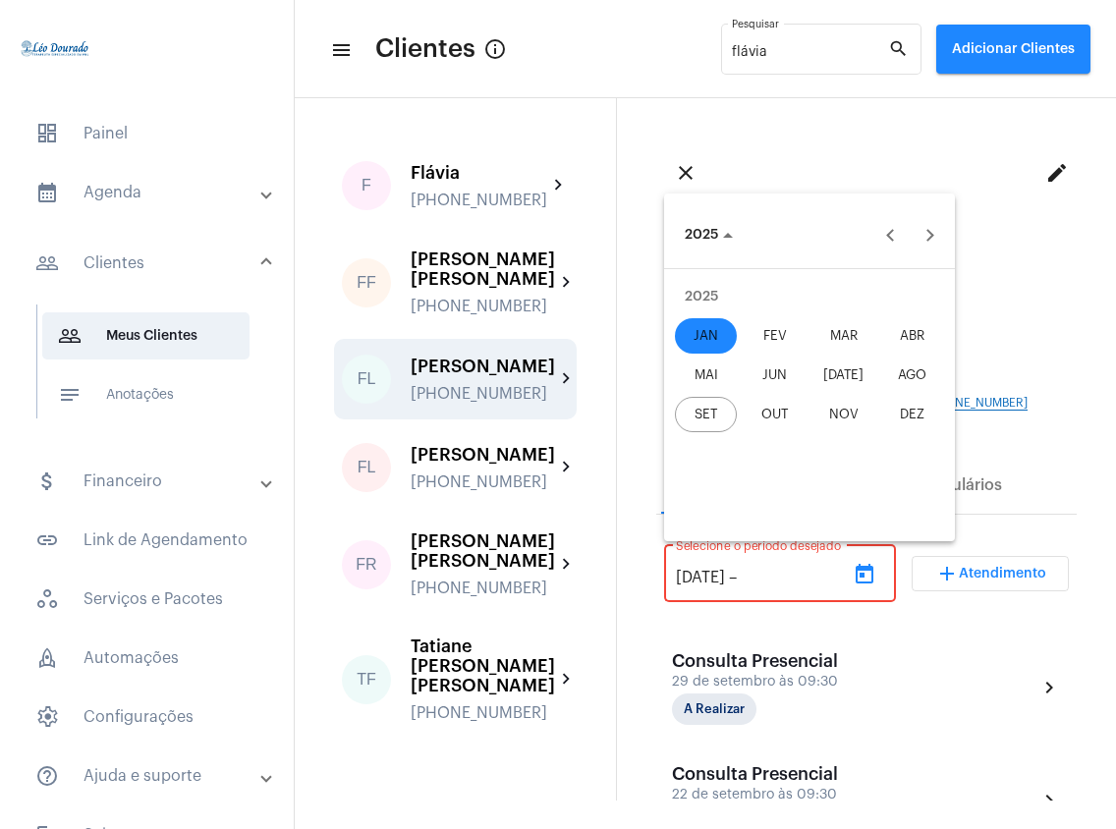
click at [713, 413] on div "SET" at bounding box center [706, 414] width 62 height 35
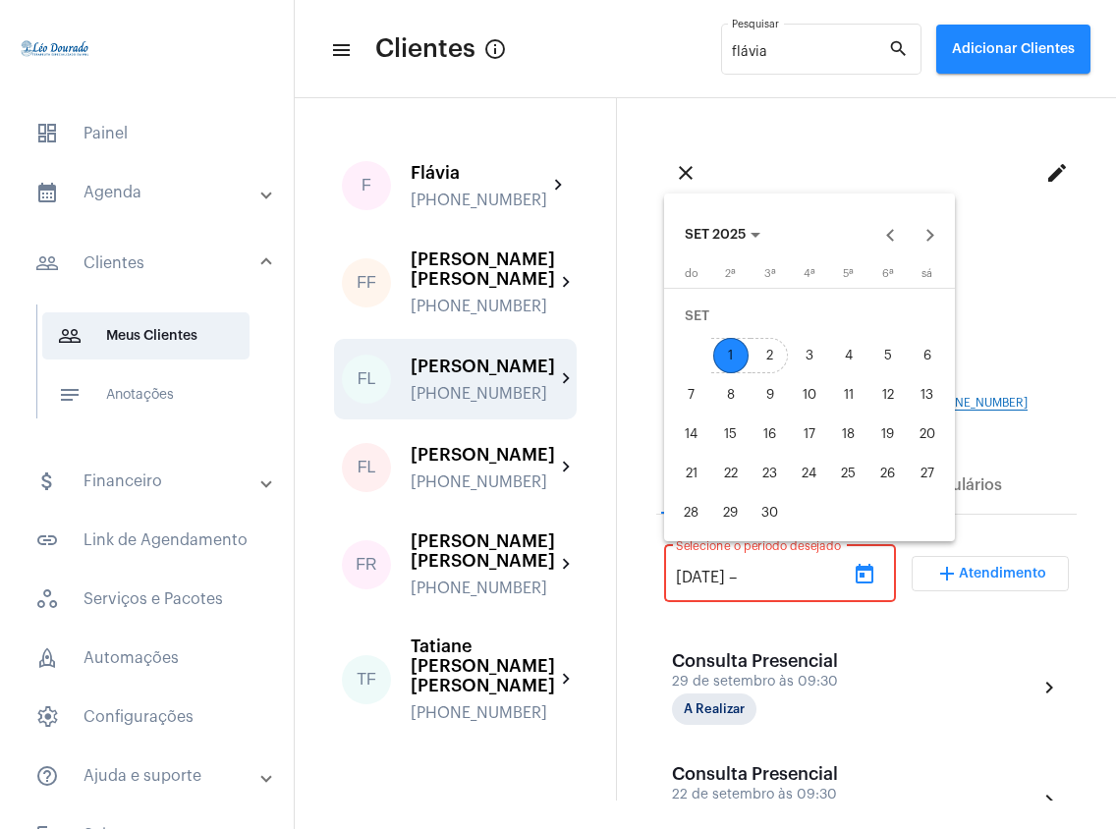
click at [763, 358] on div "2" at bounding box center [769, 355] width 35 height 35
type input "[DATE]"
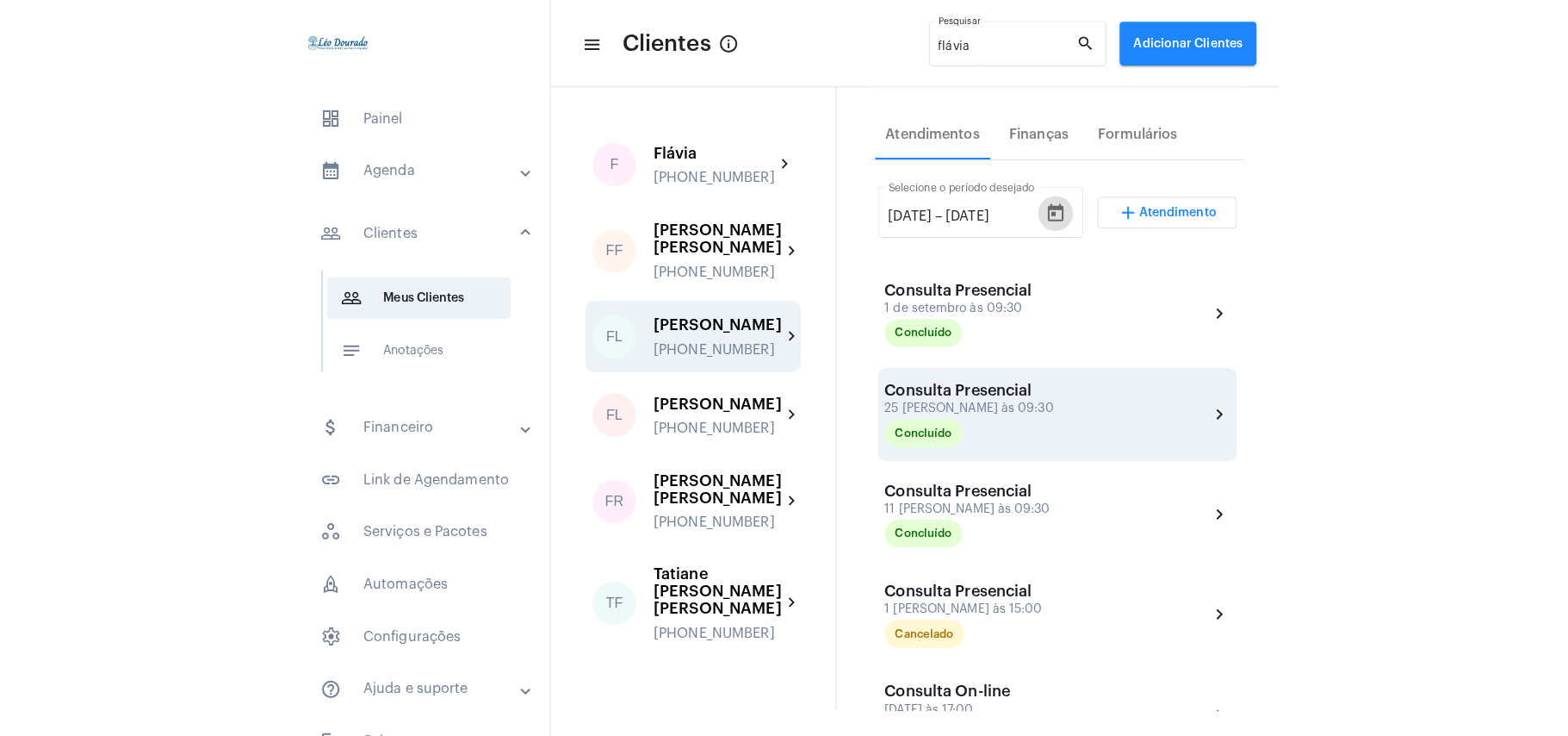
scroll to position [245, 0]
